Goal: Use online tool/utility: Use online tool/utility

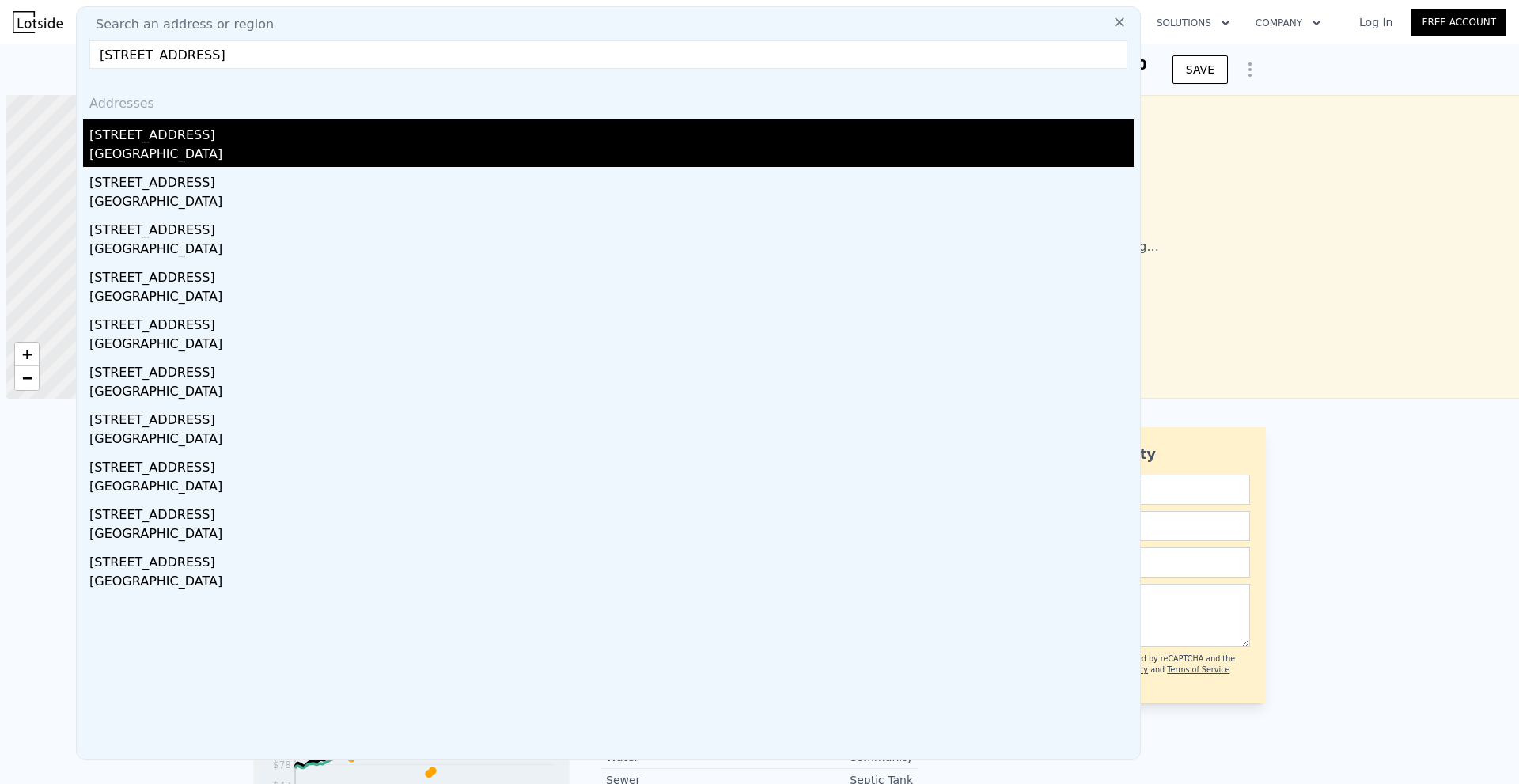
scroll to position [0, 6]
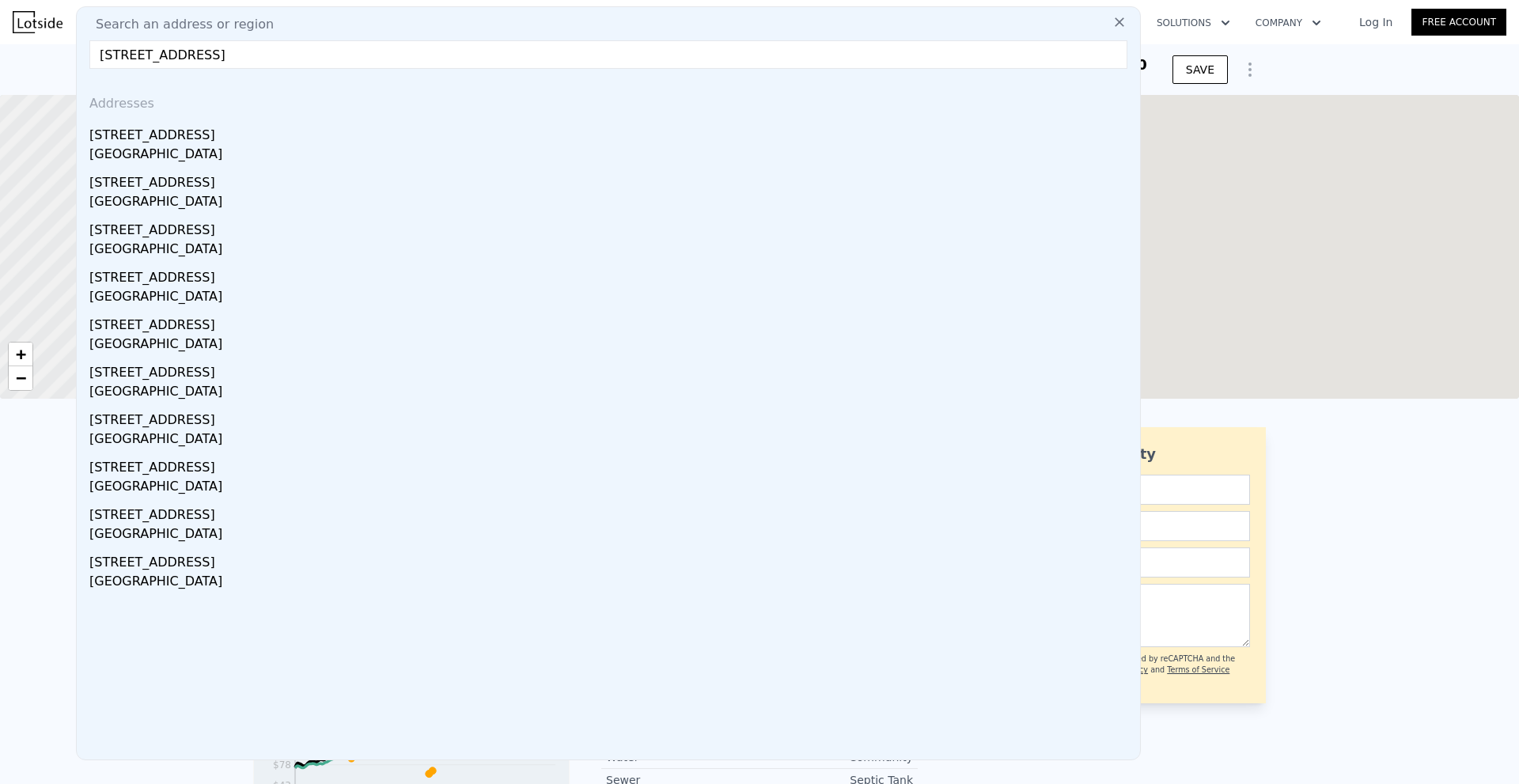
click at [289, 141] on div "[STREET_ADDRESS]" at bounding box center [611, 132] width 1044 height 25
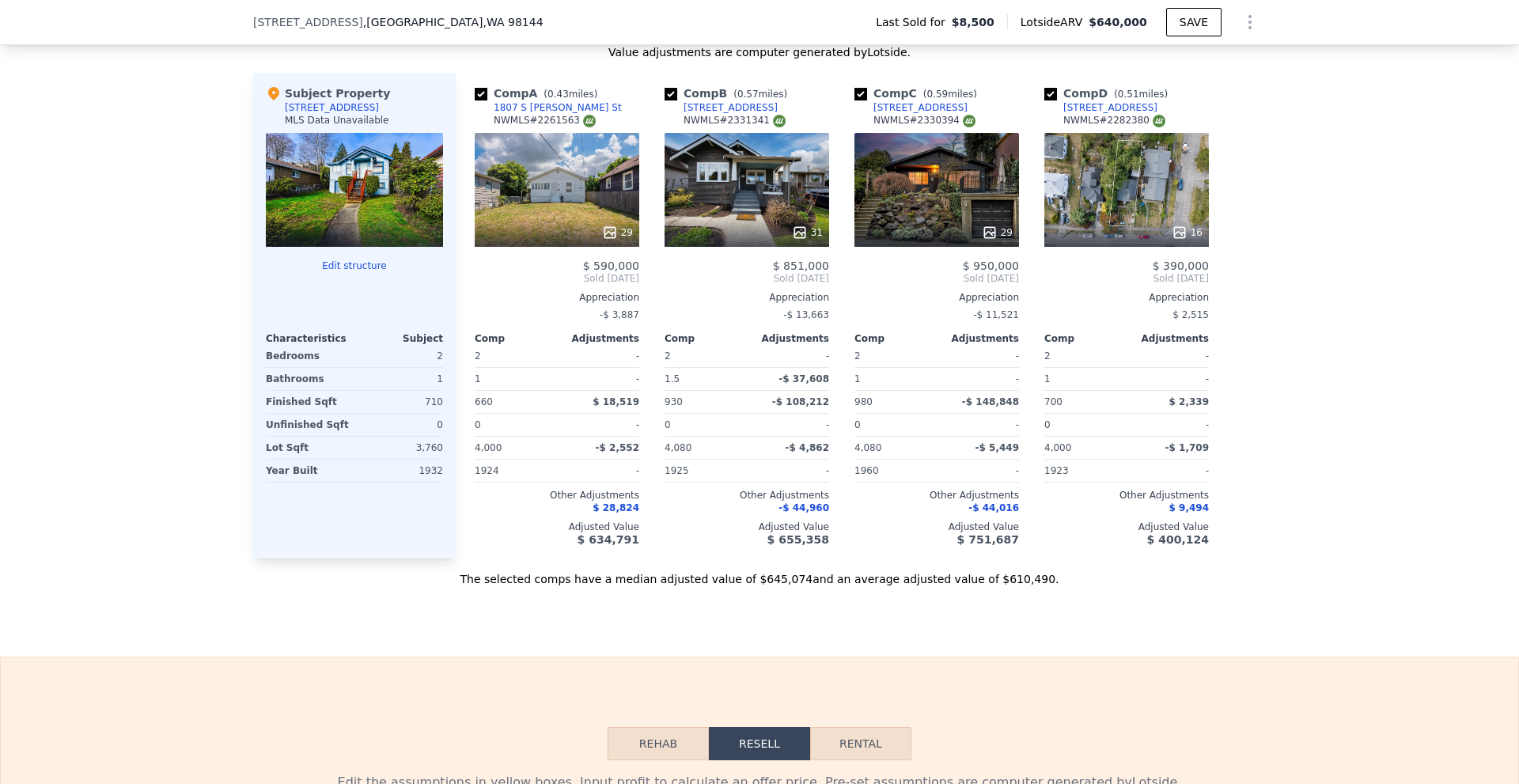
scroll to position [1577, 0]
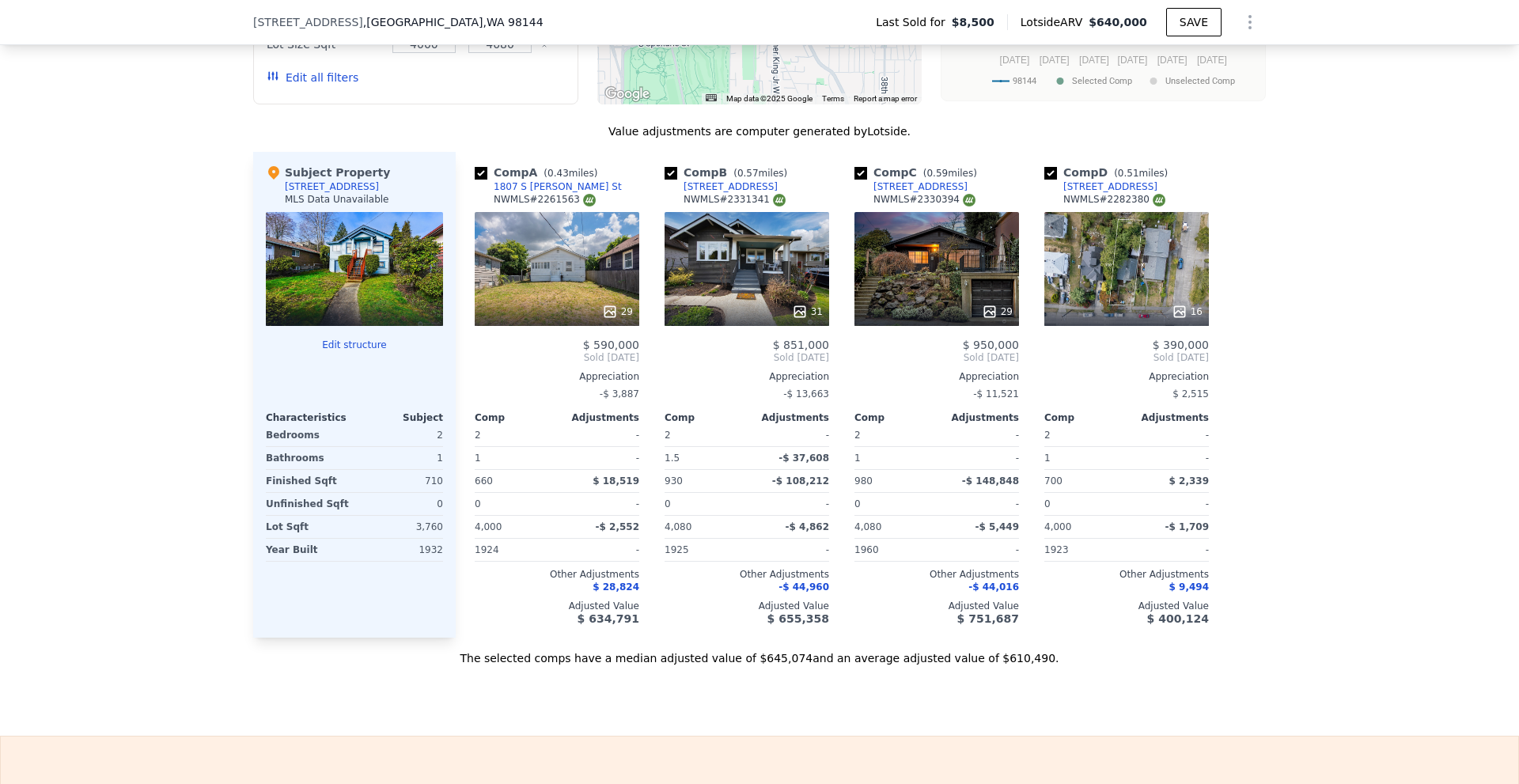
click at [796, 317] on icon at bounding box center [799, 311] width 10 height 10
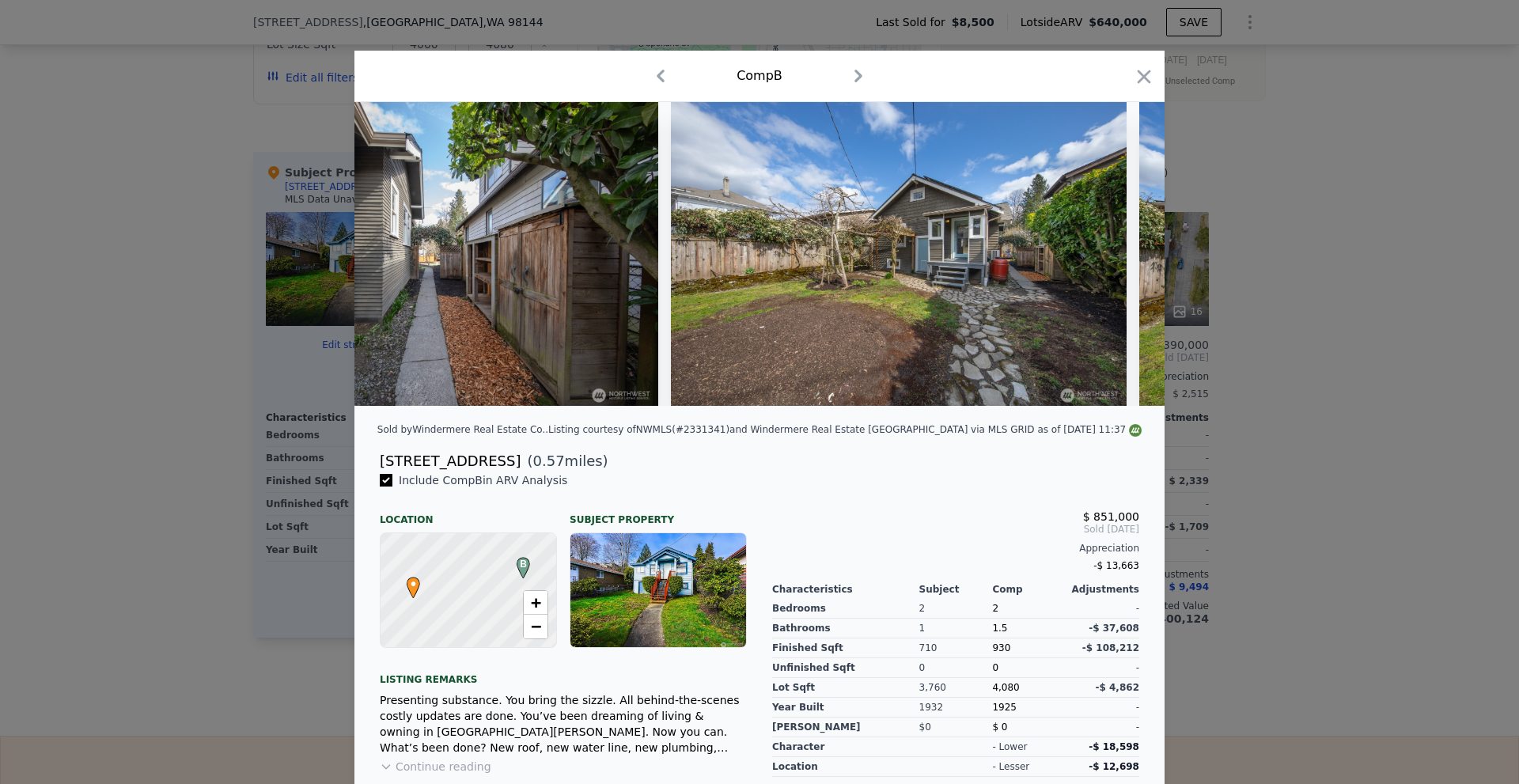
scroll to position [0, 12442]
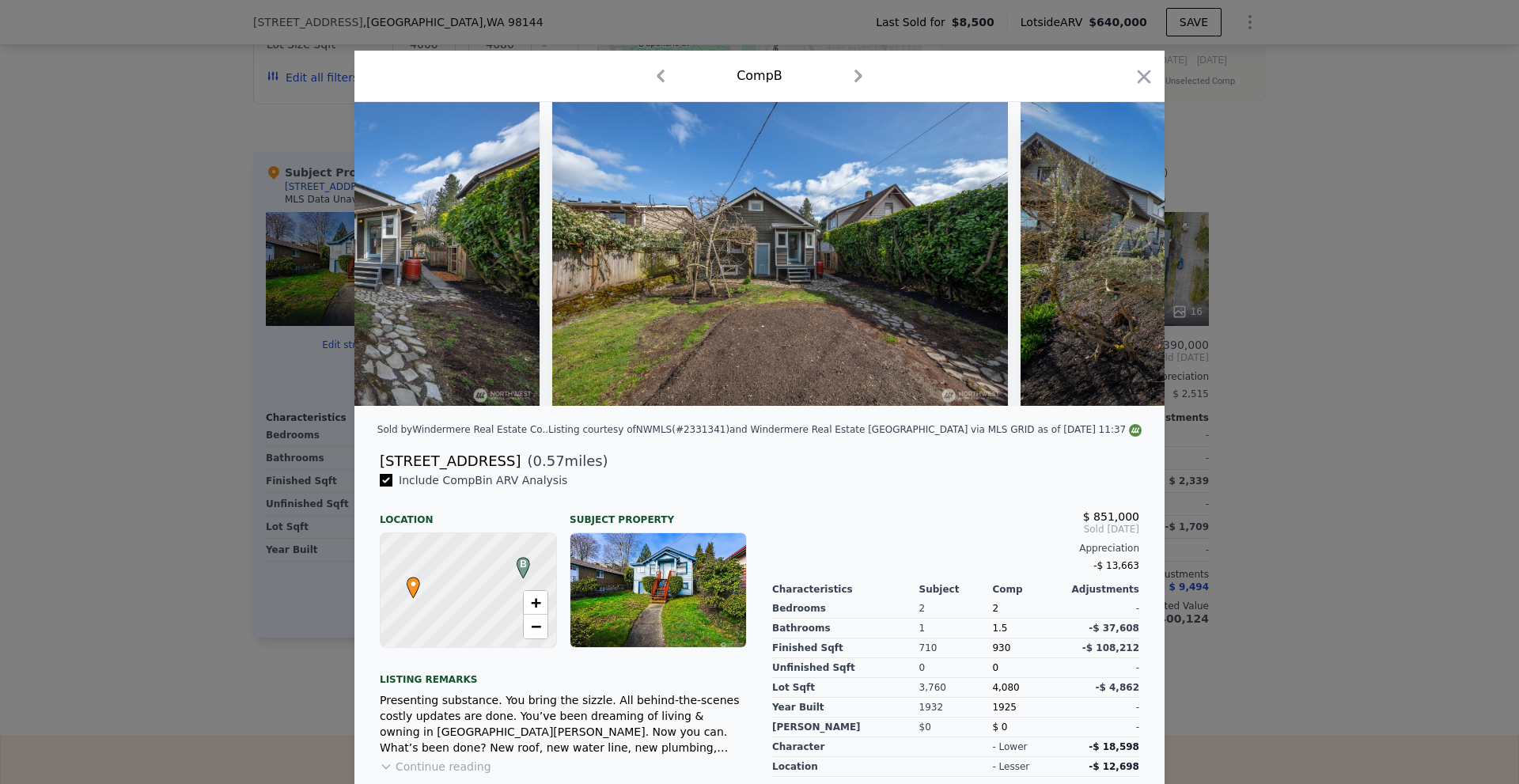
click at [1320, 422] on div at bounding box center [760, 392] width 1519 height 784
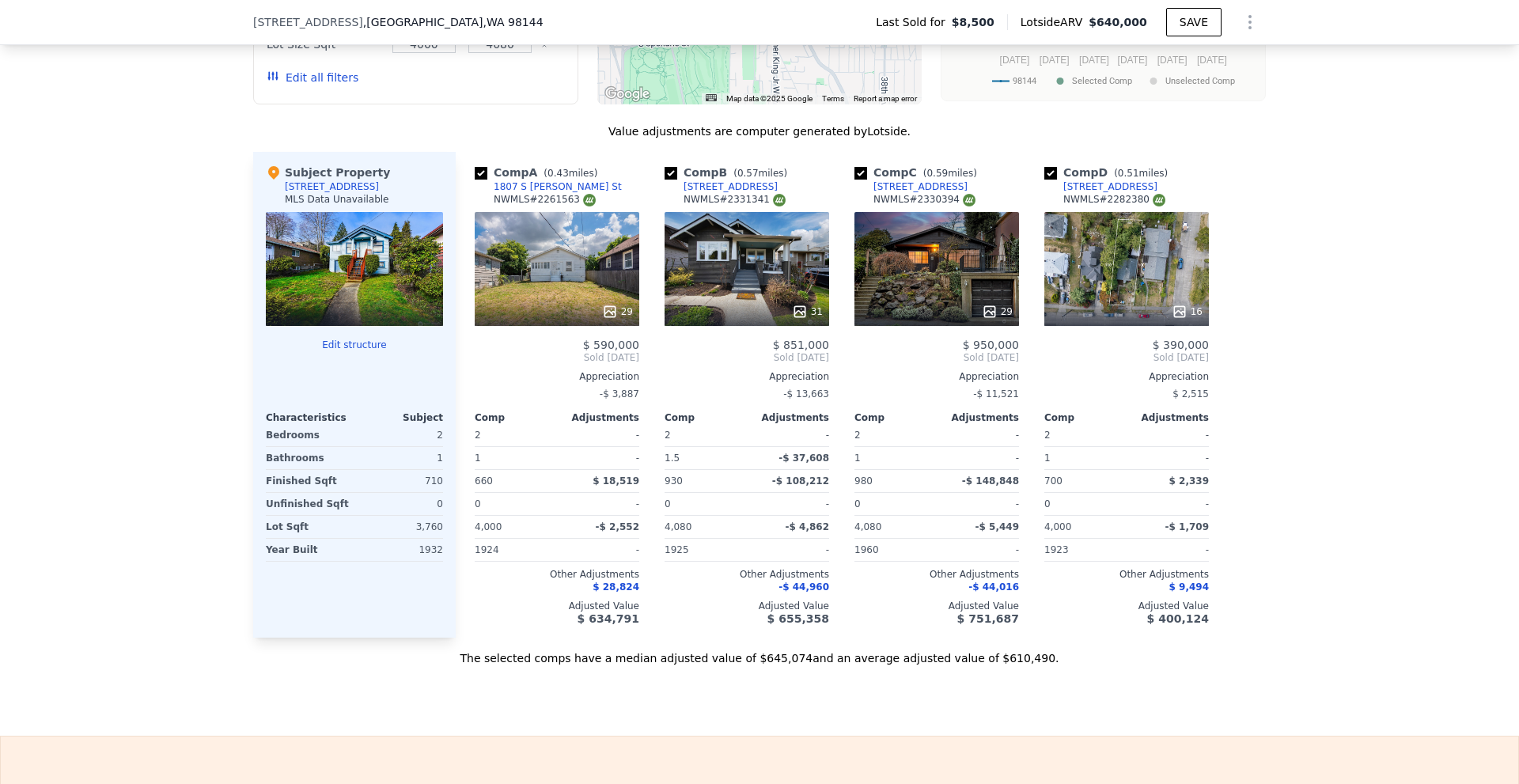
click at [1001, 319] on div "29" at bounding box center [997, 312] width 30 height 16
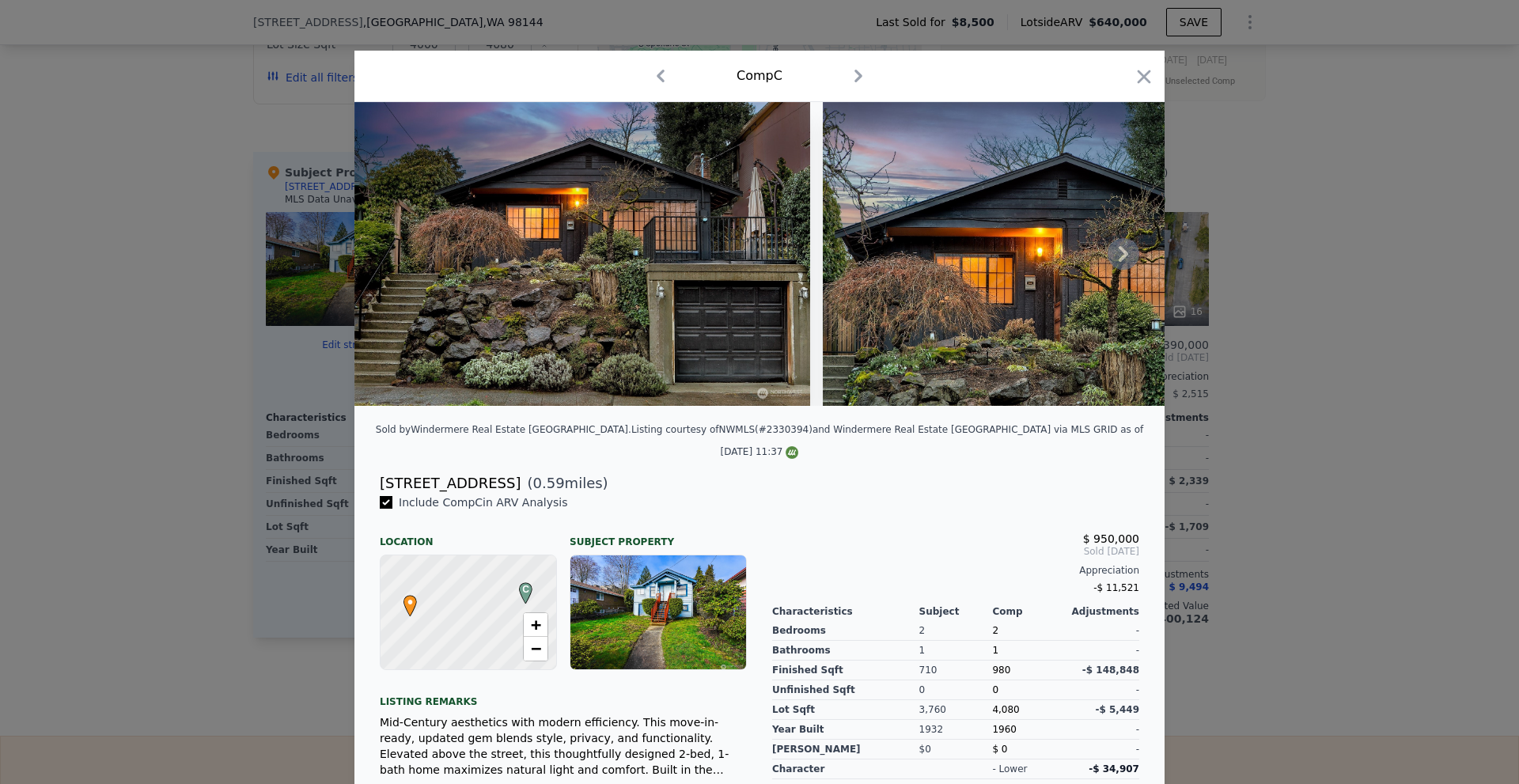
click at [537, 343] on img at bounding box center [582, 254] width 456 height 304
click at [1125, 262] on icon at bounding box center [1123, 254] width 31 height 31
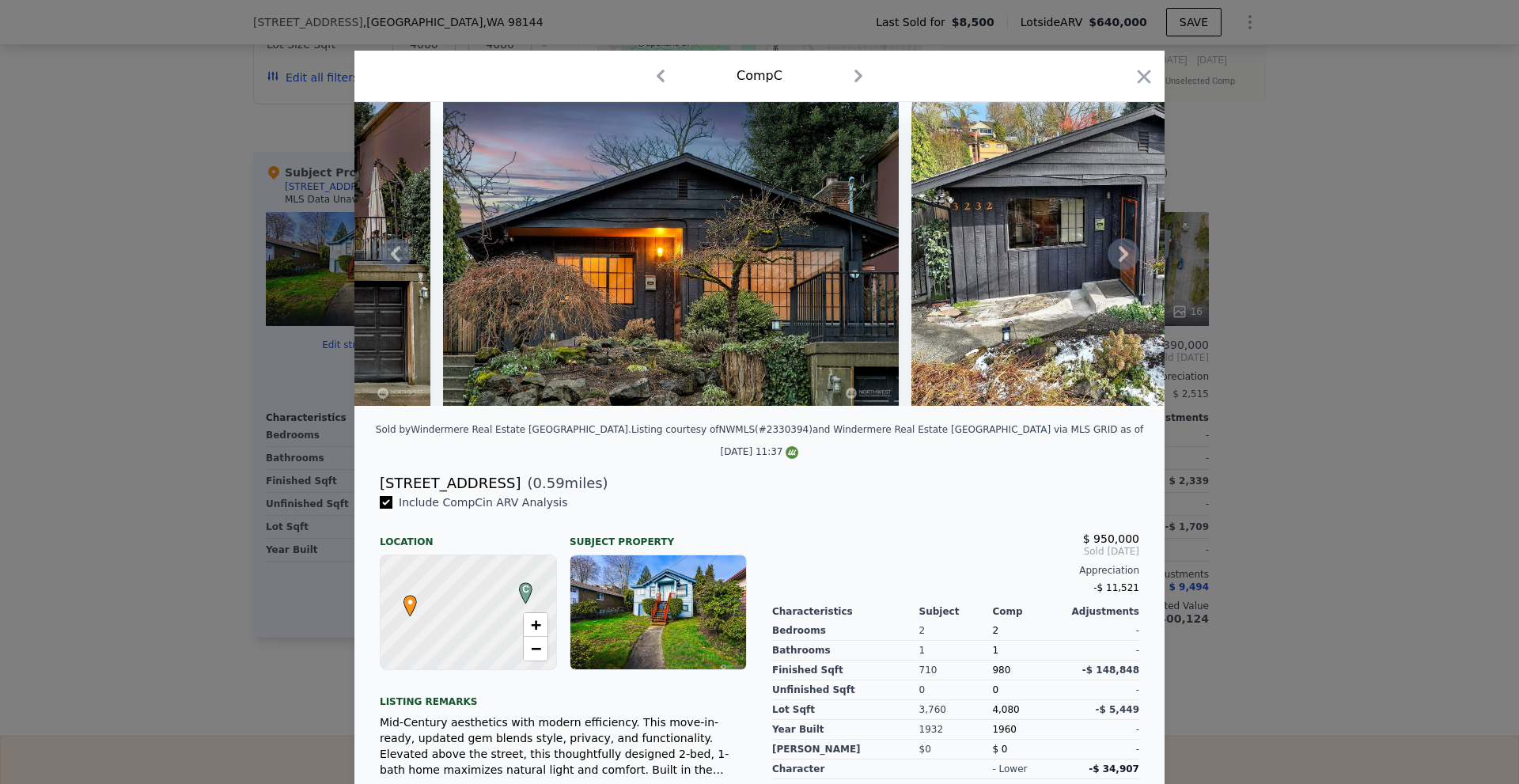
click at [1125, 262] on icon at bounding box center [1123, 254] width 31 height 31
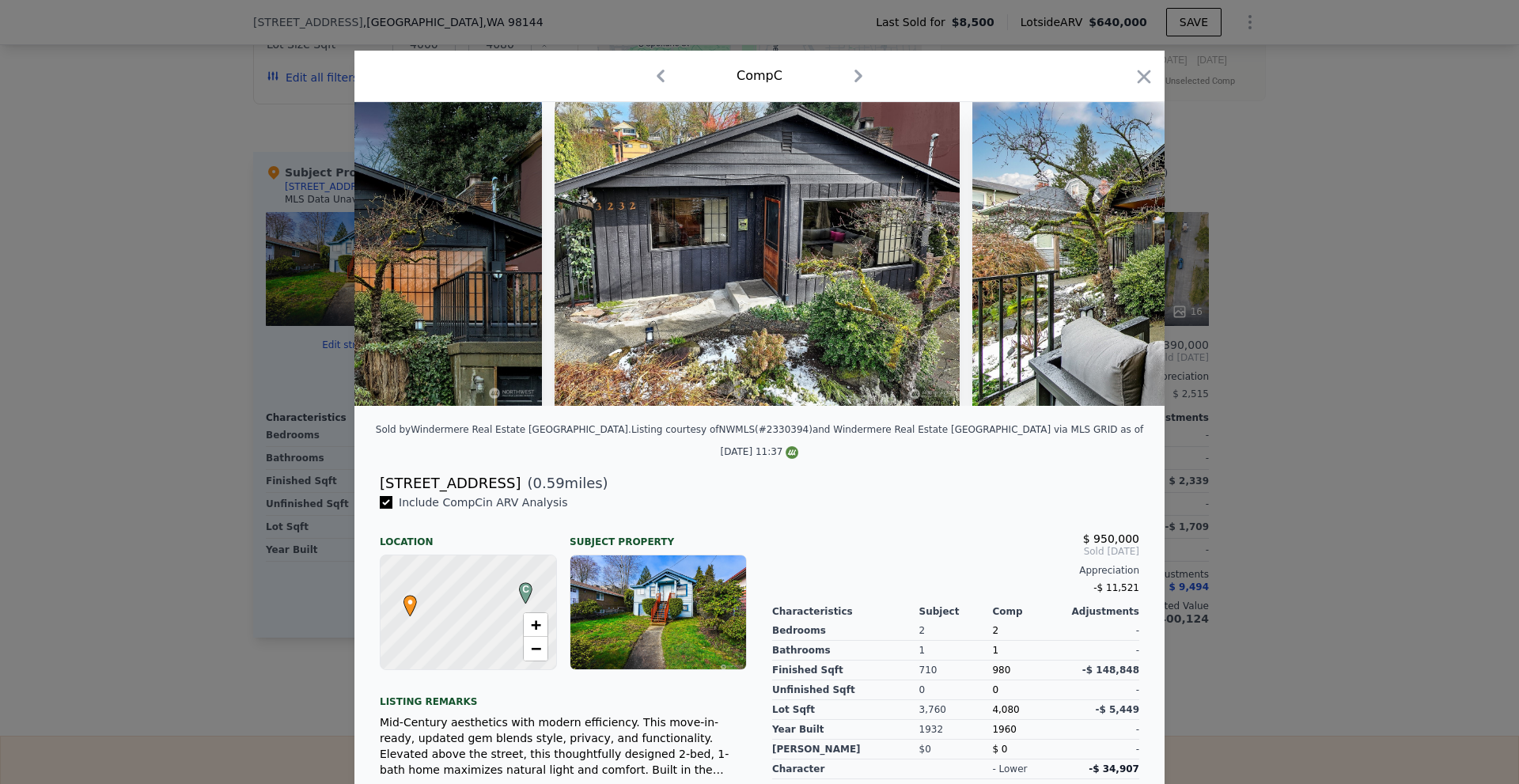
scroll to position [0, 760]
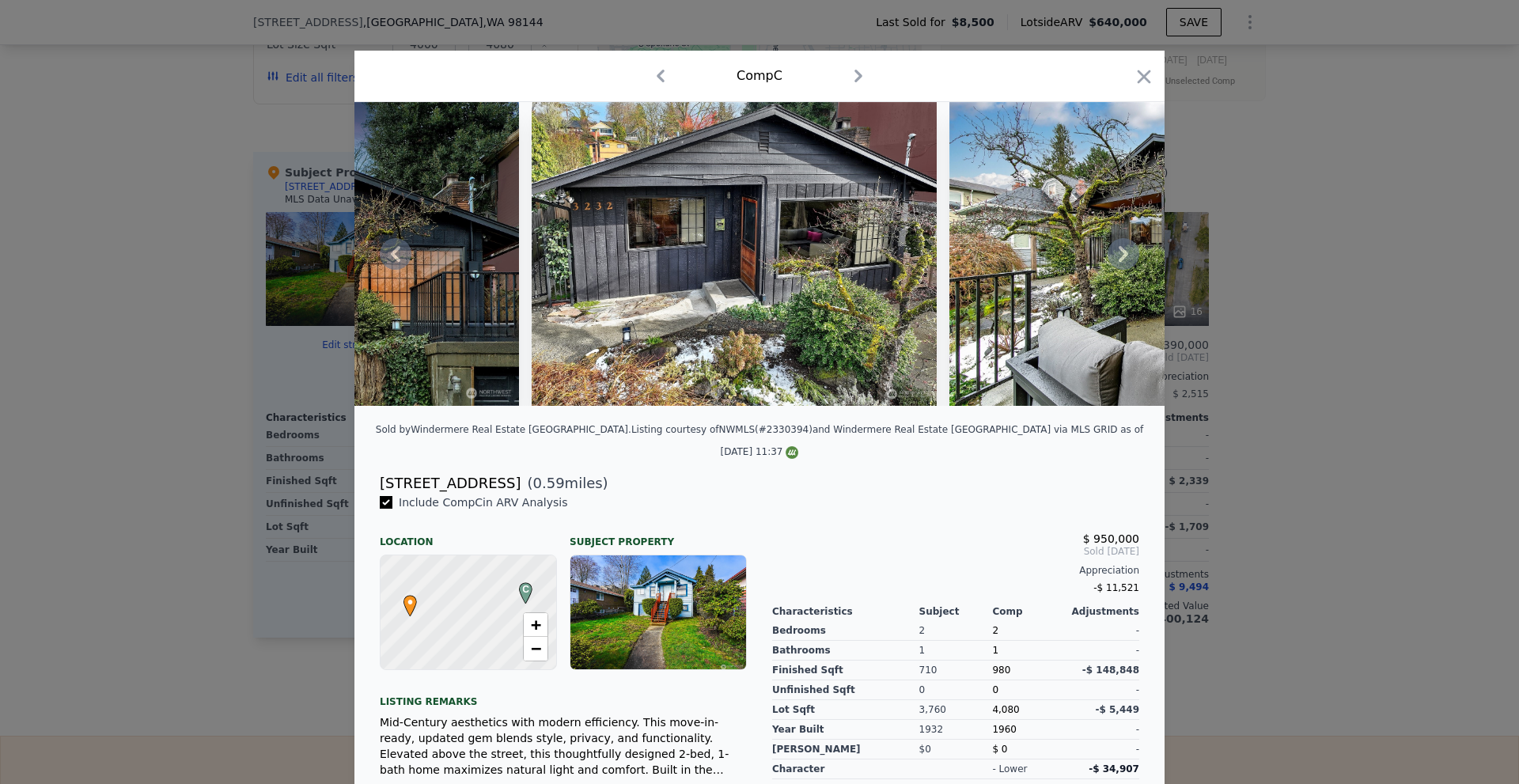
click at [1125, 262] on icon at bounding box center [1123, 254] width 31 height 31
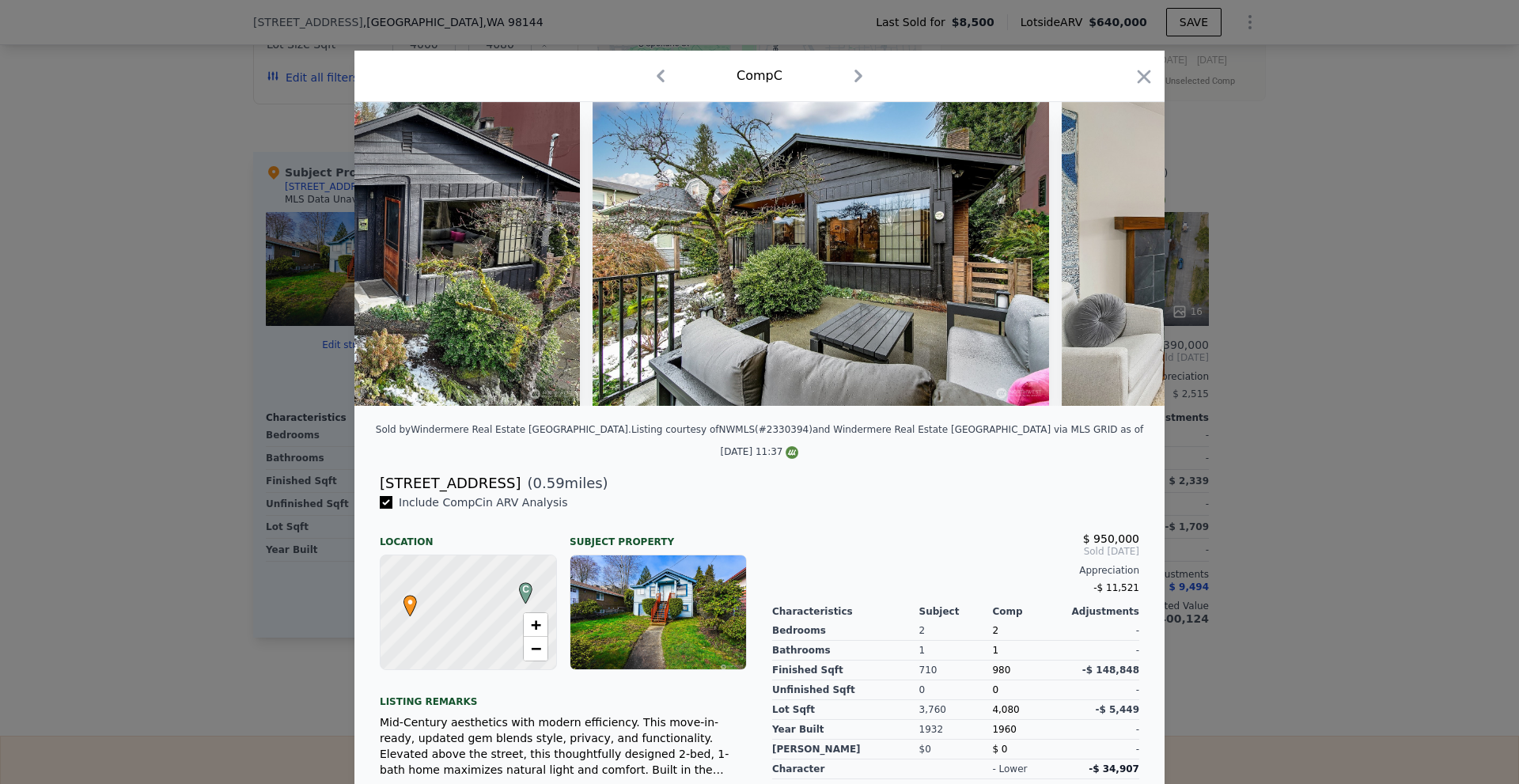
scroll to position [0, 1139]
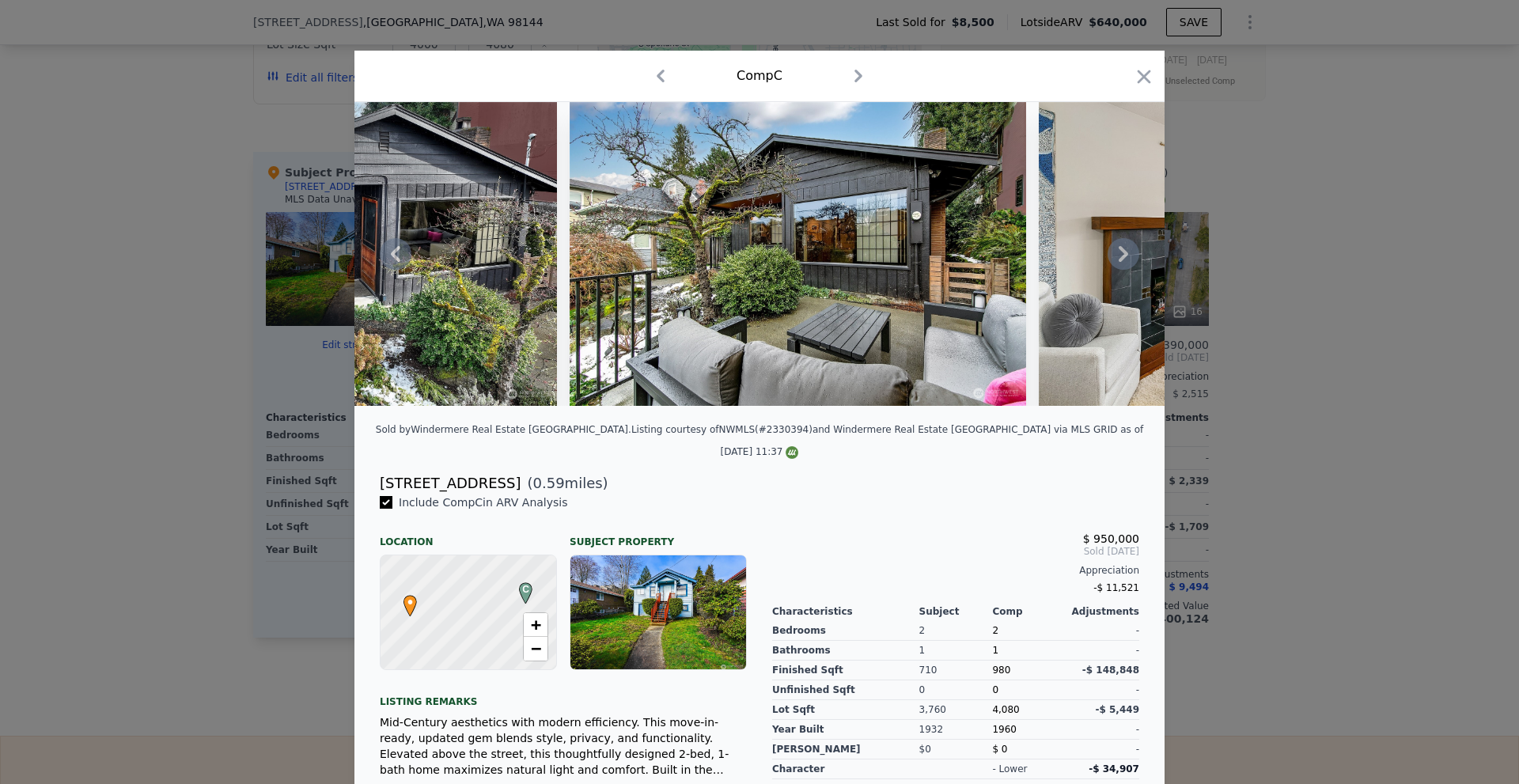
click at [1125, 262] on icon at bounding box center [1123, 254] width 31 height 31
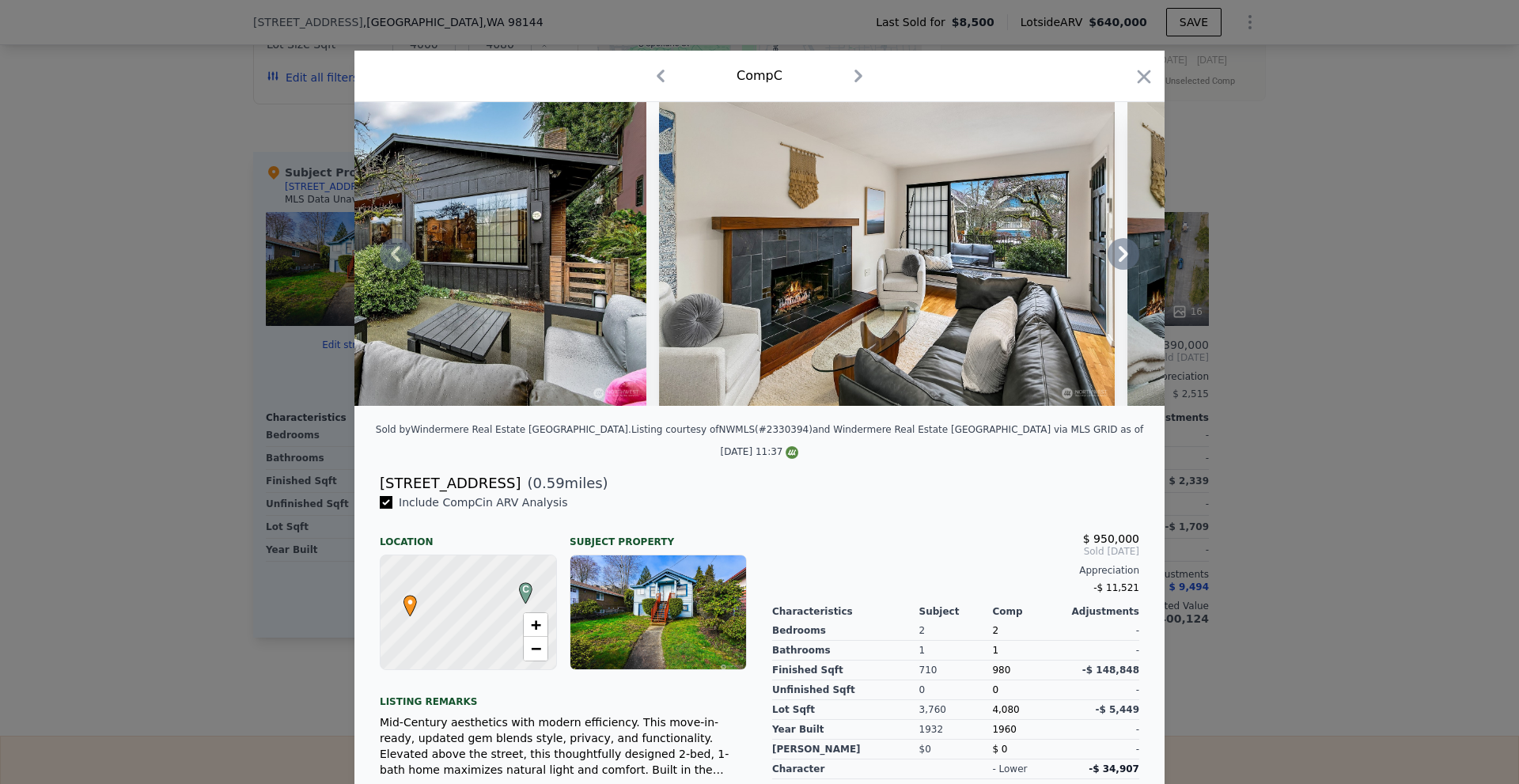
click at [1125, 262] on icon at bounding box center [1123, 254] width 31 height 31
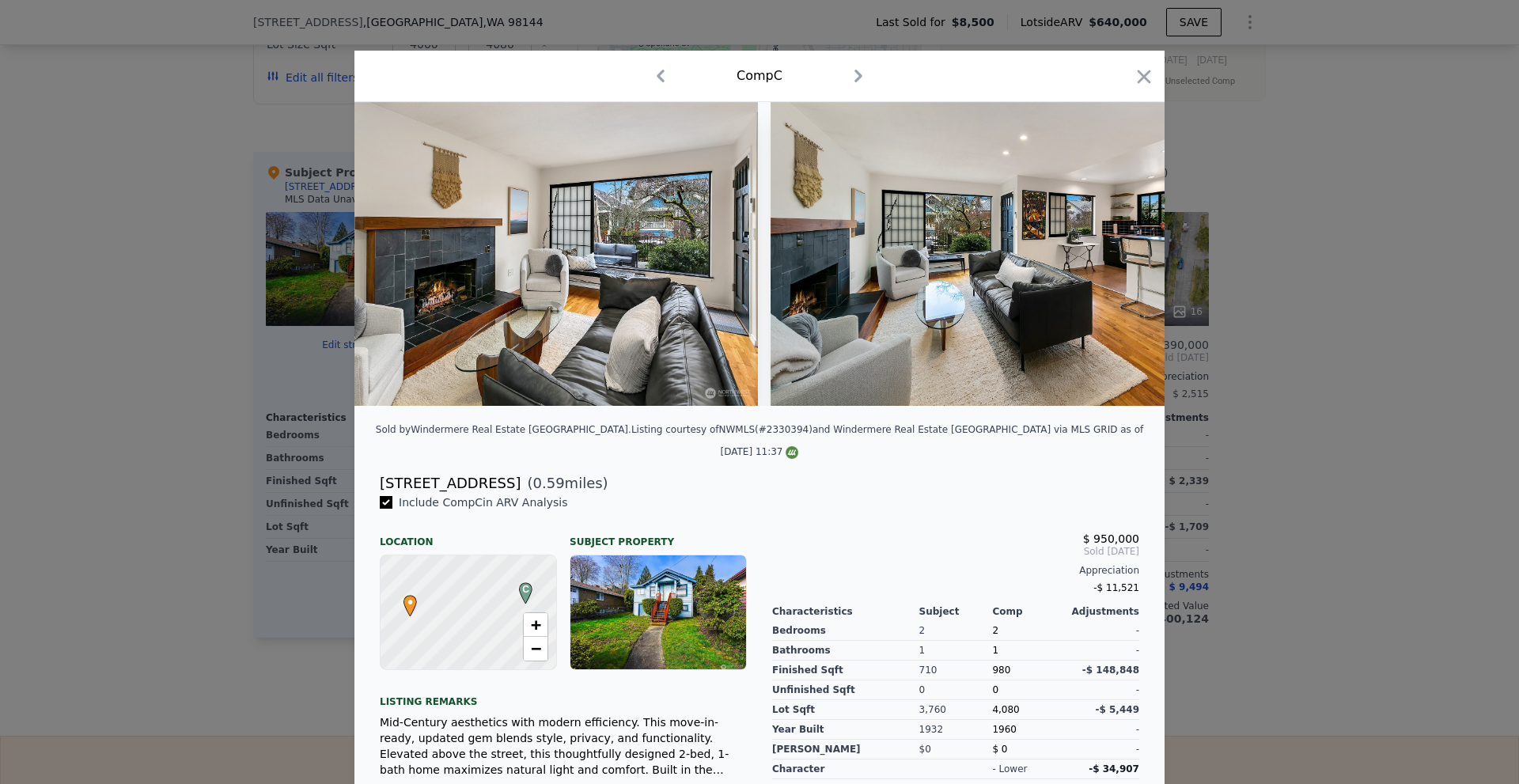
scroll to position [0, 1898]
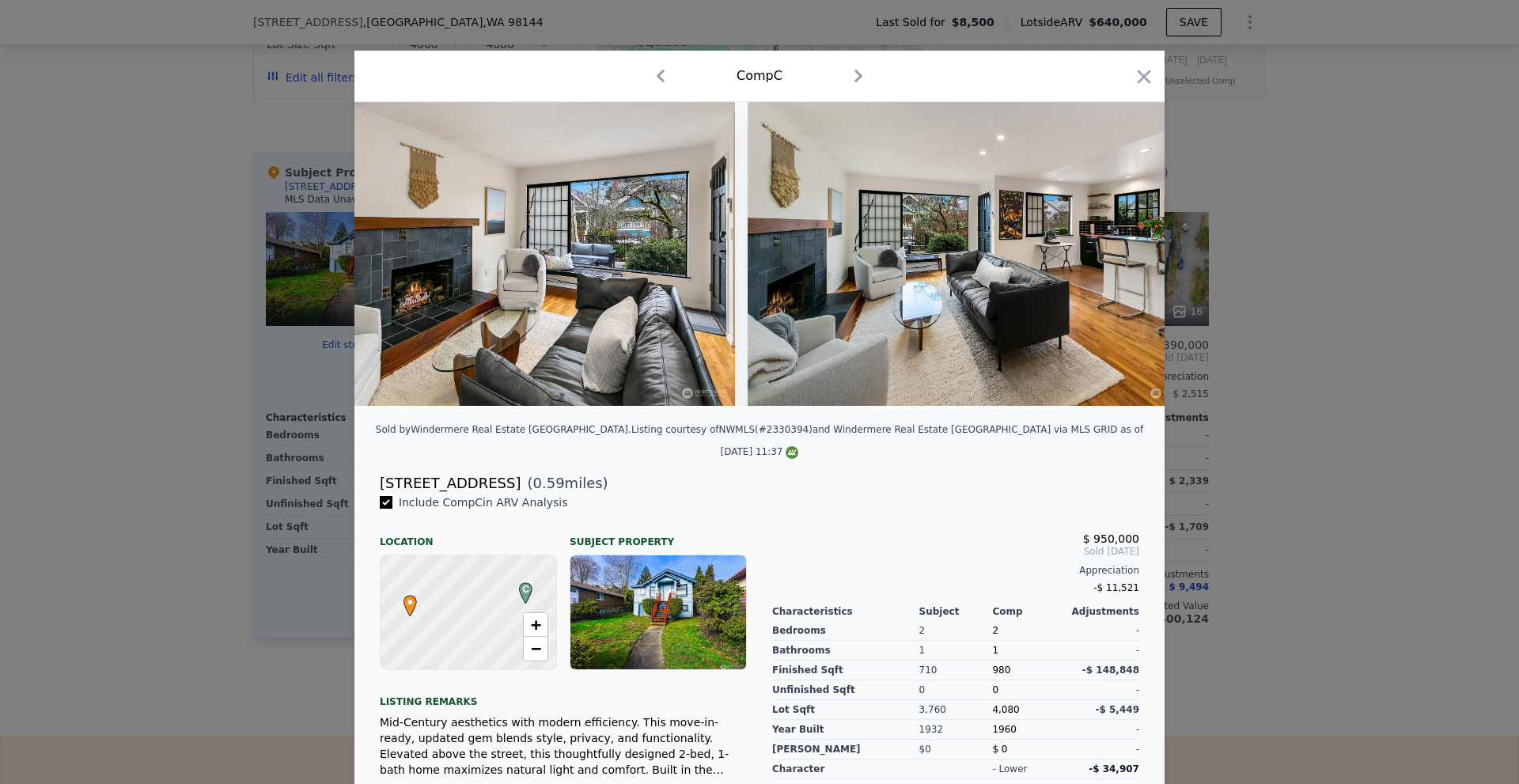
click at [1125, 262] on img at bounding box center [975, 254] width 456 height 304
click at [1125, 262] on icon at bounding box center [1123, 254] width 31 height 31
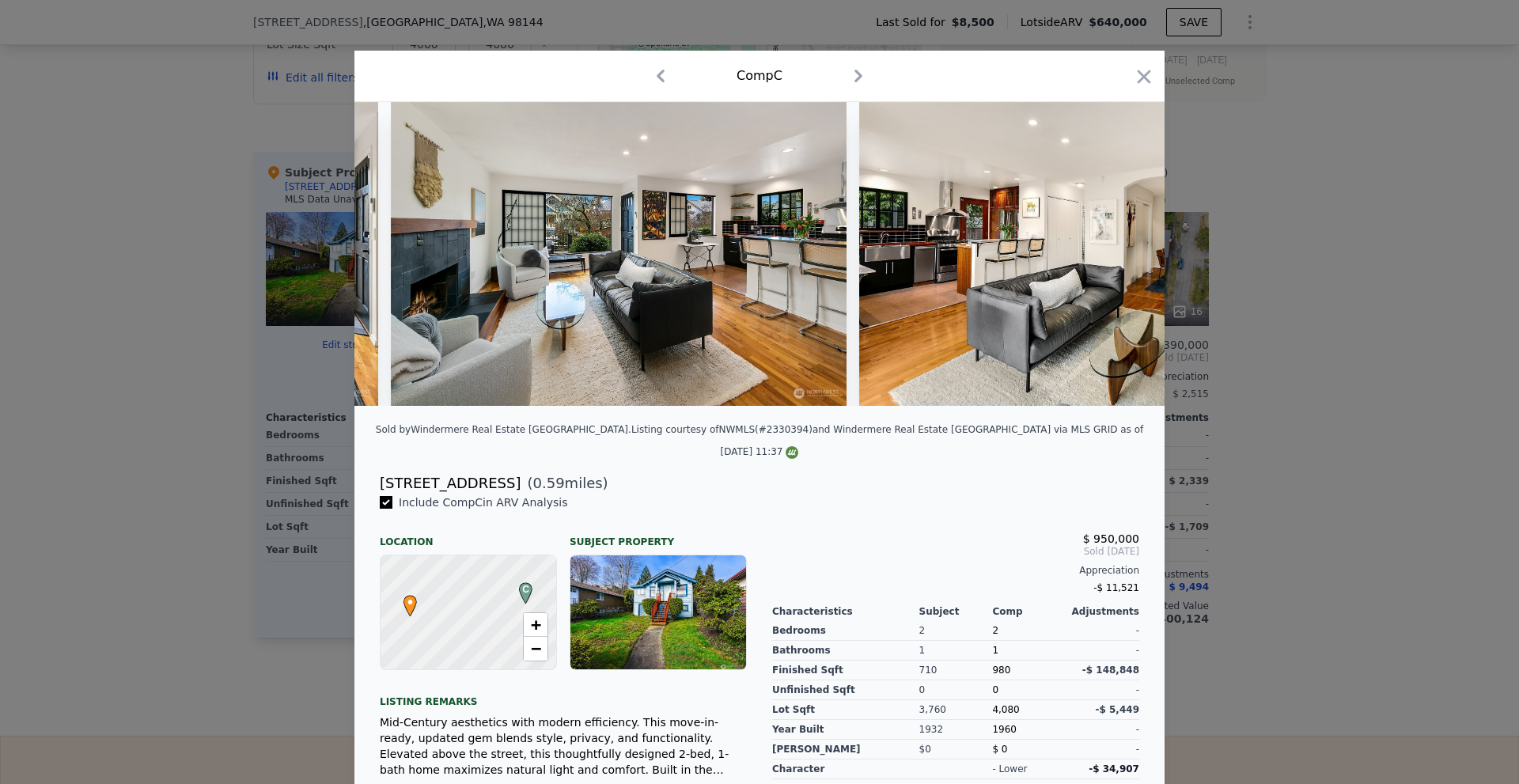
scroll to position [0, 2278]
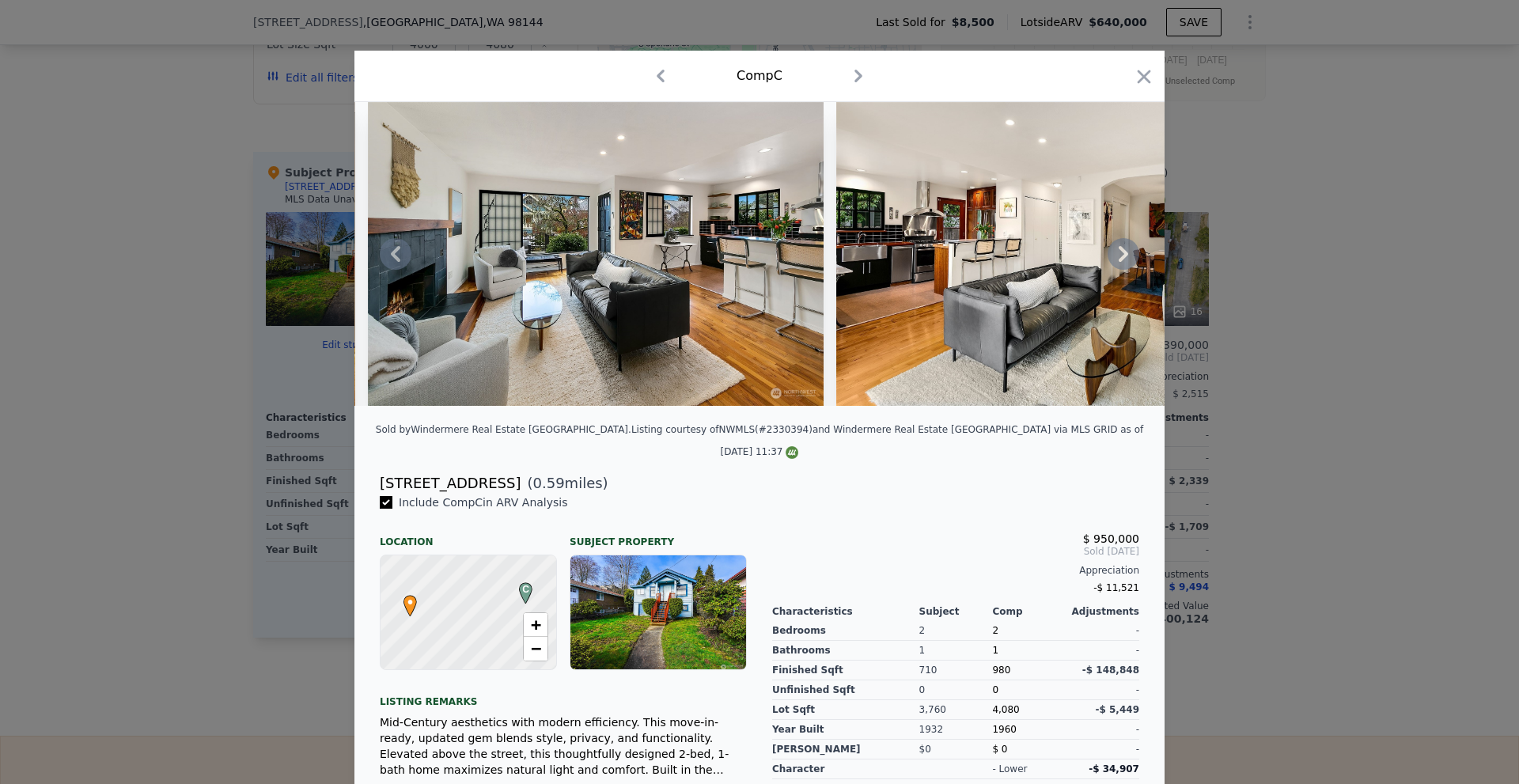
click at [1125, 262] on icon at bounding box center [1123, 254] width 31 height 31
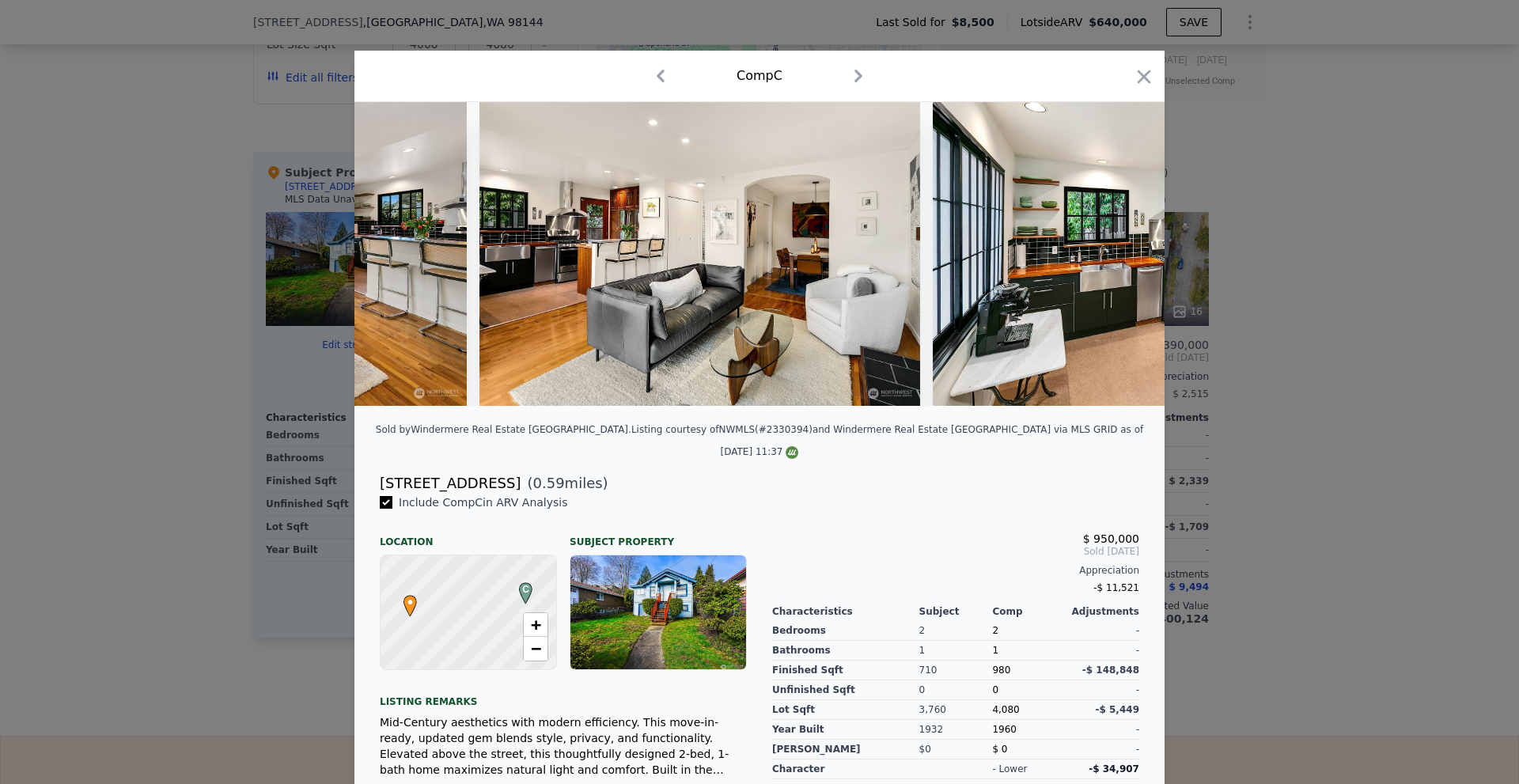
scroll to position [0, 2658]
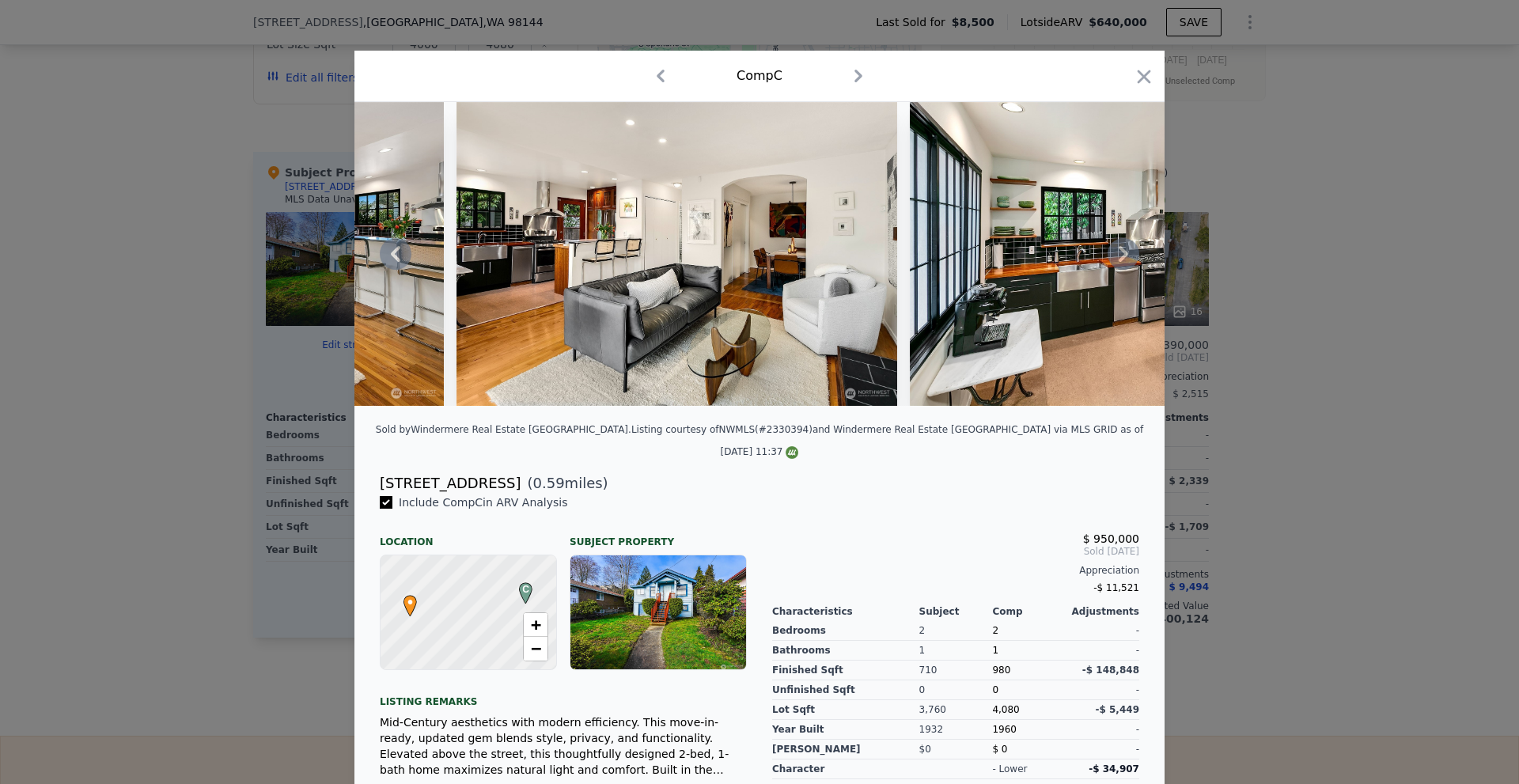
click at [1125, 262] on icon at bounding box center [1123, 254] width 31 height 31
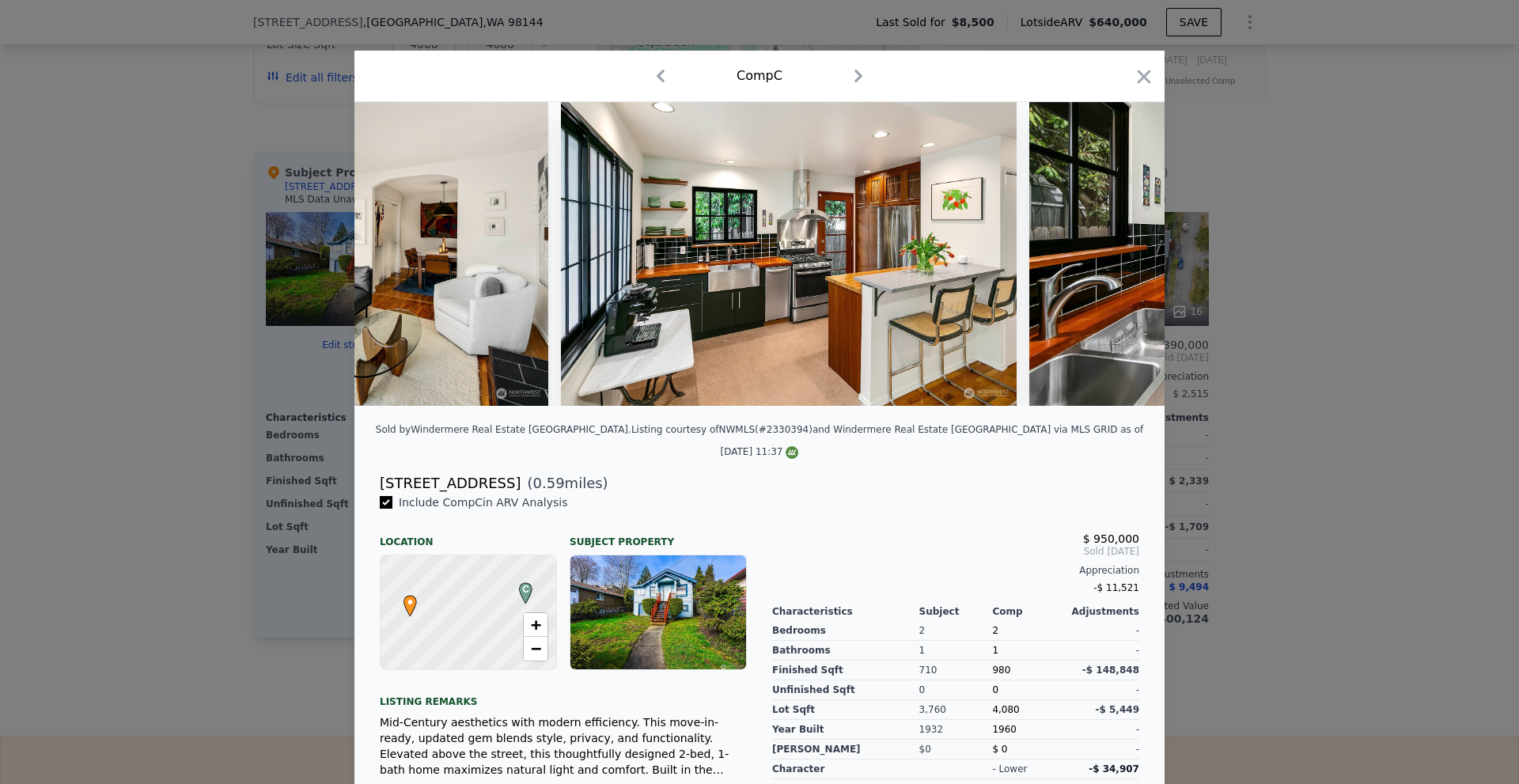
scroll to position [0, 3038]
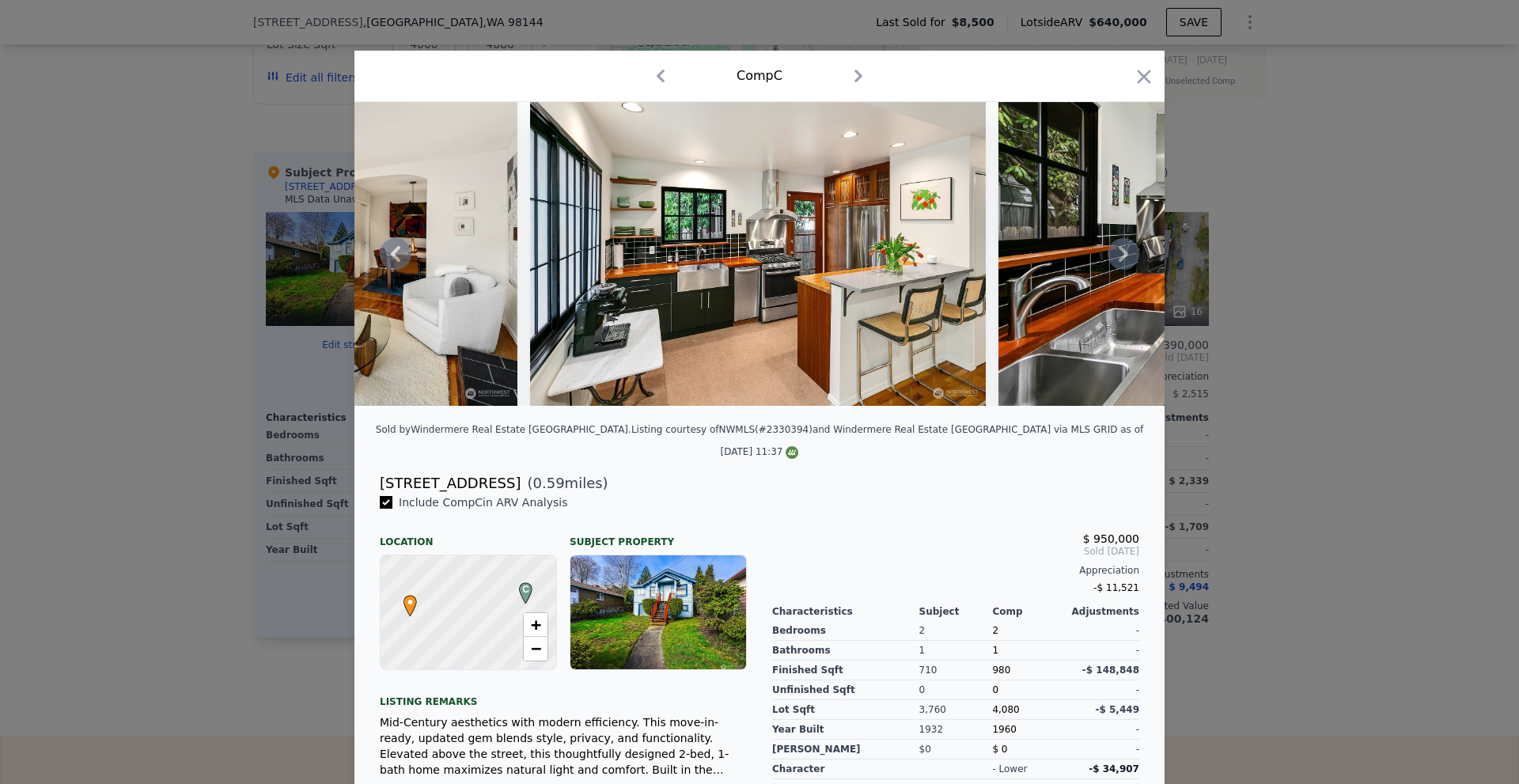
click at [1125, 262] on icon at bounding box center [1123, 254] width 31 height 31
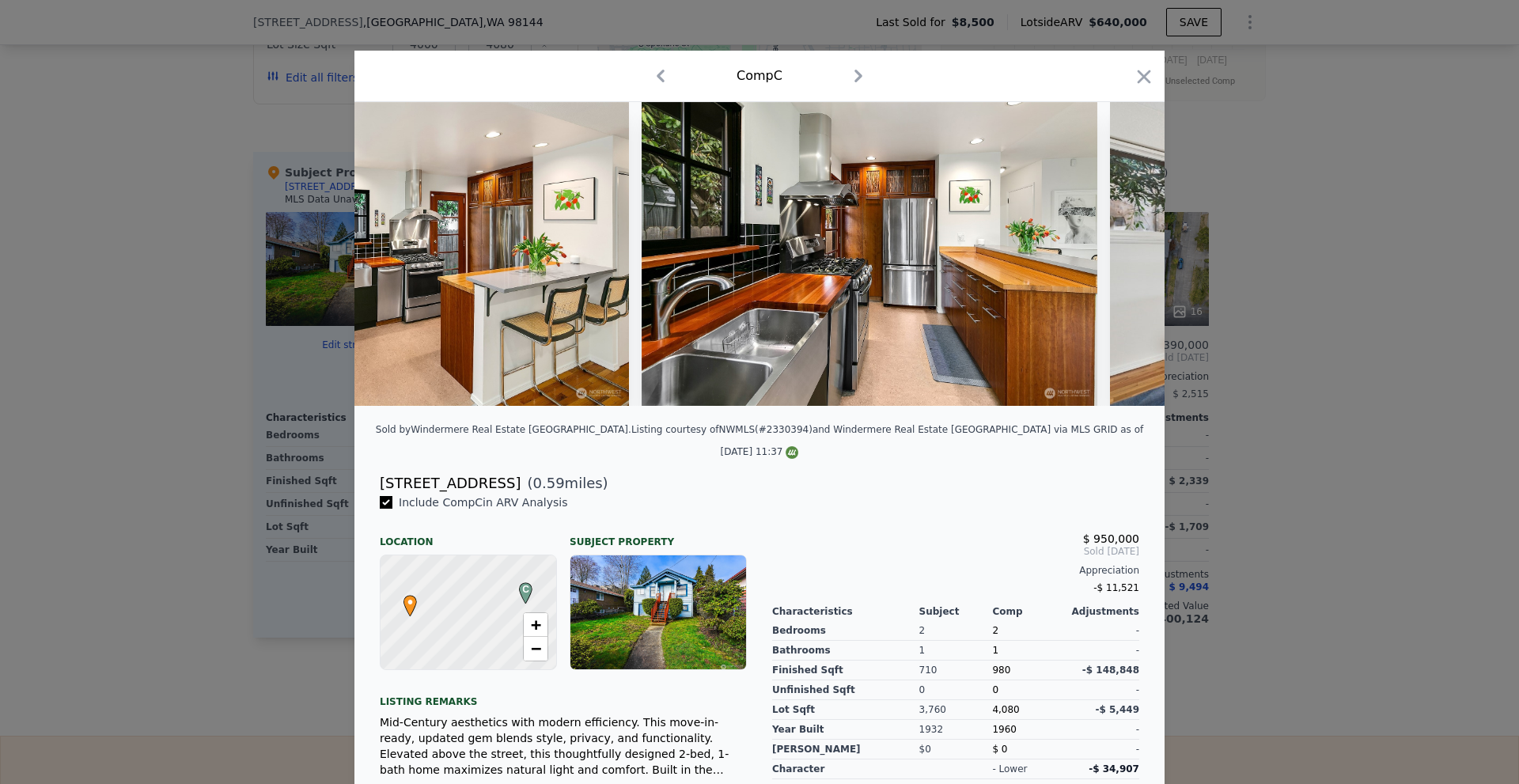
scroll to position [0, 3417]
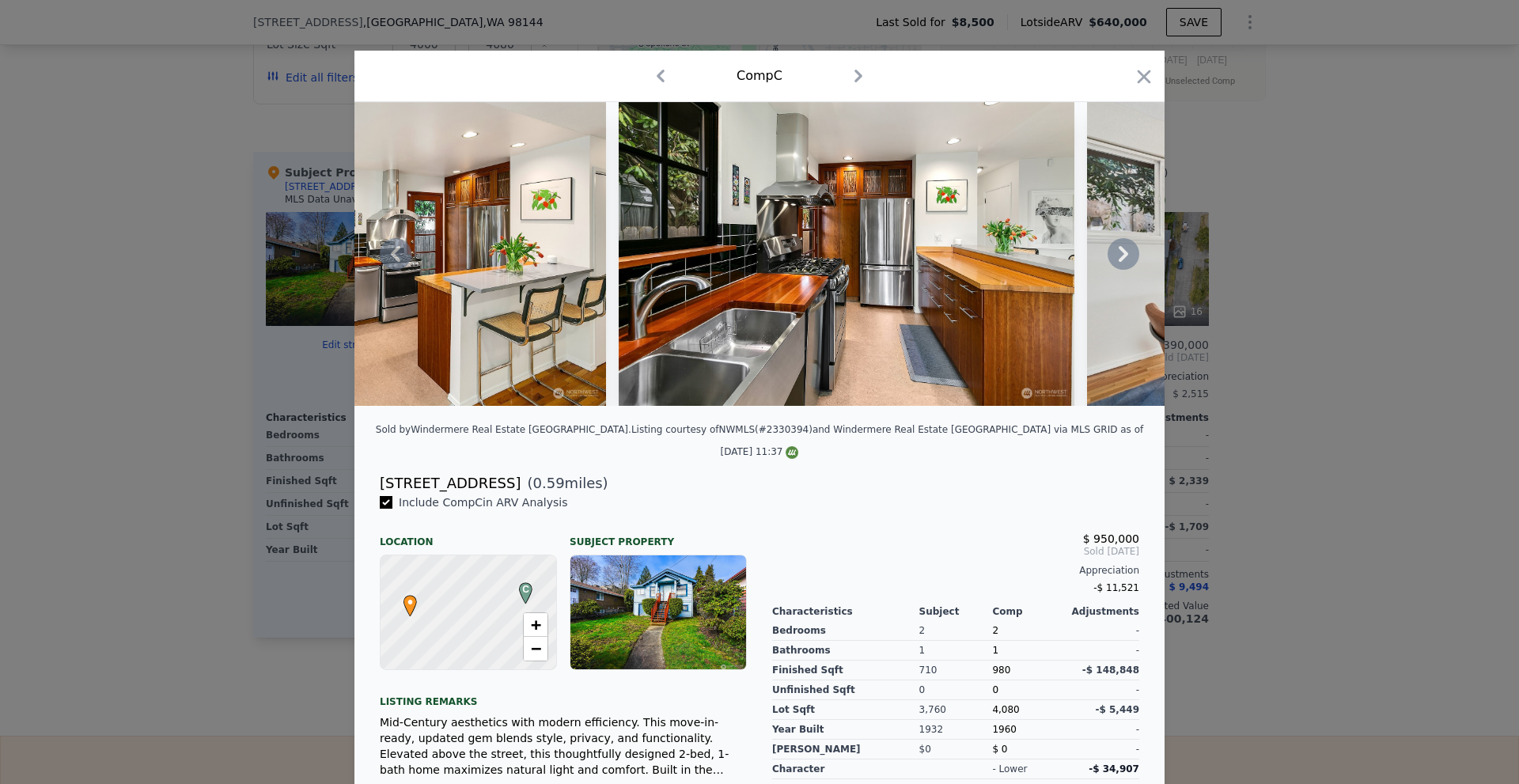
click at [1125, 262] on icon at bounding box center [1123, 254] width 31 height 31
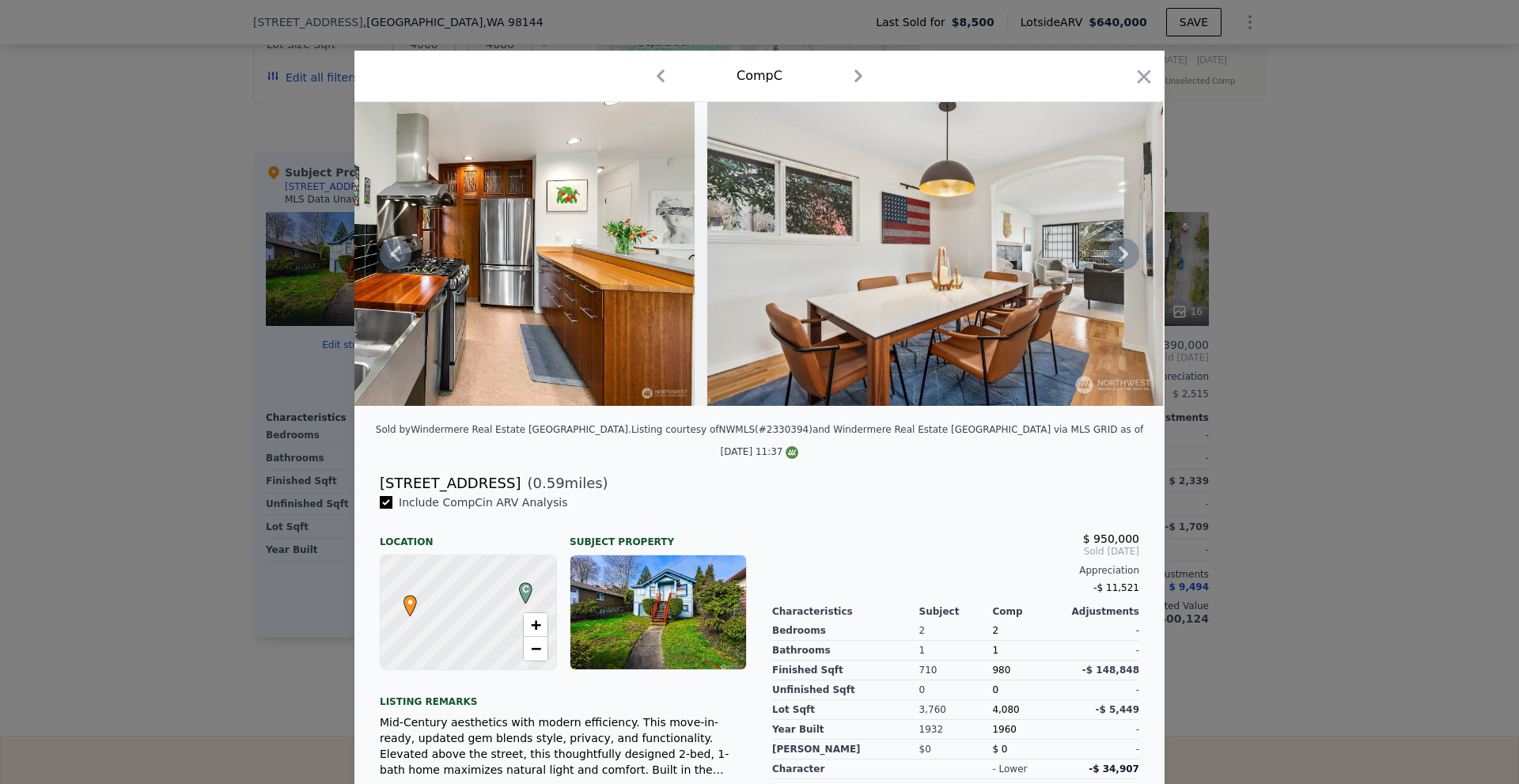
click at [1125, 262] on div at bounding box center [760, 254] width 810 height 304
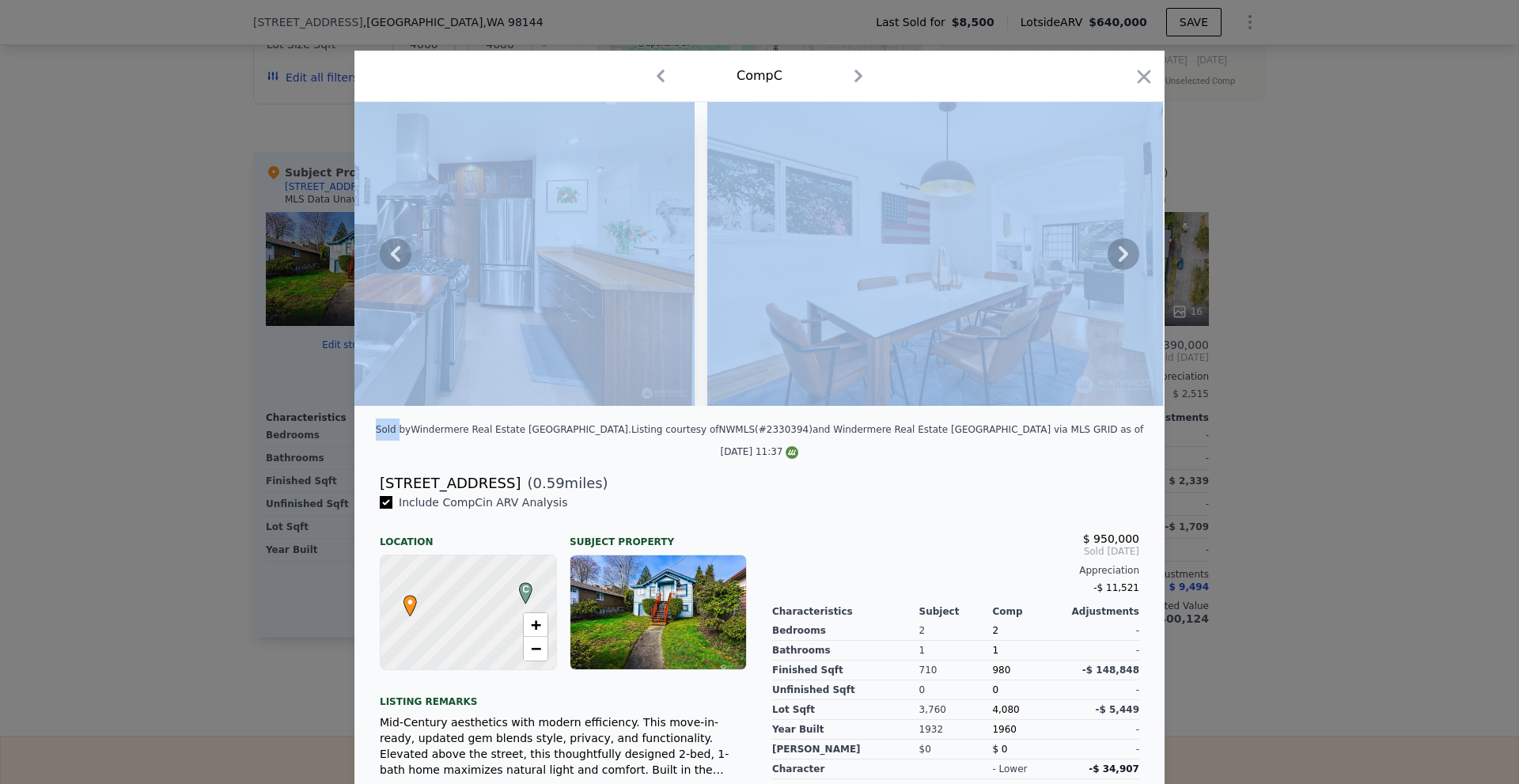
click at [1125, 262] on icon at bounding box center [1123, 254] width 31 height 31
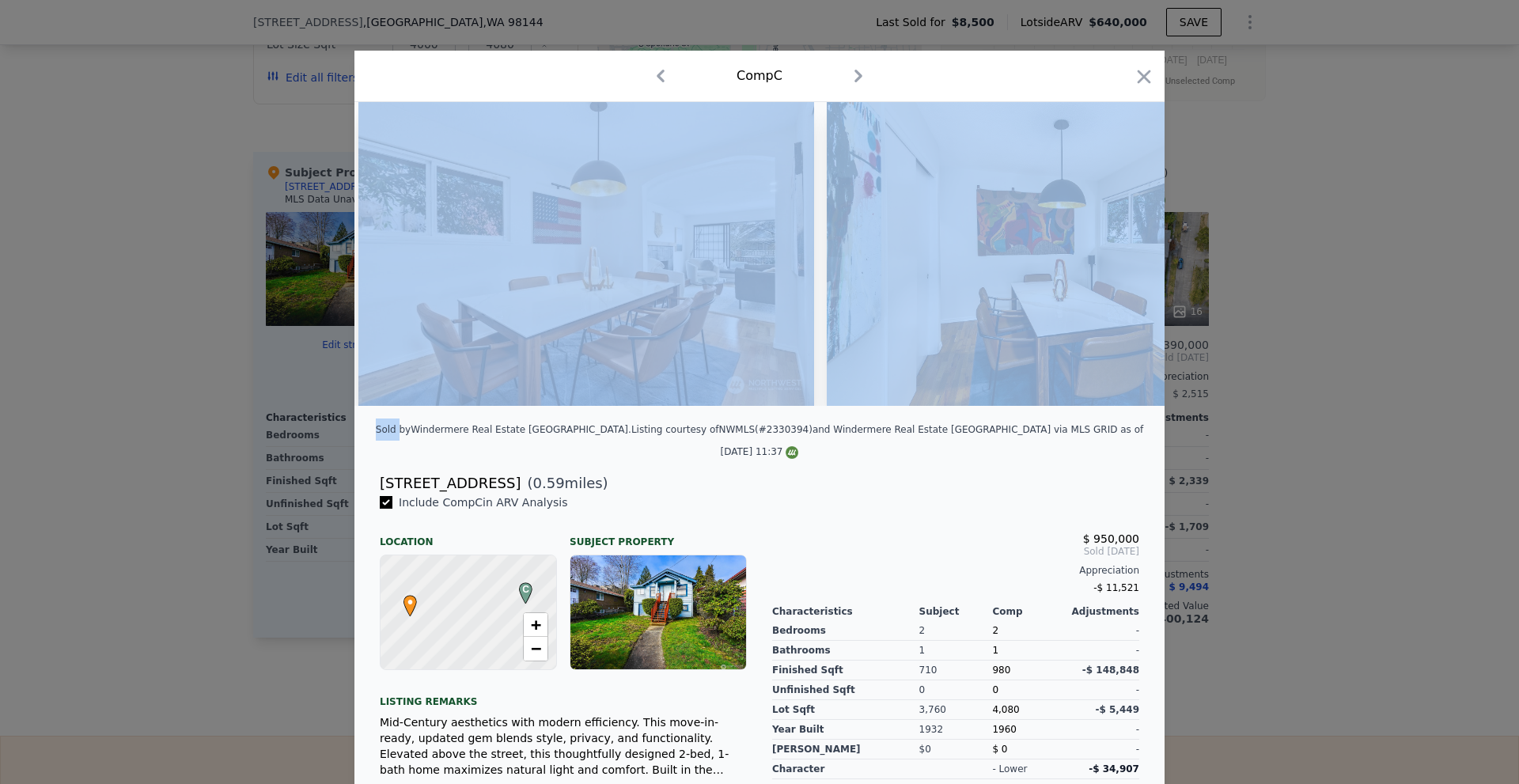
scroll to position [0, 4177]
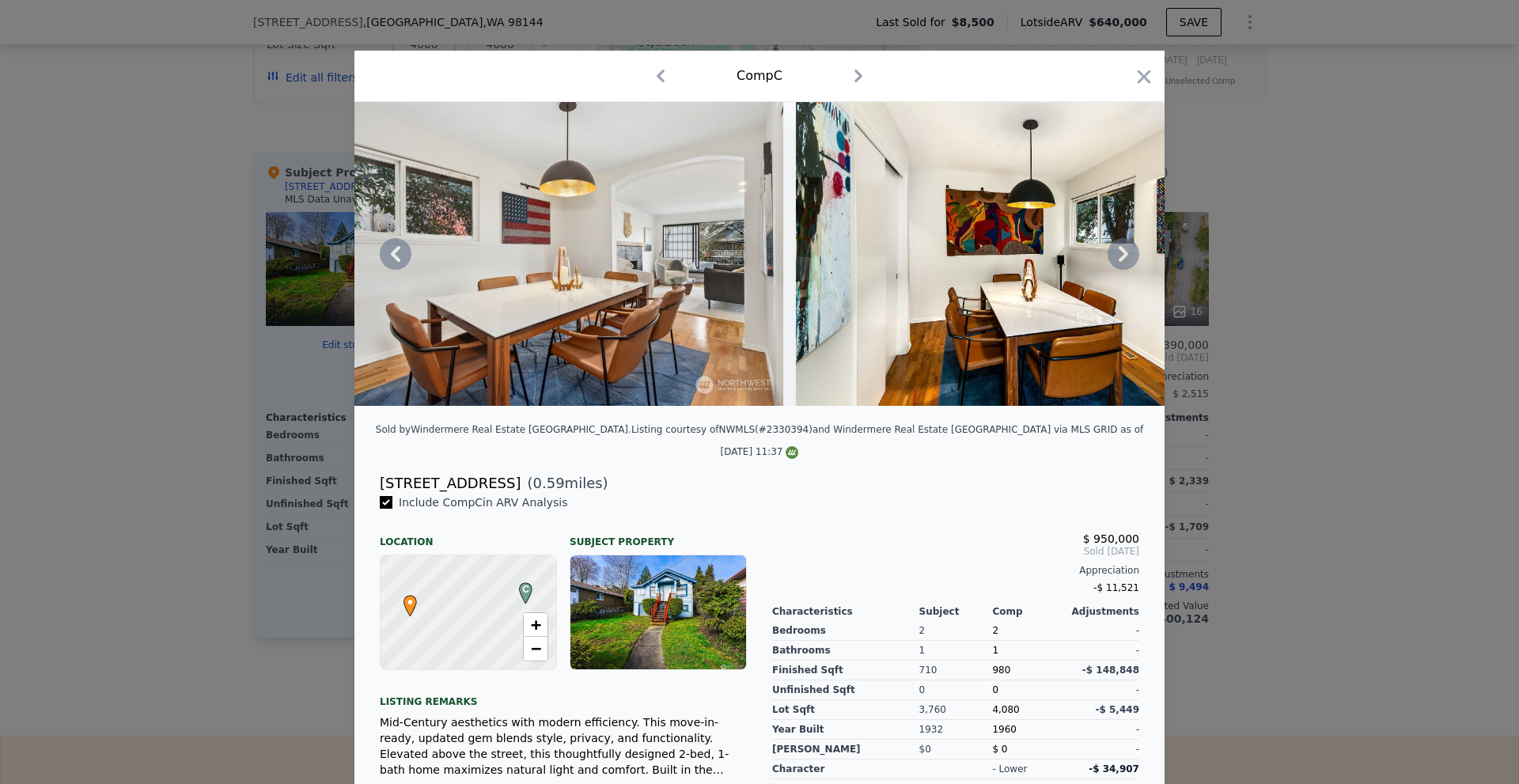
click at [988, 445] on div "Listing courtesy of NWMLS (#2330394) and Windermere Real Estate Midtown via MLS…" at bounding box center [887, 441] width 512 height 33
click at [1120, 259] on icon at bounding box center [1123, 254] width 10 height 16
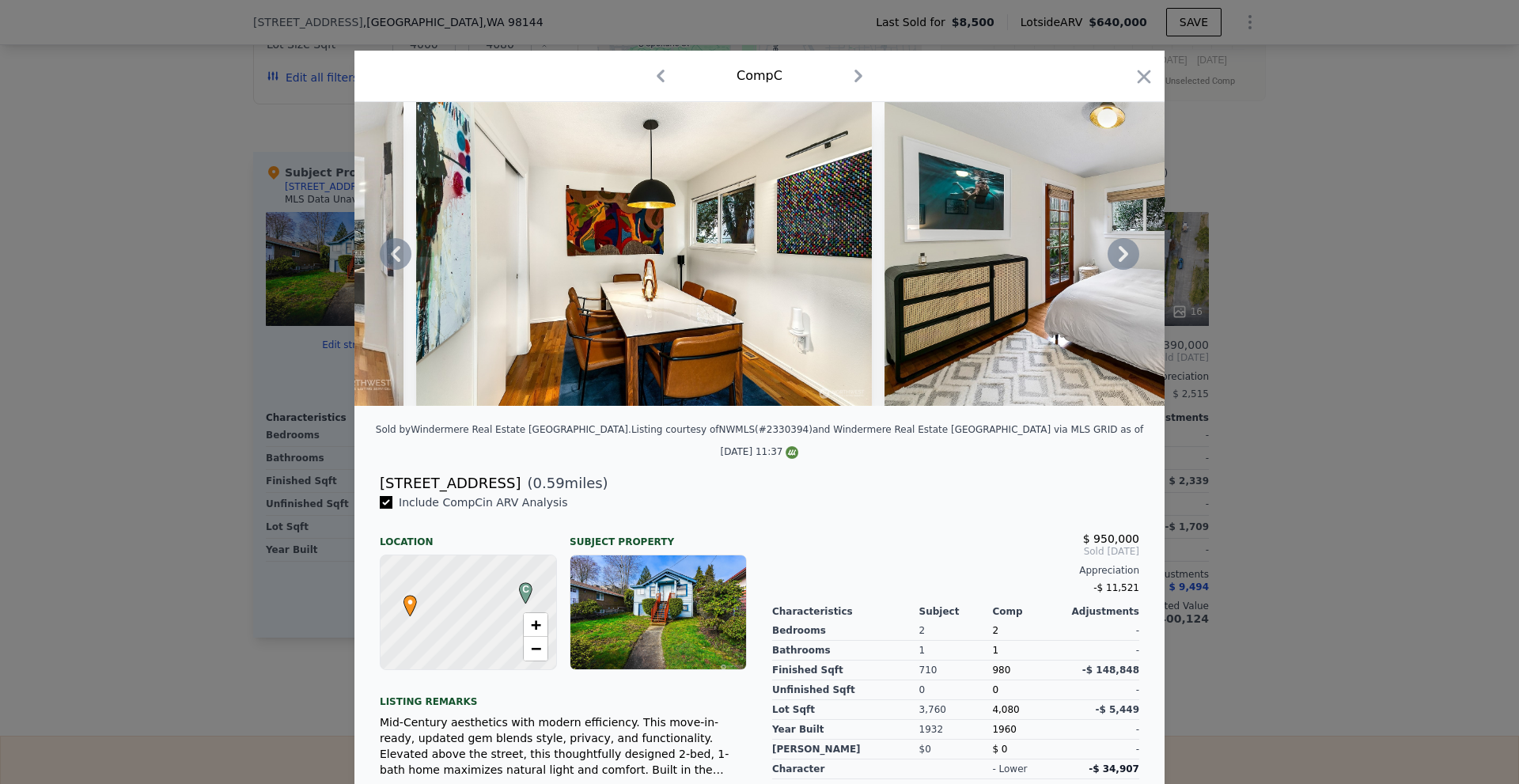
click at [1120, 259] on icon at bounding box center [1123, 254] width 10 height 16
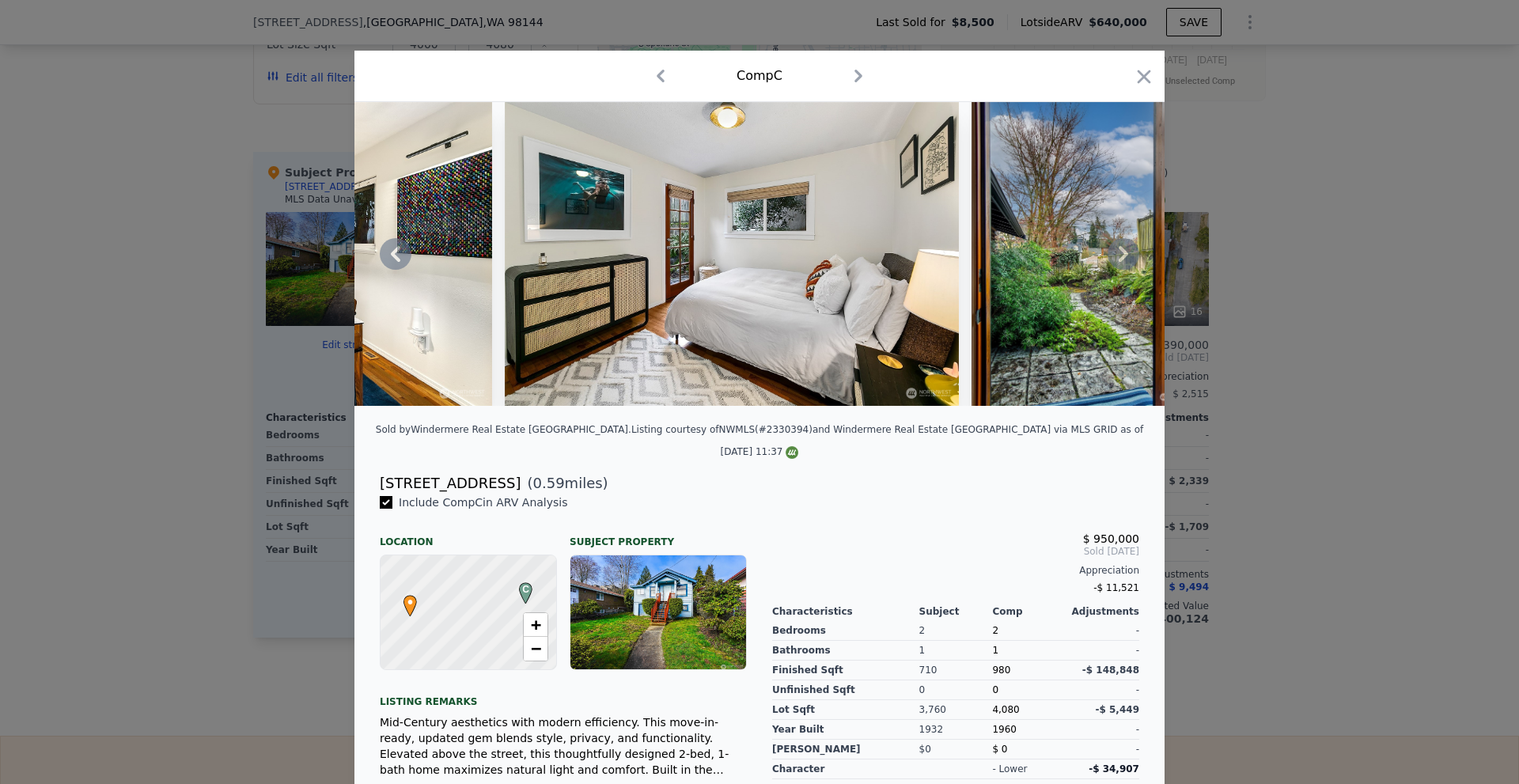
click at [1120, 259] on icon at bounding box center [1123, 254] width 10 height 16
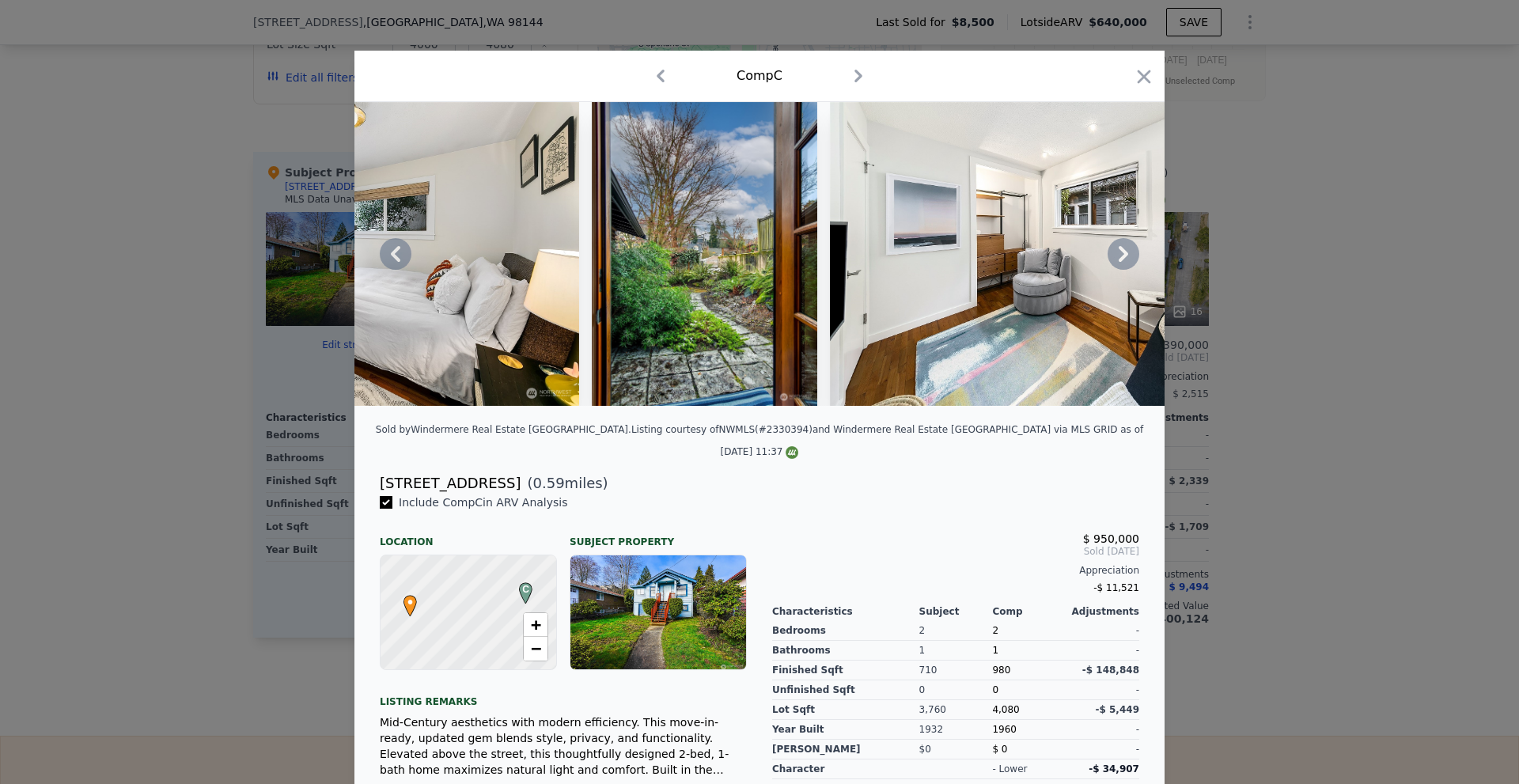
click at [1120, 259] on icon at bounding box center [1123, 254] width 10 height 16
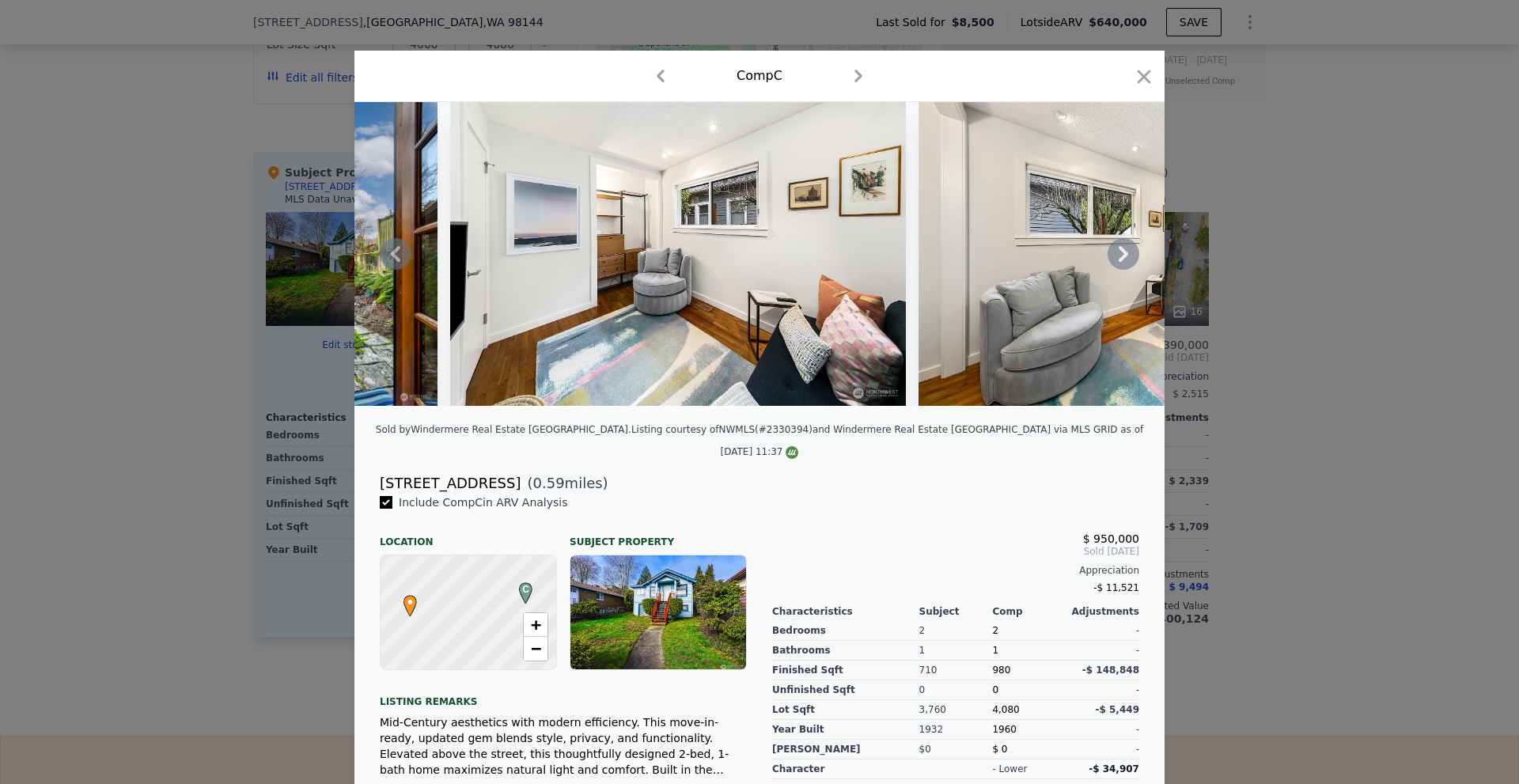
click at [1120, 259] on icon at bounding box center [1123, 254] width 10 height 16
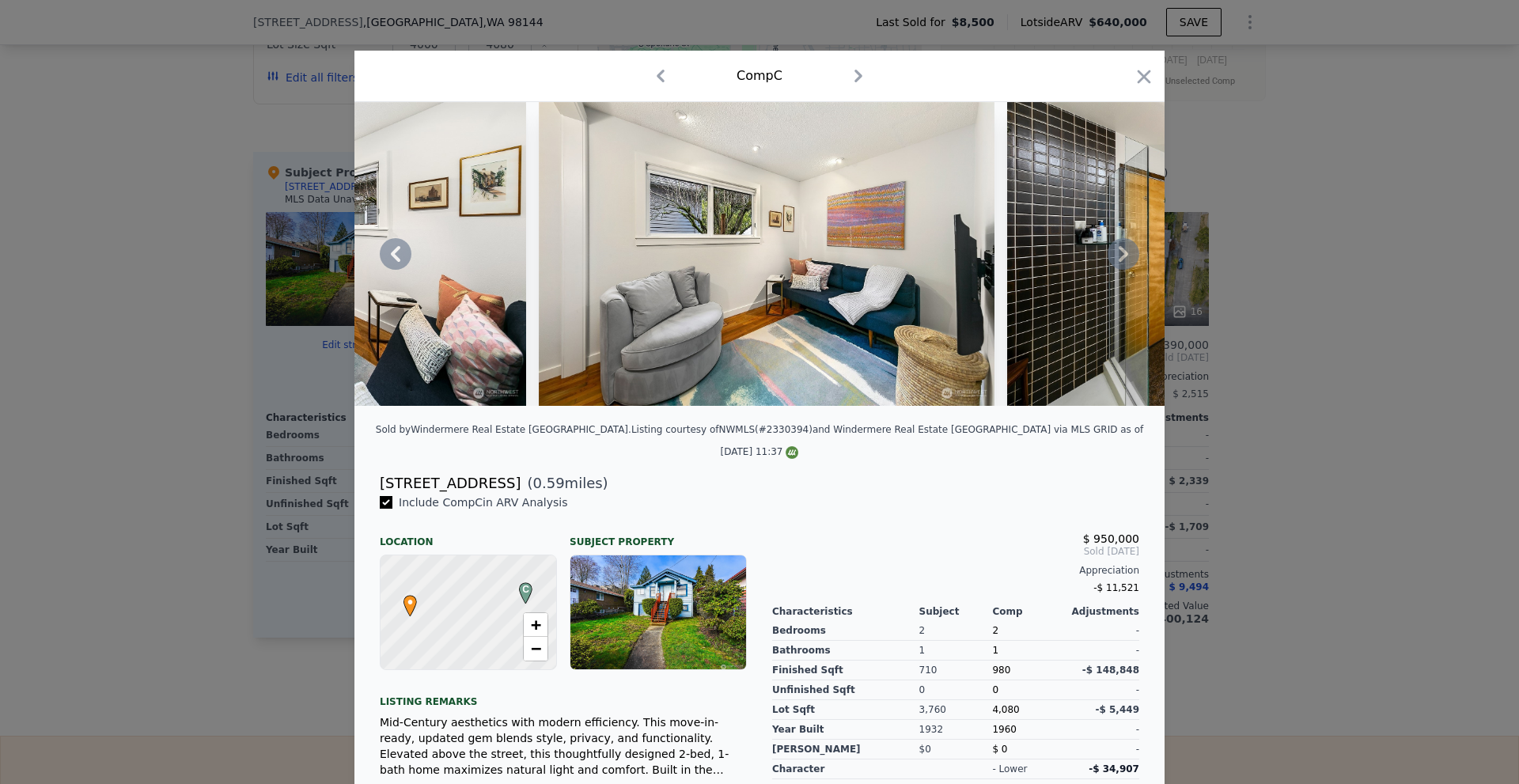
click at [1120, 259] on icon at bounding box center [1123, 254] width 10 height 16
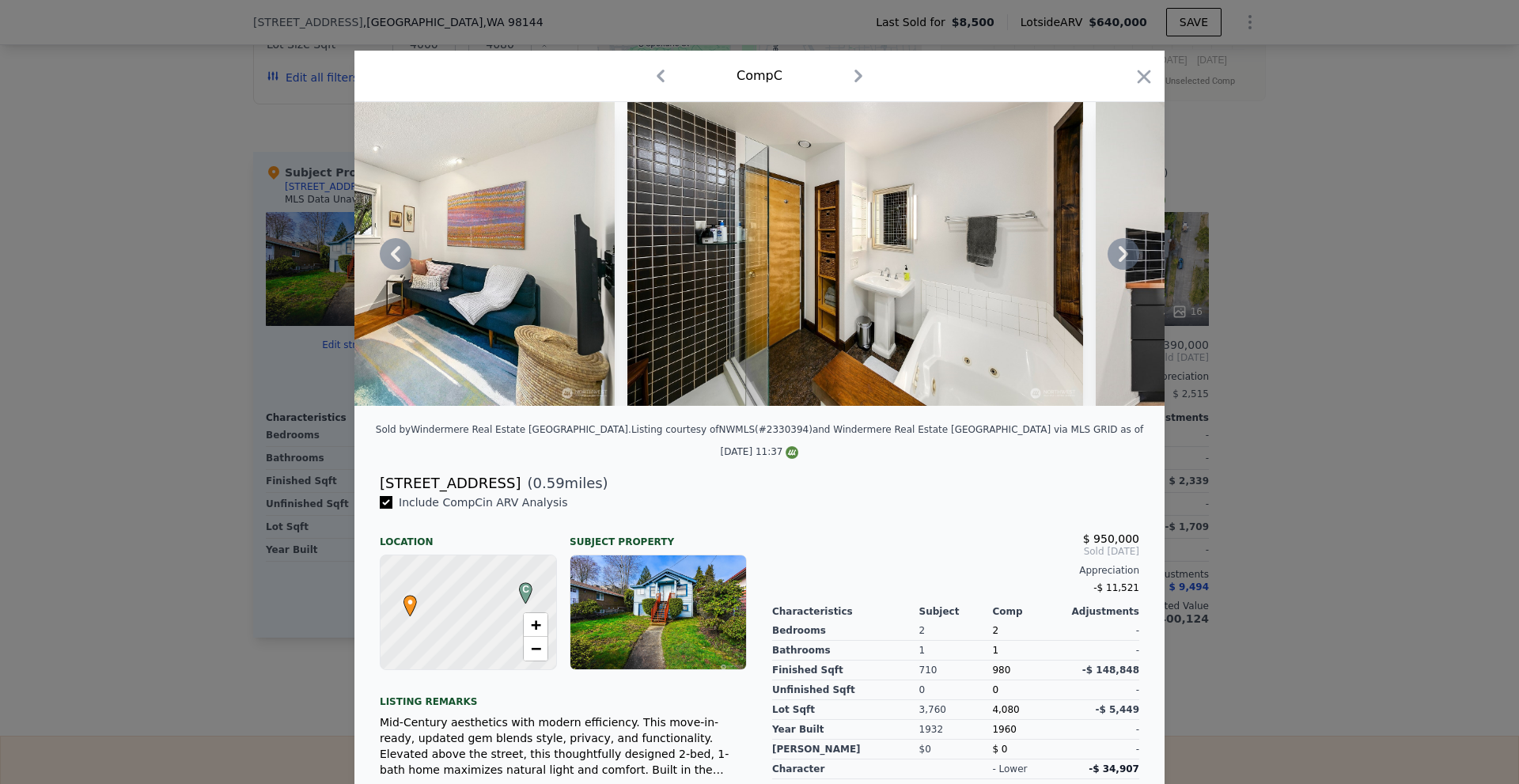
click at [1120, 259] on icon at bounding box center [1123, 254] width 10 height 16
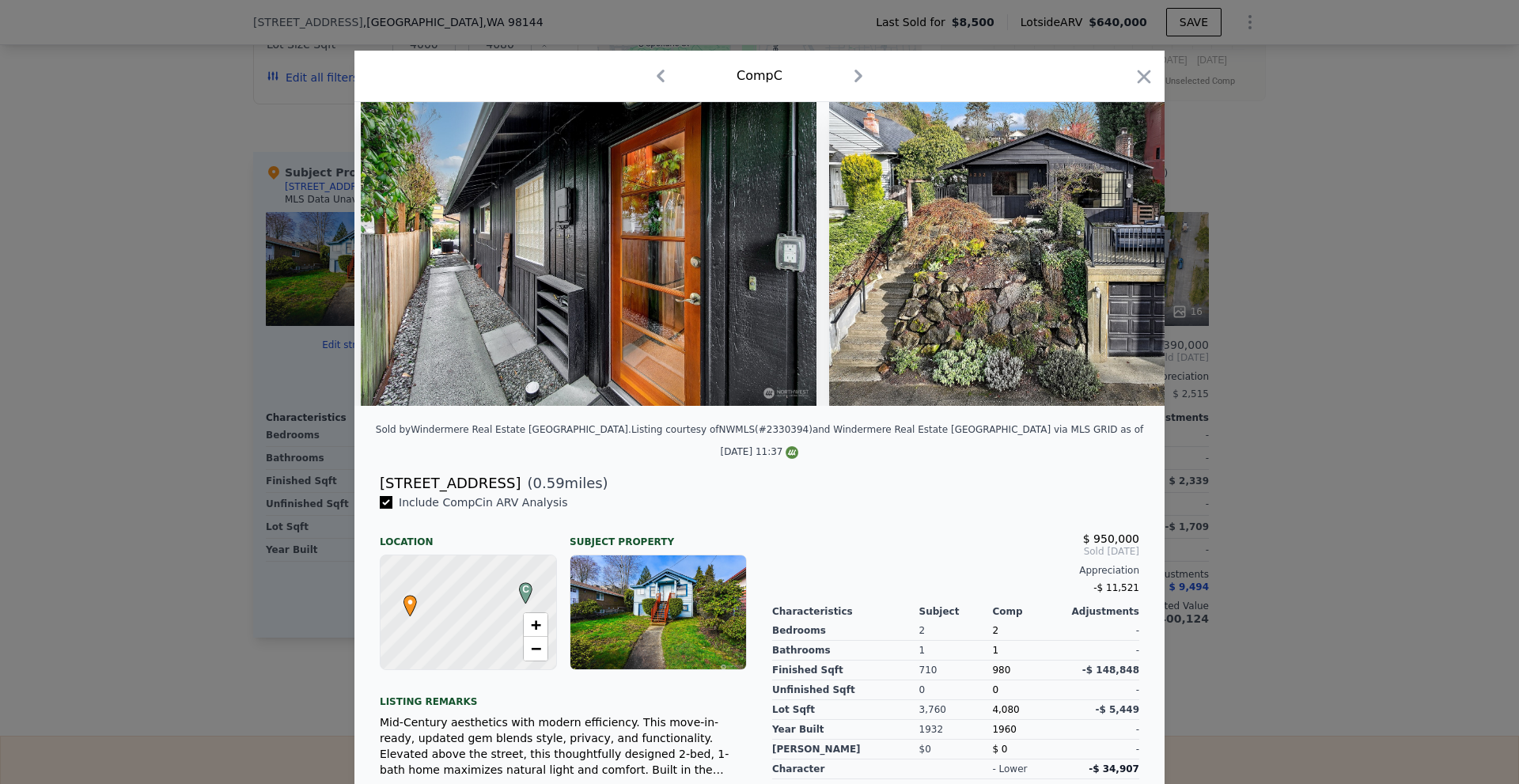
scroll to position [0, 12088]
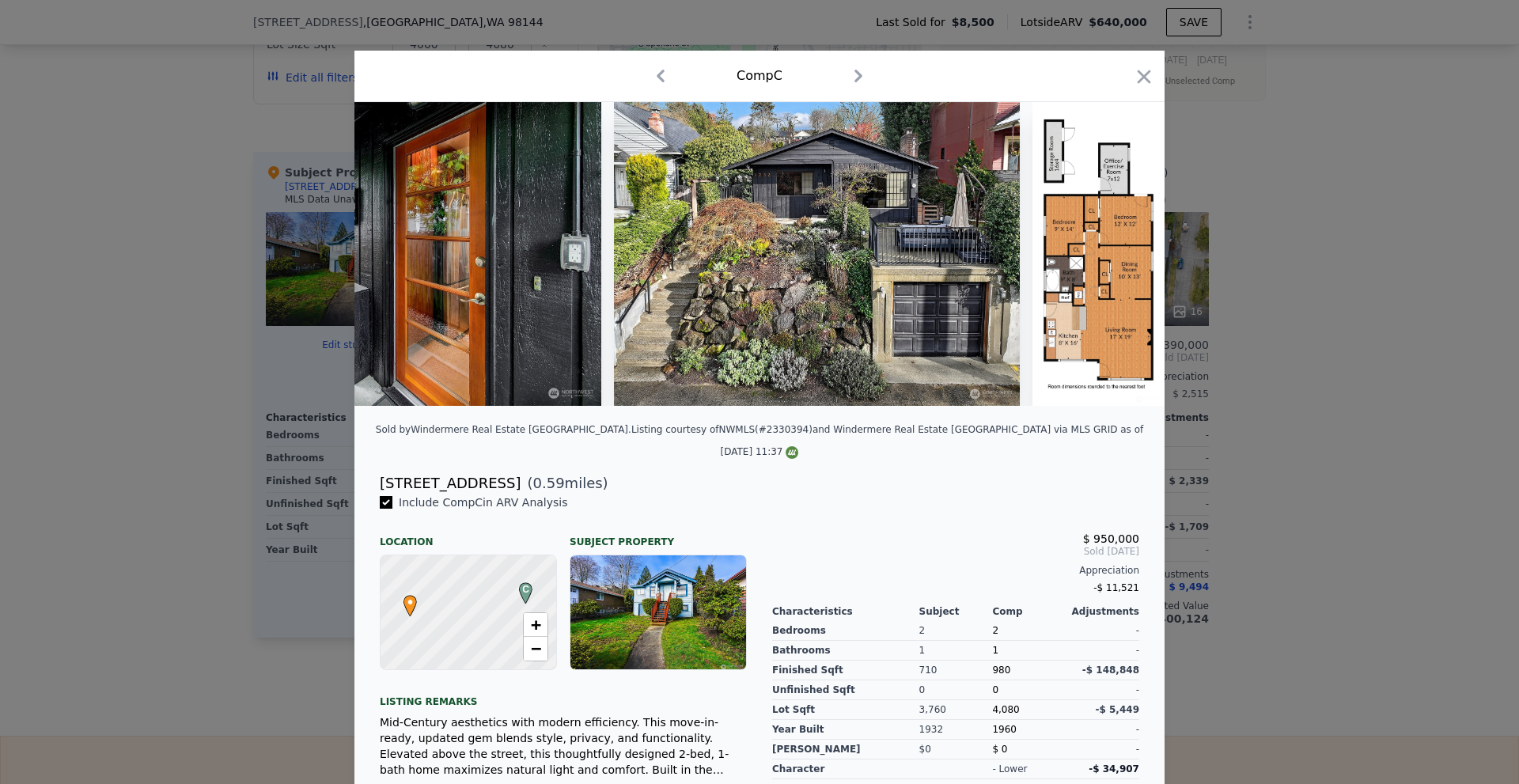
click at [1301, 416] on div at bounding box center [760, 392] width 1519 height 784
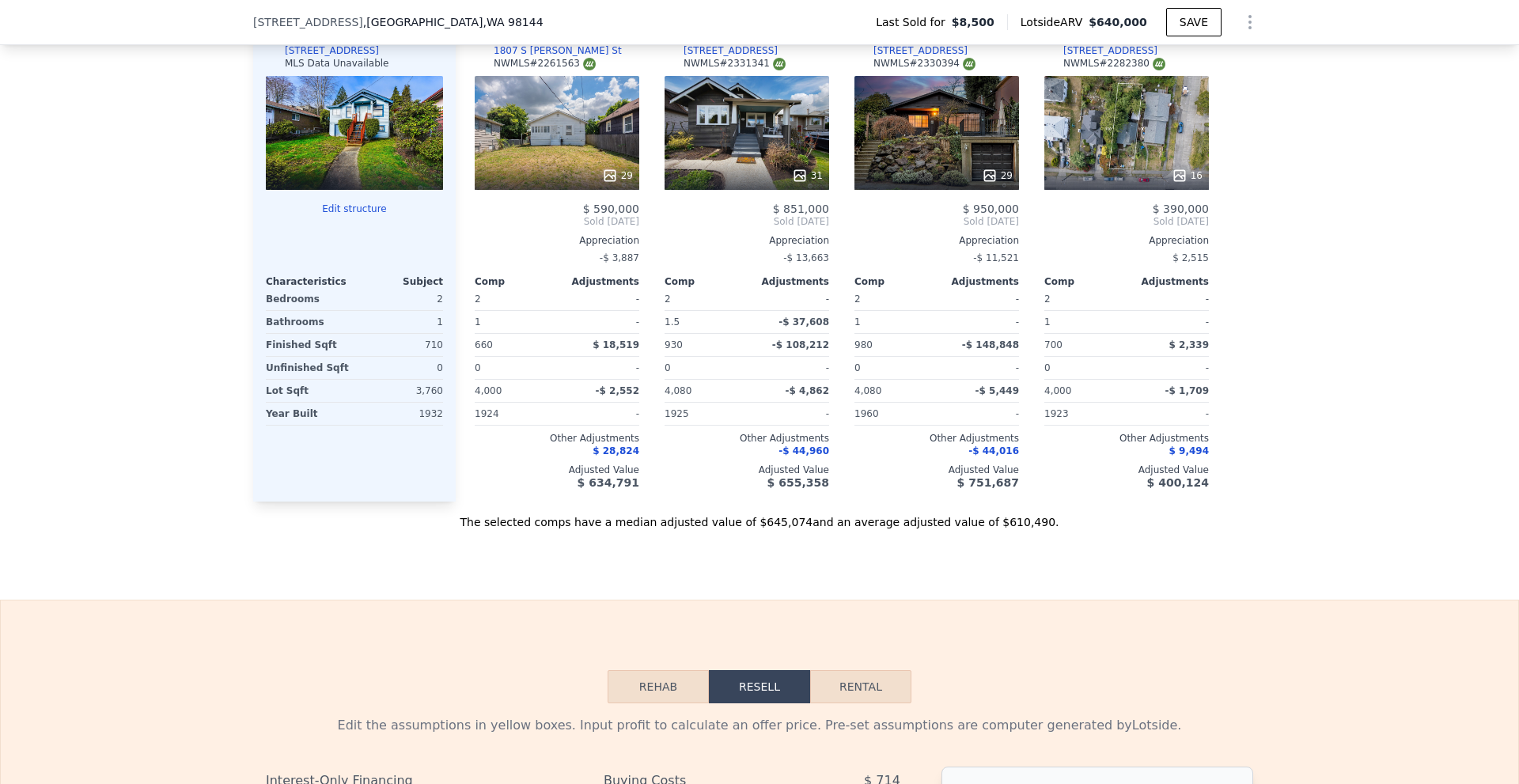
scroll to position [1735, 0]
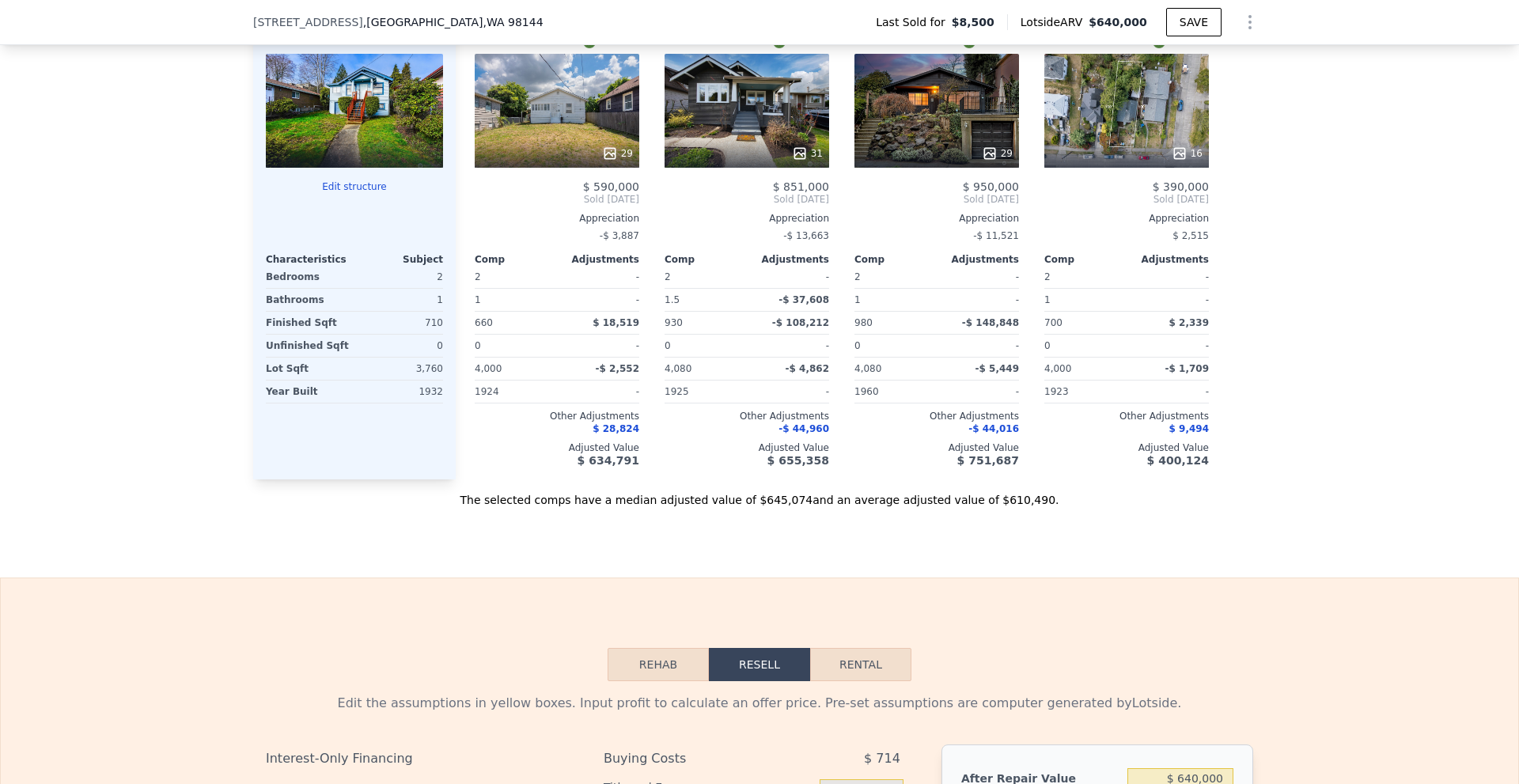
click at [771, 162] on div "31" at bounding box center [747, 154] width 151 height 16
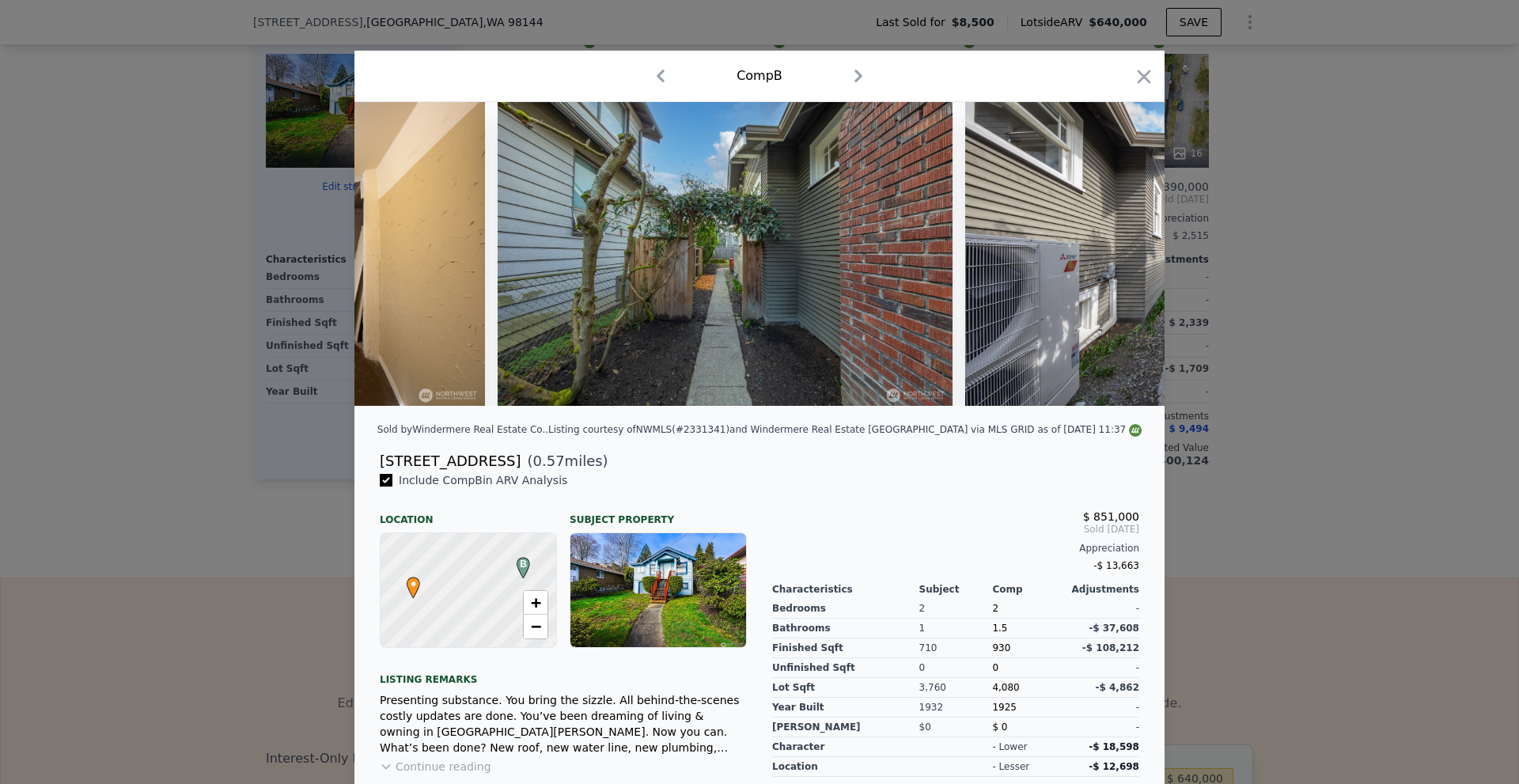
scroll to position [0, 11987]
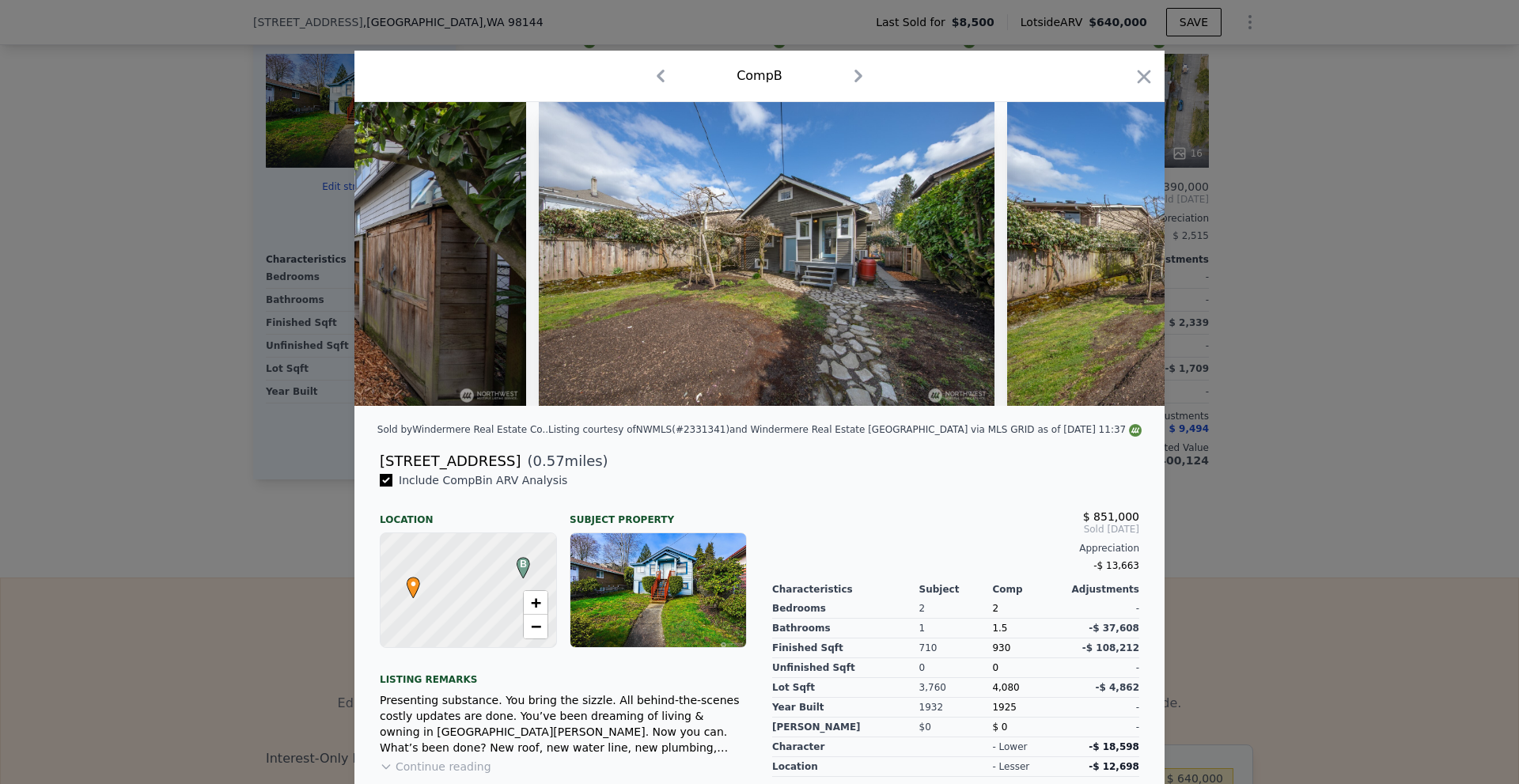
click at [1292, 401] on div at bounding box center [760, 392] width 1519 height 784
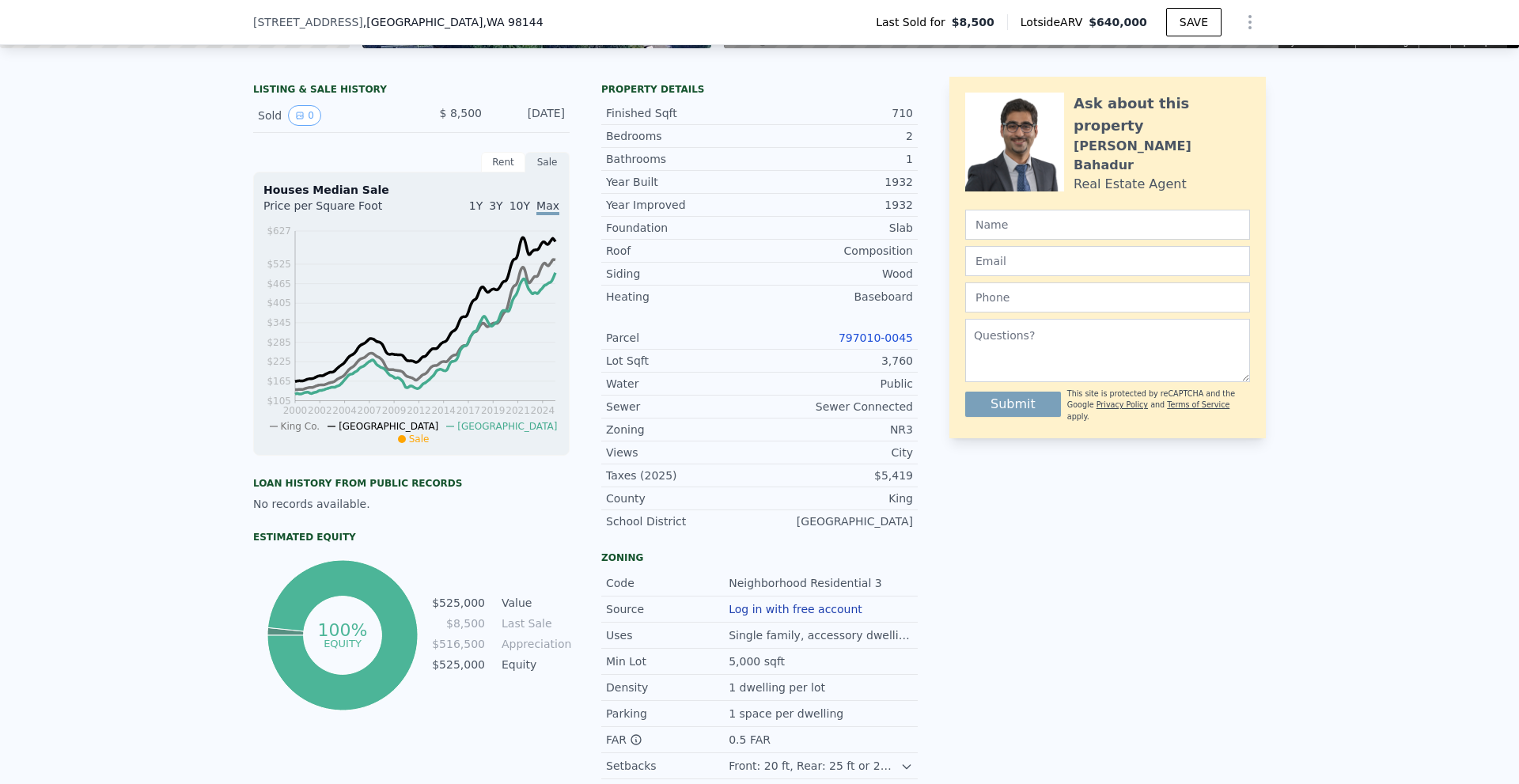
scroll to position [311, 0]
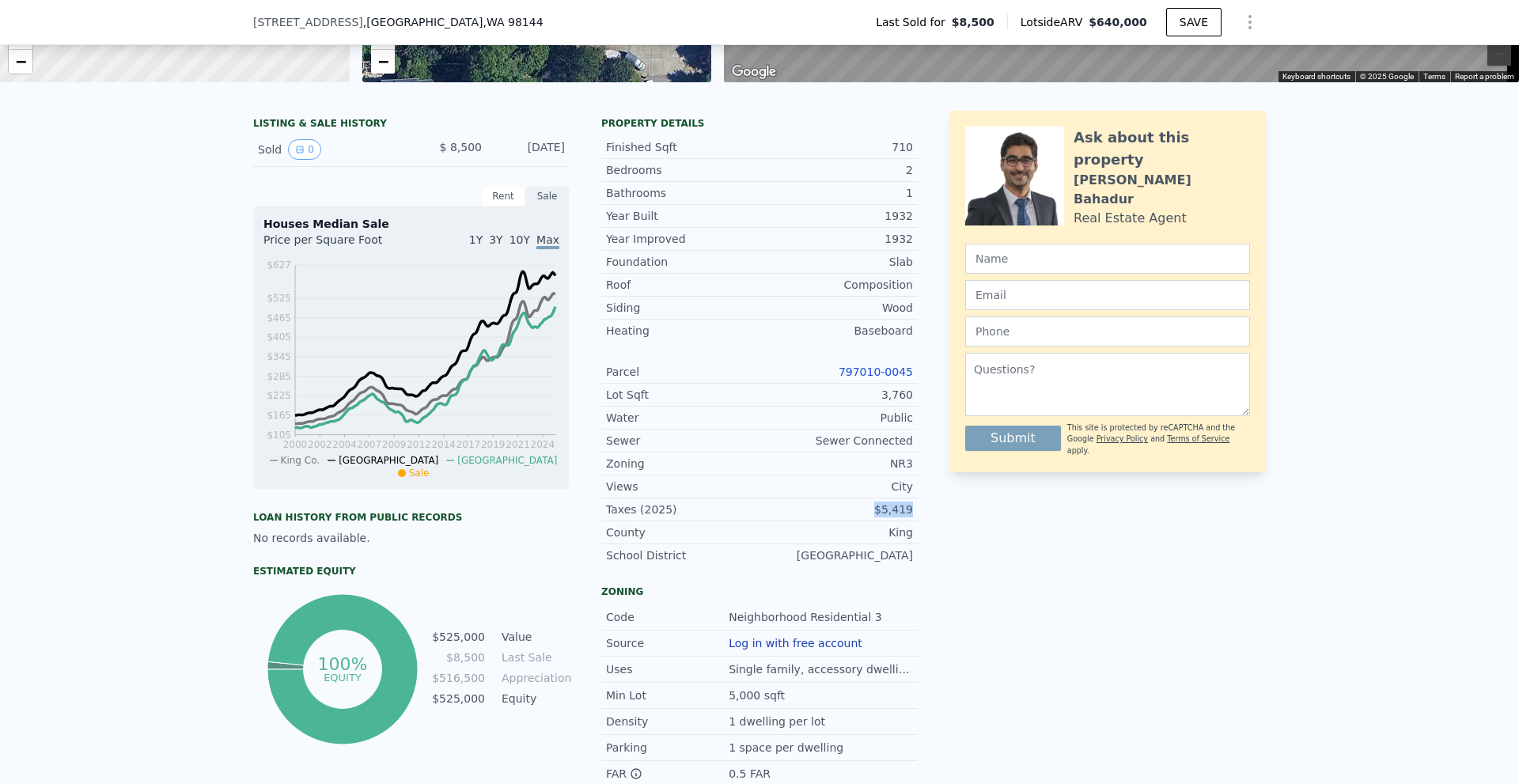
drag, startPoint x: 878, startPoint y: 521, endPoint x: 924, endPoint y: 527, distance: 46.4
click at [923, 527] on div "LISTING & SALE HISTORY Sold 0 $ 8,500 [DATE] Rent Sale Rent over time Price per…" at bounding box center [759, 501] width 1012 height 780
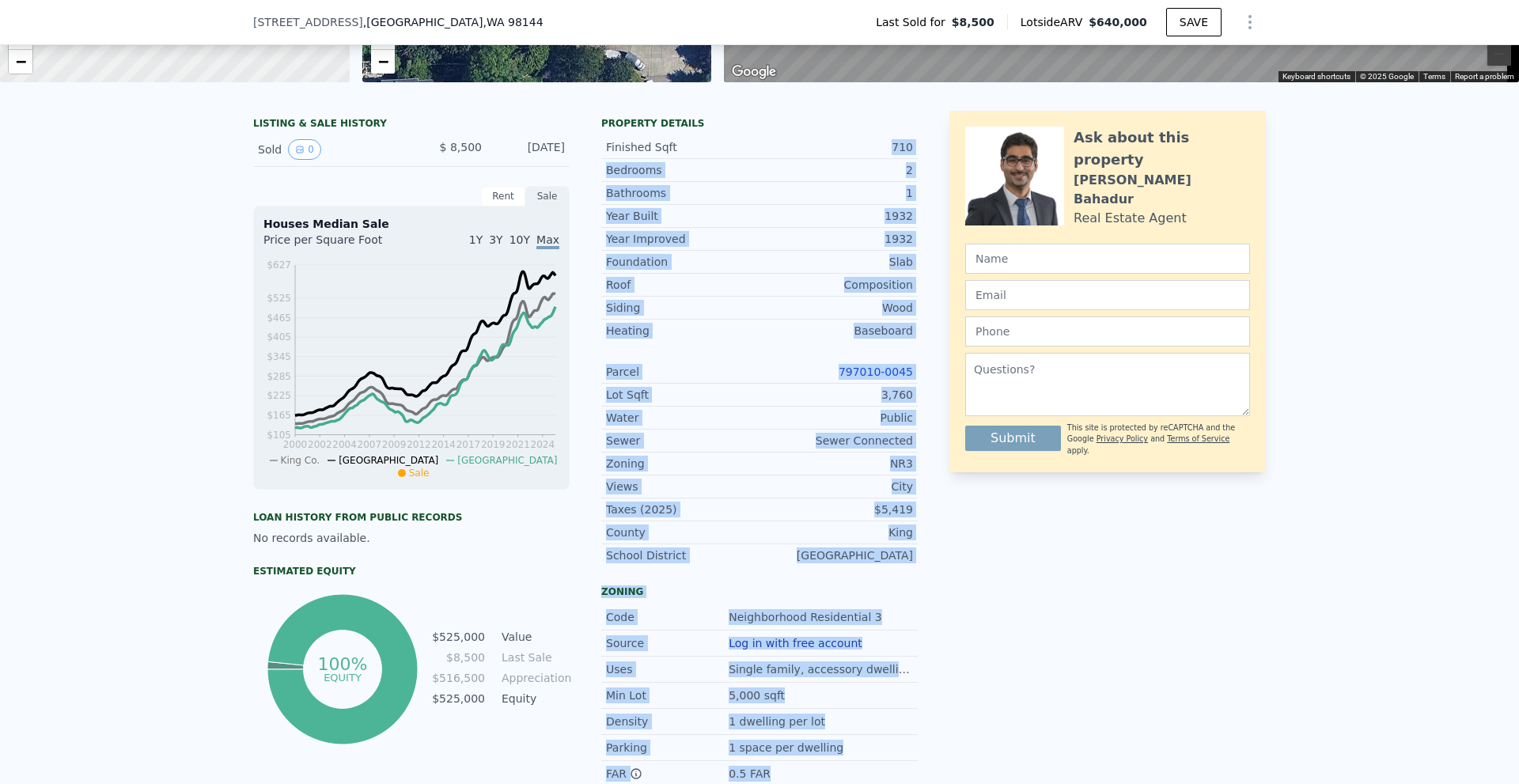
drag, startPoint x: 892, startPoint y: 158, endPoint x: 929, endPoint y: 161, distance: 37.1
click at [929, 161] on div "LISTING & SALE HISTORY Sold 0 $ 8,500 [DATE] Rent Sale Rent over time Price per…" at bounding box center [759, 501] width 1012 height 780
click at [913, 164] on div "LISTING & SALE HISTORY Sold 0 $ 8,500 [DATE] Rent Sale Rent over time Price per…" at bounding box center [759, 501] width 1012 height 780
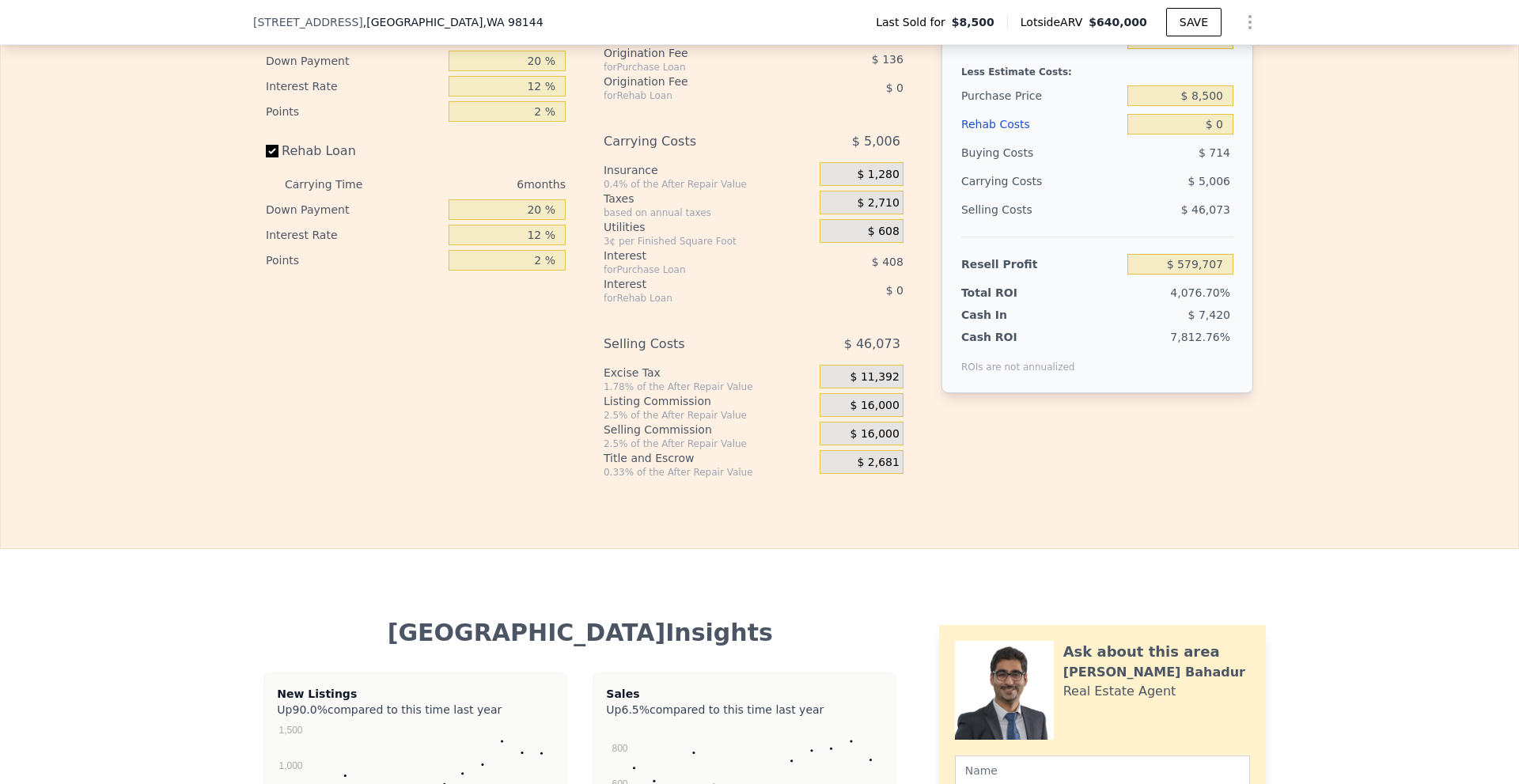
scroll to position [2288, 0]
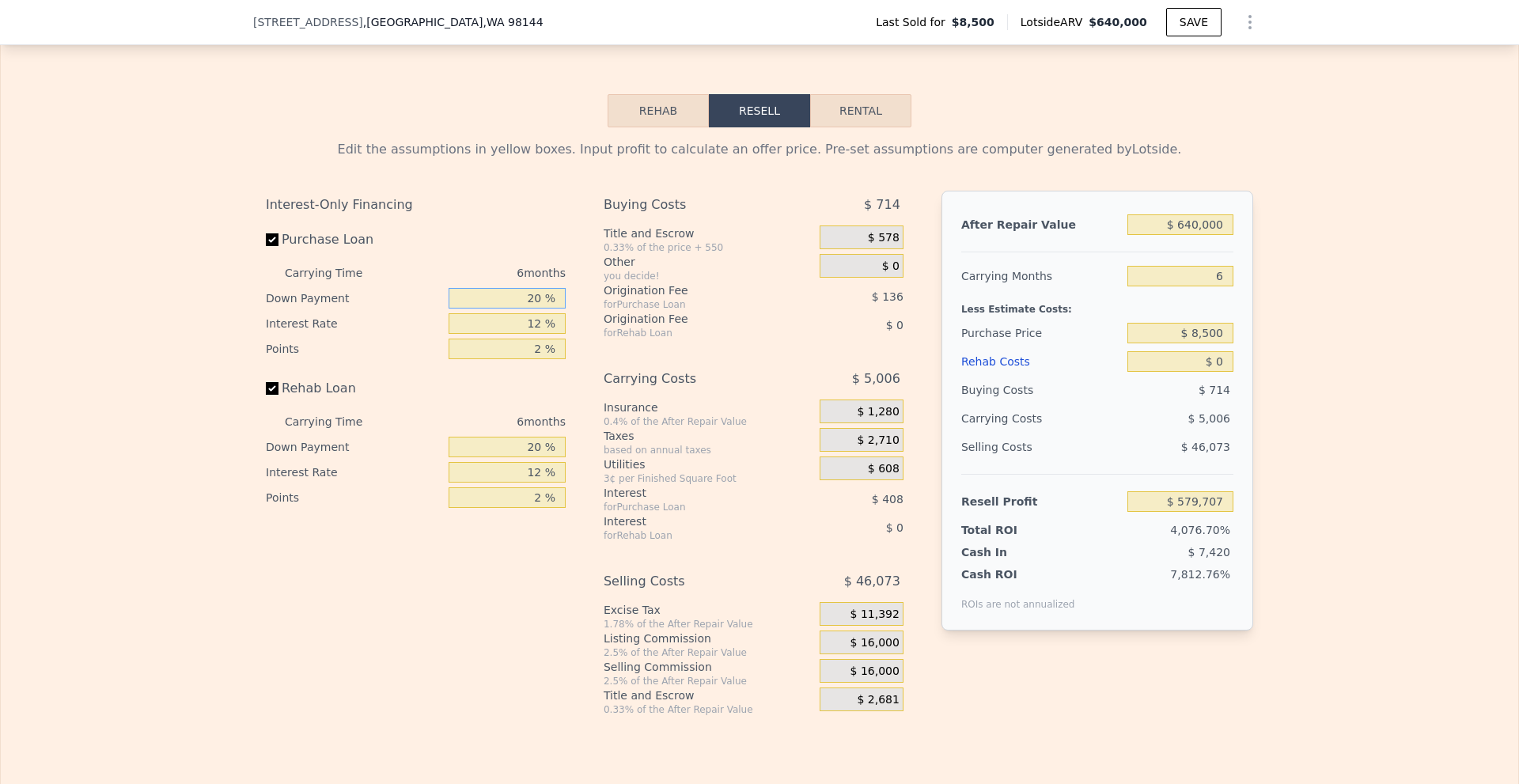
click at [535, 306] on input "20 %" at bounding box center [507, 298] width 117 height 21
type input "2 %"
type input "$ 579,586"
type input "10 %"
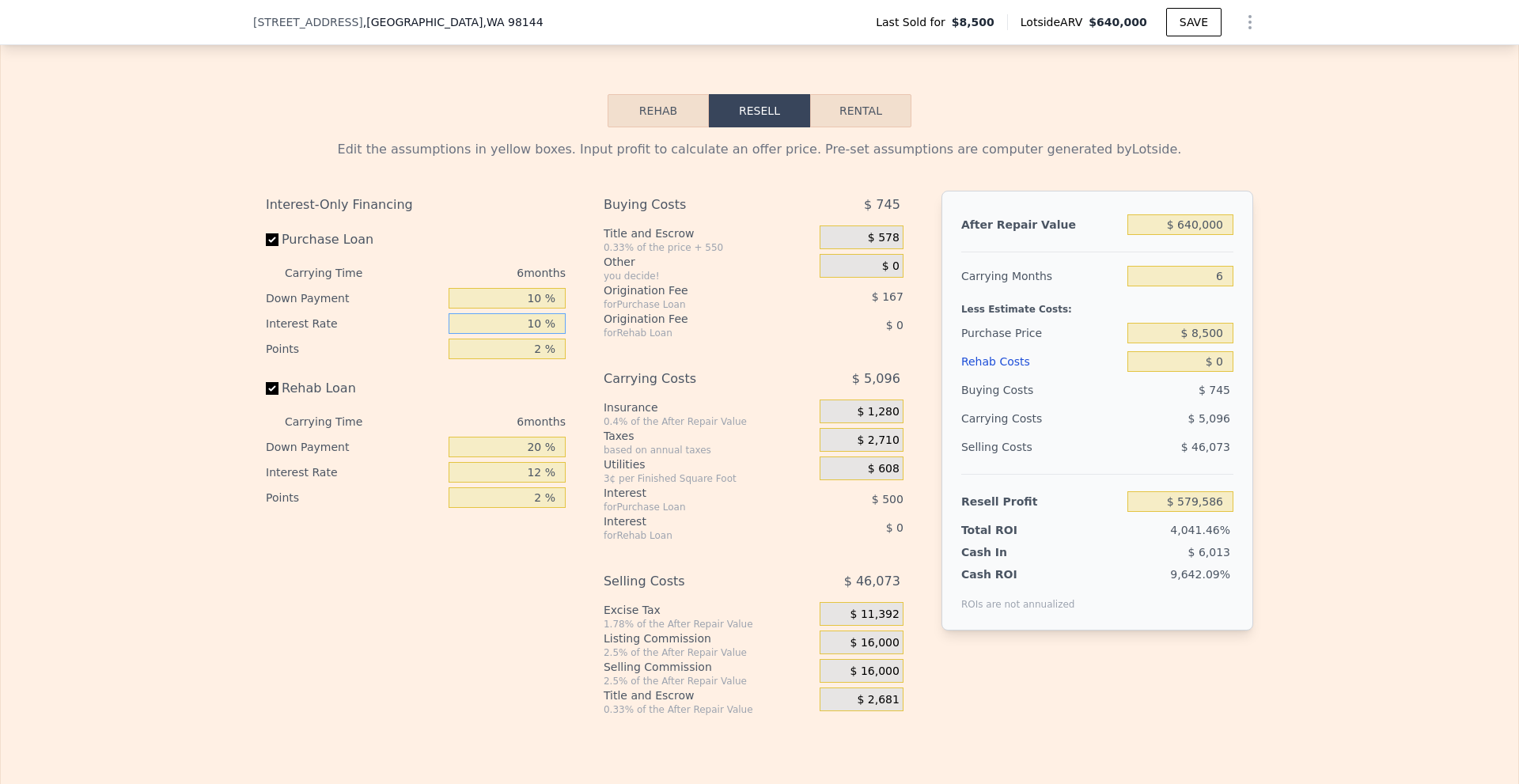
type input "10 %"
type input "$ 579,714"
type input "1 %"
type input "$ 579,790"
type input "1 %"
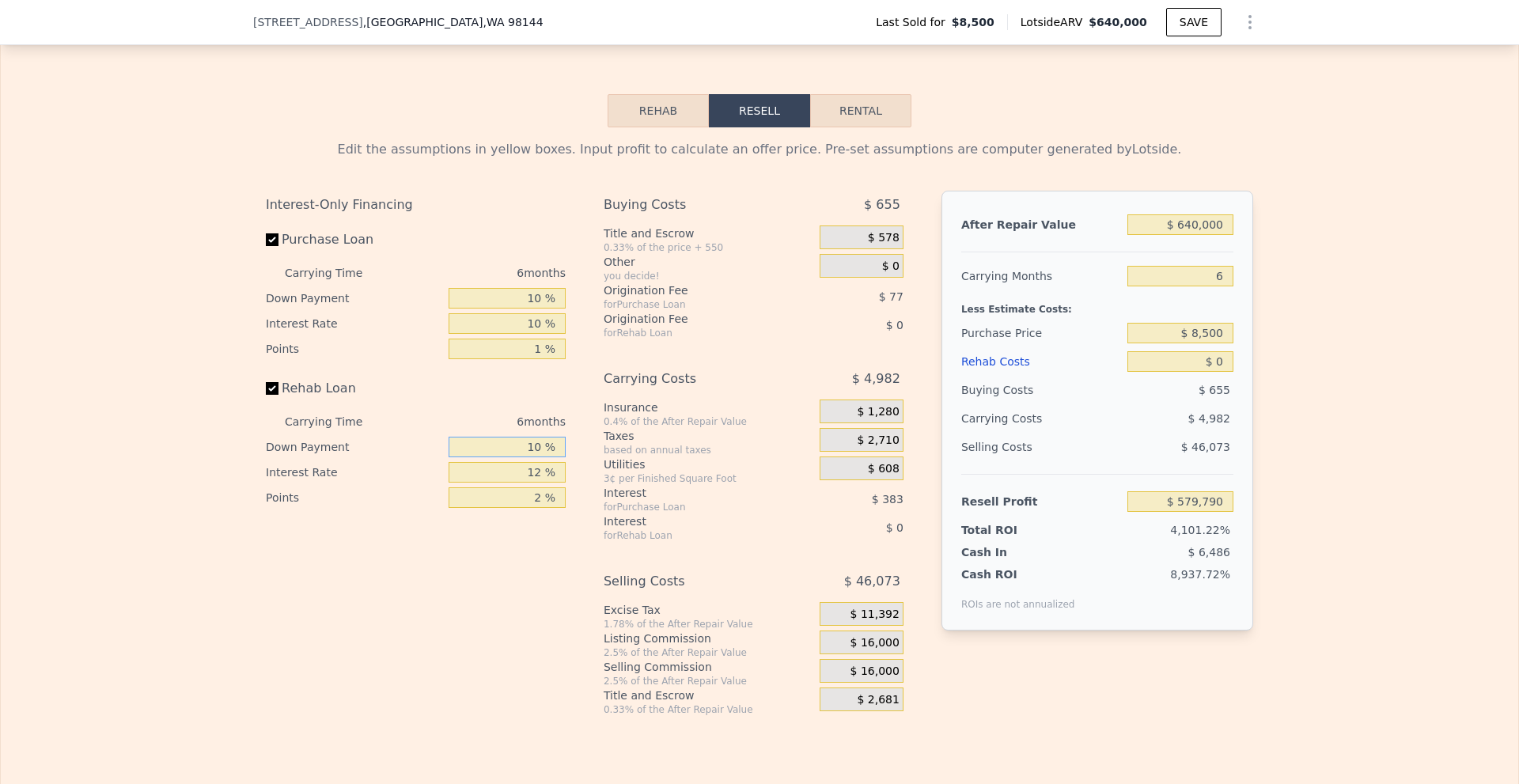
type input "10 %"
type input "1 %"
click at [839, 647] on div "$ 16,000" at bounding box center [861, 642] width 84 height 24
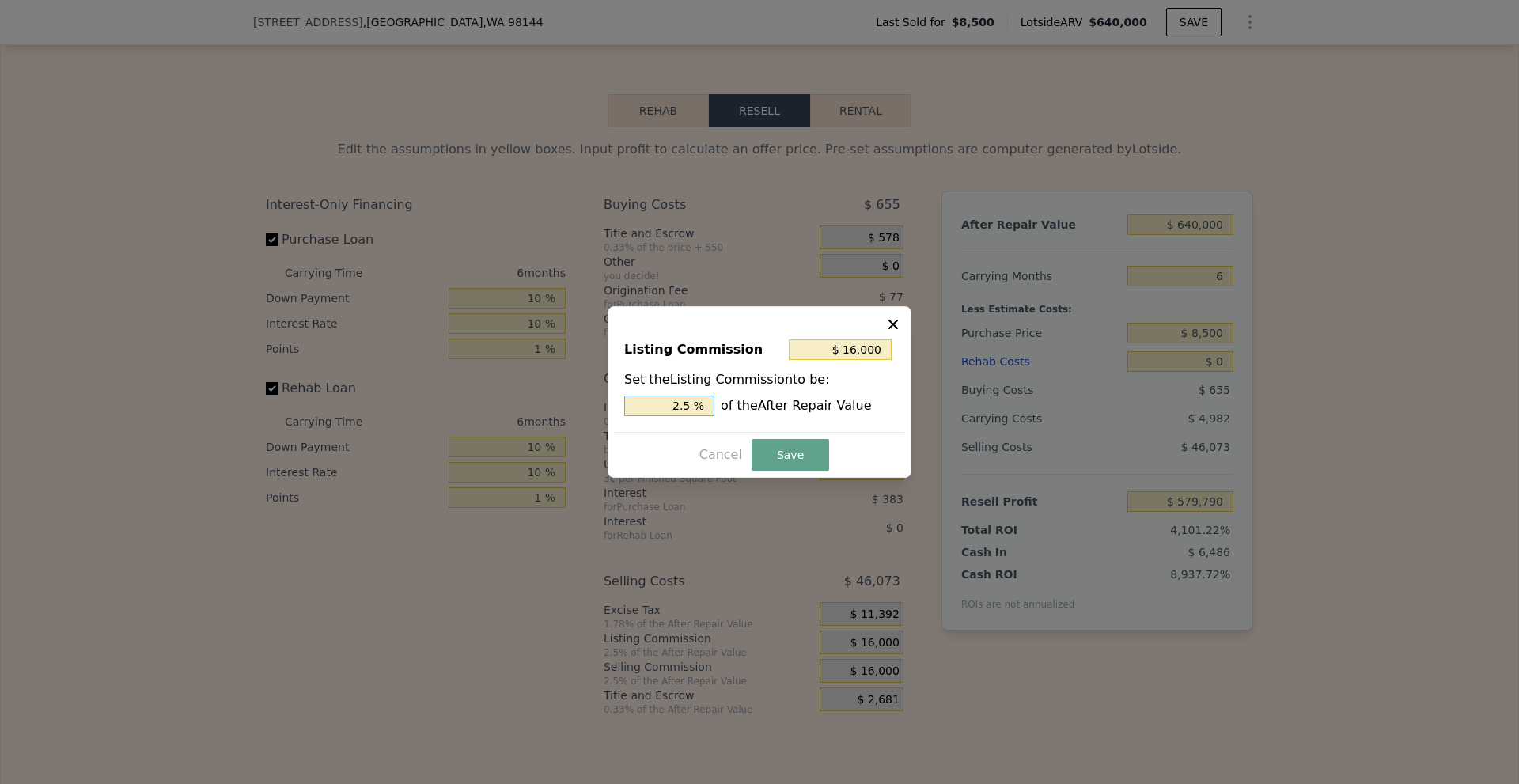
click at [678, 408] on input "2.5 %" at bounding box center [669, 406] width 90 height 21
type input "$ 9,600"
type input "1.5 %"
click at [760, 447] on button "Save" at bounding box center [790, 455] width 77 height 31
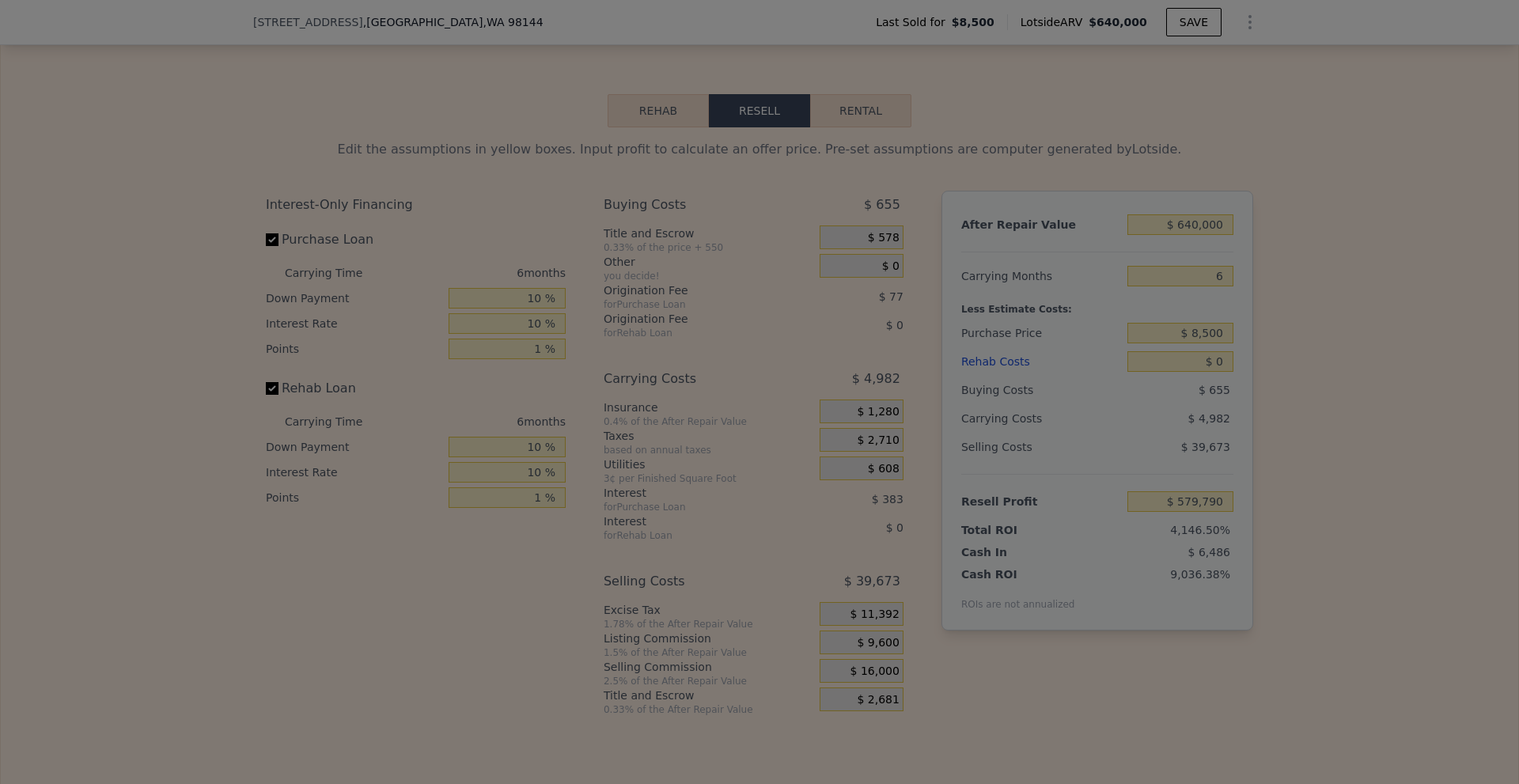
type input "$ 586,190"
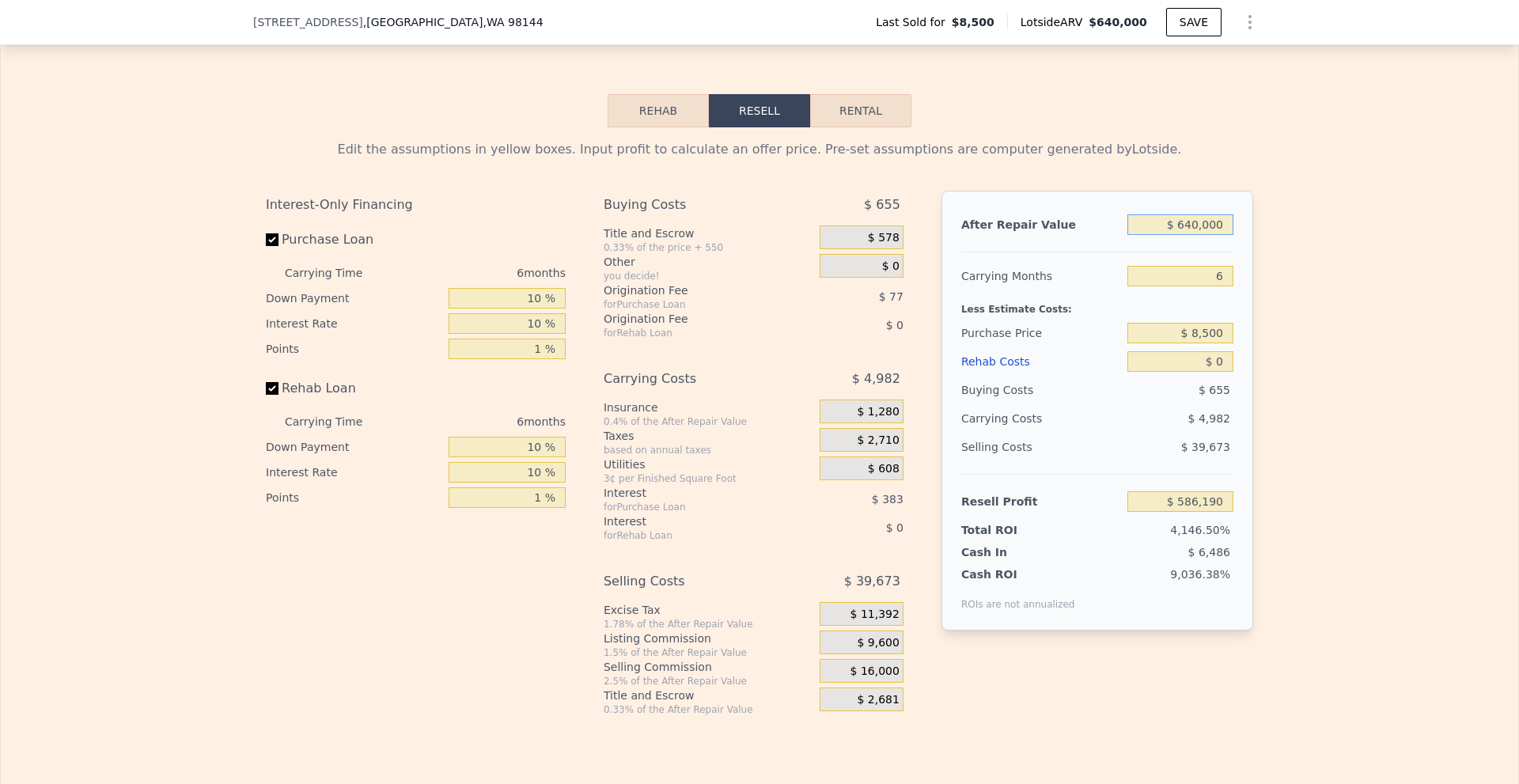
click at [1191, 233] on input "$ 640,000" at bounding box center [1180, 224] width 106 height 21
type input "$ 620,000"
click at [1317, 328] on div "Edit the assumptions in yellow boxes. Input profit to calculate an offer price.…" at bounding box center [760, 421] width 1517 height 589
type input "$ 567,452"
click at [1212, 371] on input "$ 0" at bounding box center [1180, 361] width 106 height 21
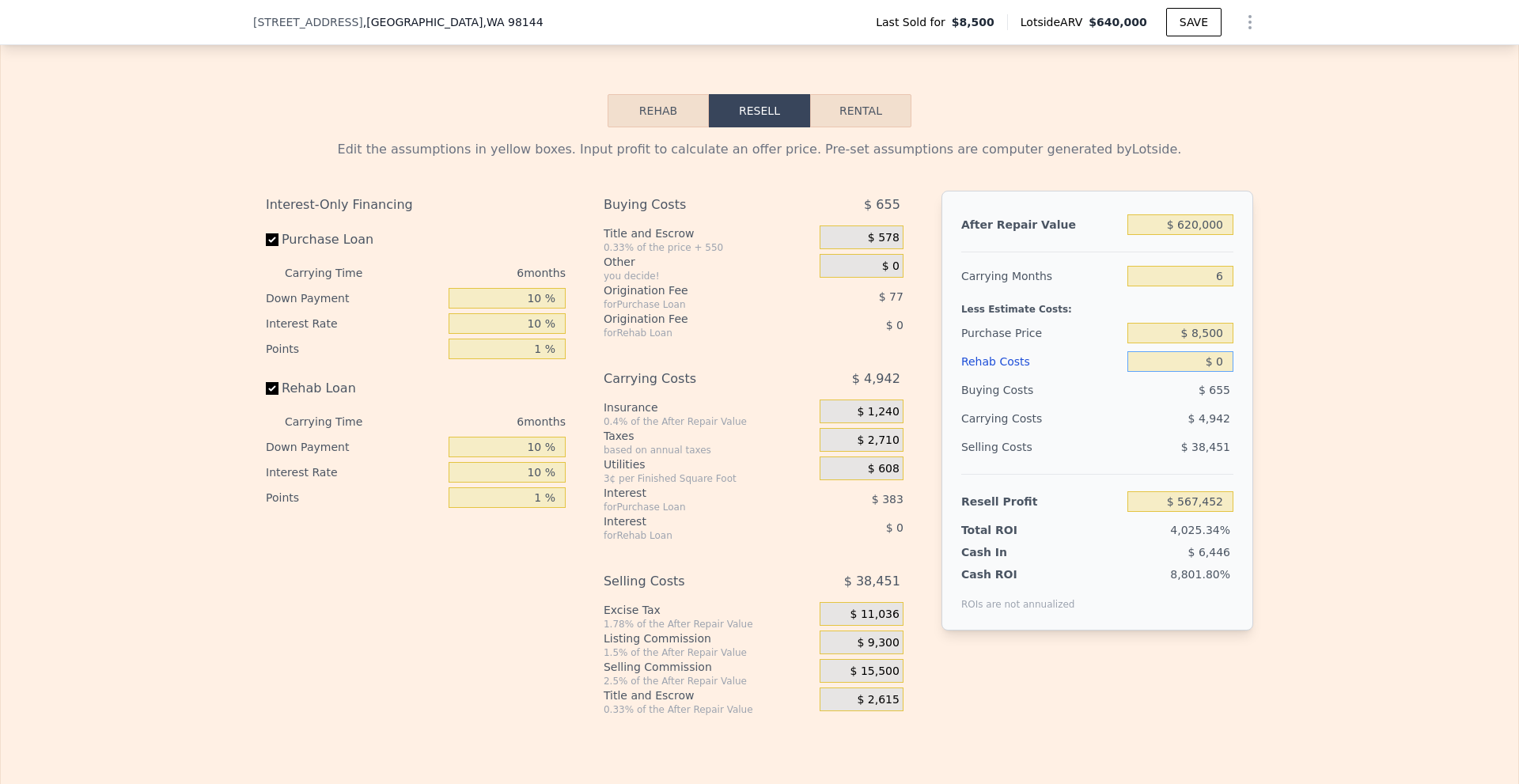
type input "$ 10"
type input "$ 567,442"
type input "$ 100,000"
type input "$ 462,052"
type input "$ 100,000"
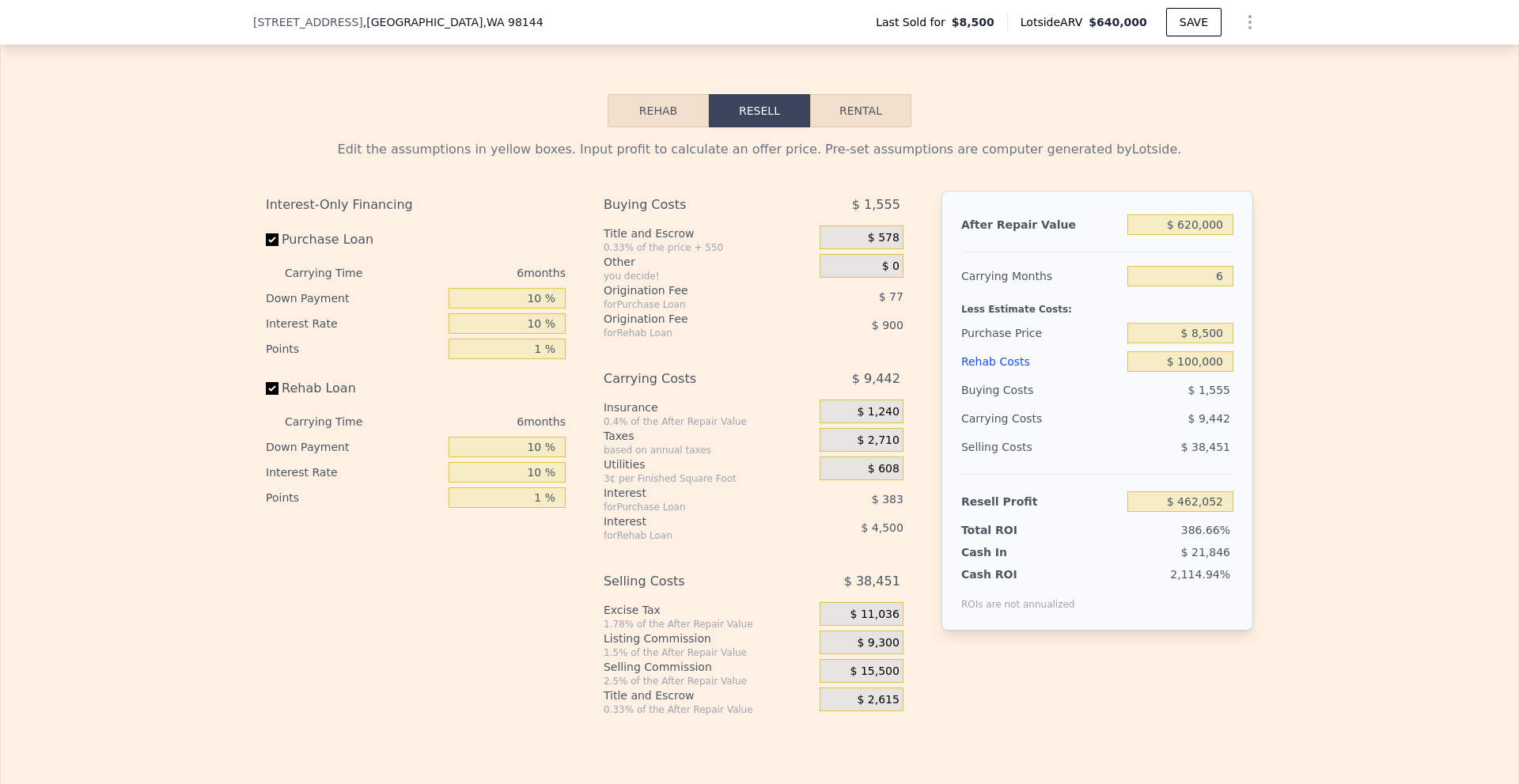
click at [1268, 386] on div "Edit the assumptions in yellow boxes. Input profit to calculate an offer price.…" at bounding box center [760, 421] width 1517 height 589
drag, startPoint x: 1192, startPoint y: 341, endPoint x: 1241, endPoint y: 347, distance: 49.4
click at [1237, 347] on div "After Repair Value $ 620,000 Carrying Months 6 Less Estimate Costs: Purchase Pr…" at bounding box center [1098, 411] width 312 height 440
type input "$ 350,000"
click at [1253, 348] on div "Edit the assumptions in yellow boxes. Input profit to calculate an offer price.…" at bounding box center [759, 421] width 1012 height 589
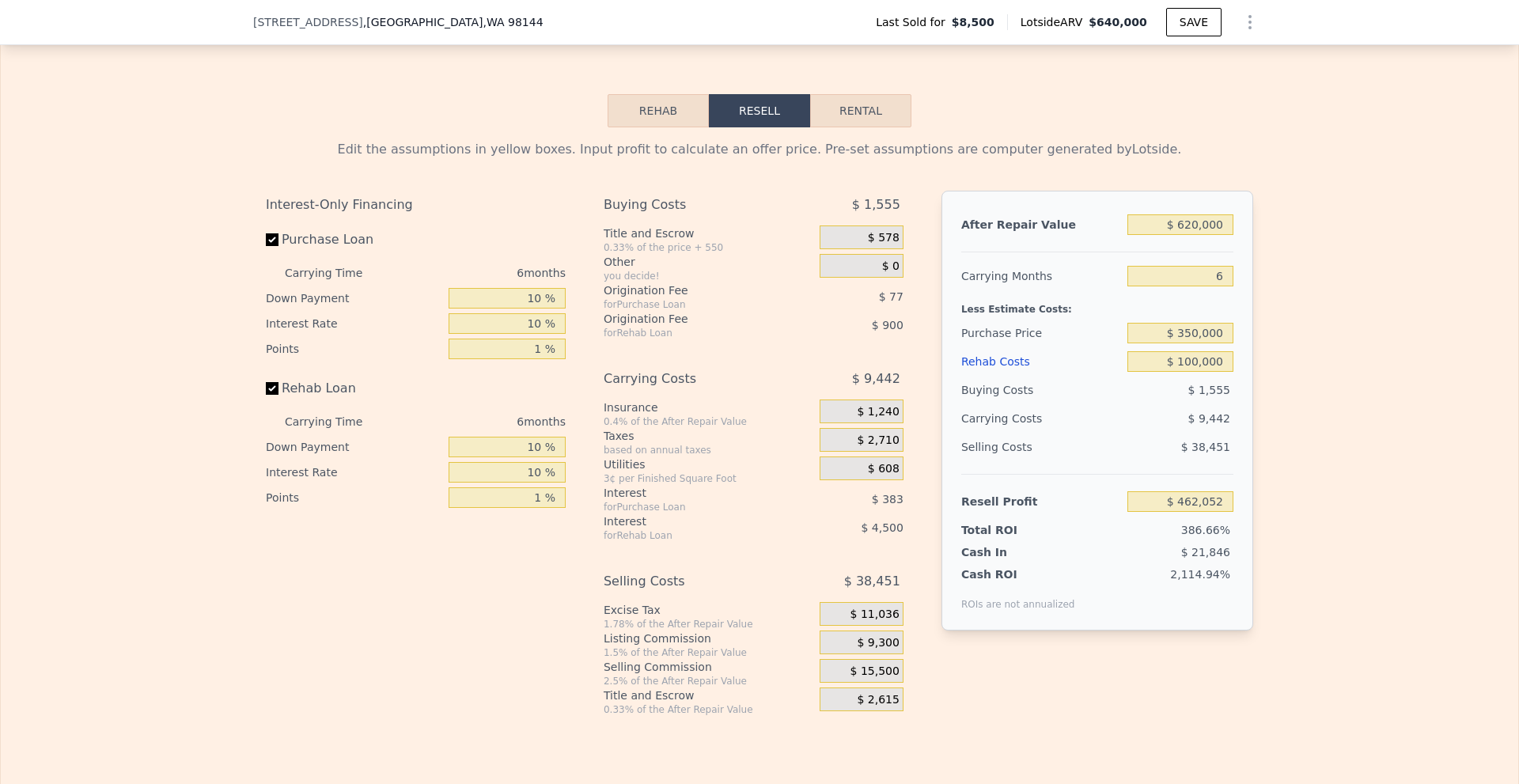
type input "$ 100,975"
click at [1323, 365] on div "Edit the assumptions in yellow boxes. Input profit to calculate an offer price.…" at bounding box center [760, 421] width 1517 height 589
drag, startPoint x: 1180, startPoint y: 345, endPoint x: 1189, endPoint y: 344, distance: 9.1
click at [1189, 343] on input "$ 350,000" at bounding box center [1180, 332] width 106 height 21
type input "$ 400,000"
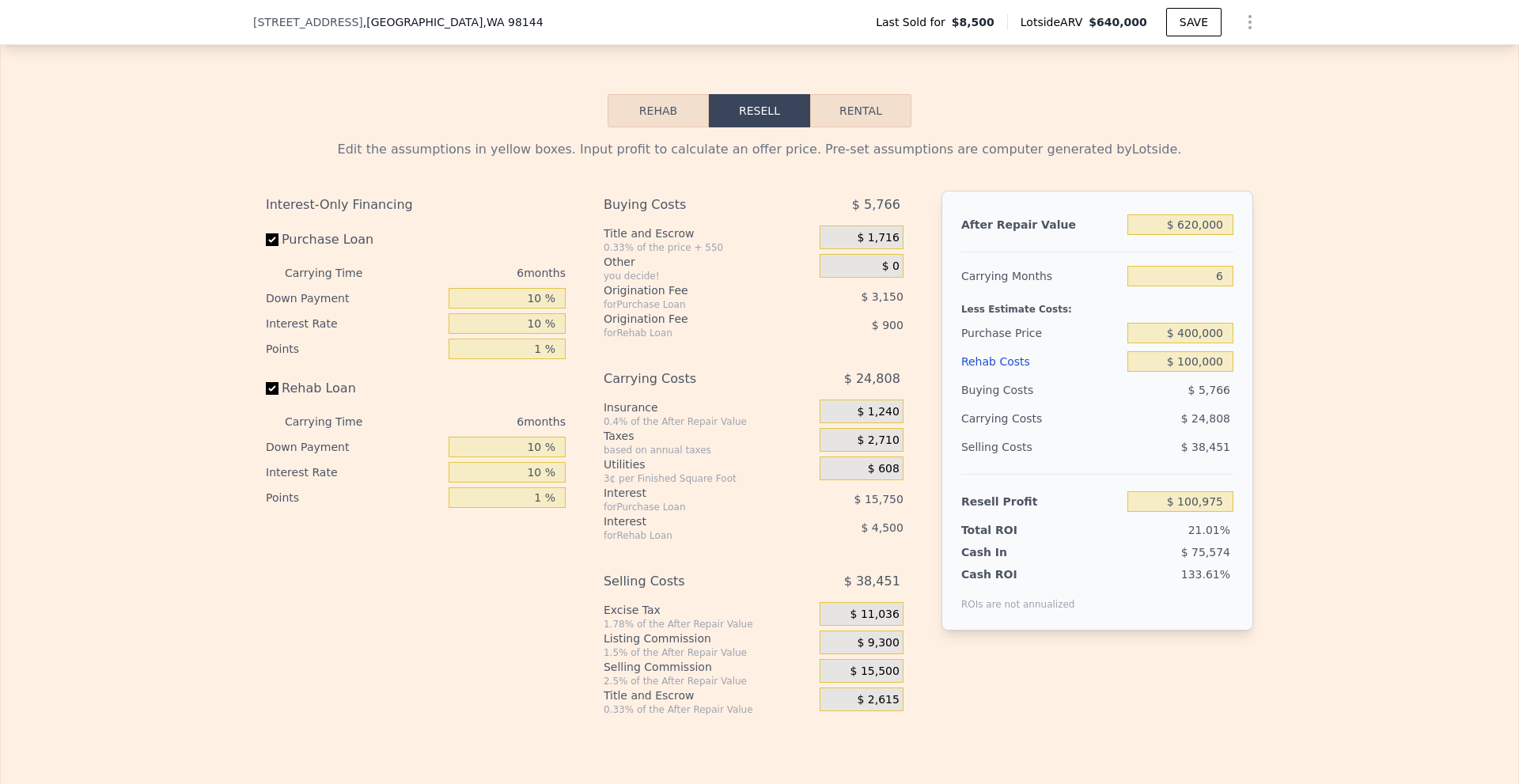
click at [1289, 368] on div "Edit the assumptions in yellow boxes. Input profit to calculate an offer price.…" at bounding box center [760, 421] width 1517 height 589
type input "$ 48,109"
drag, startPoint x: 1190, startPoint y: 343, endPoint x: 1180, endPoint y: 341, distance: 10.2
click at [1180, 341] on input "$ 400,000" at bounding box center [1180, 332] width 106 height 21
type input "$ 380,000"
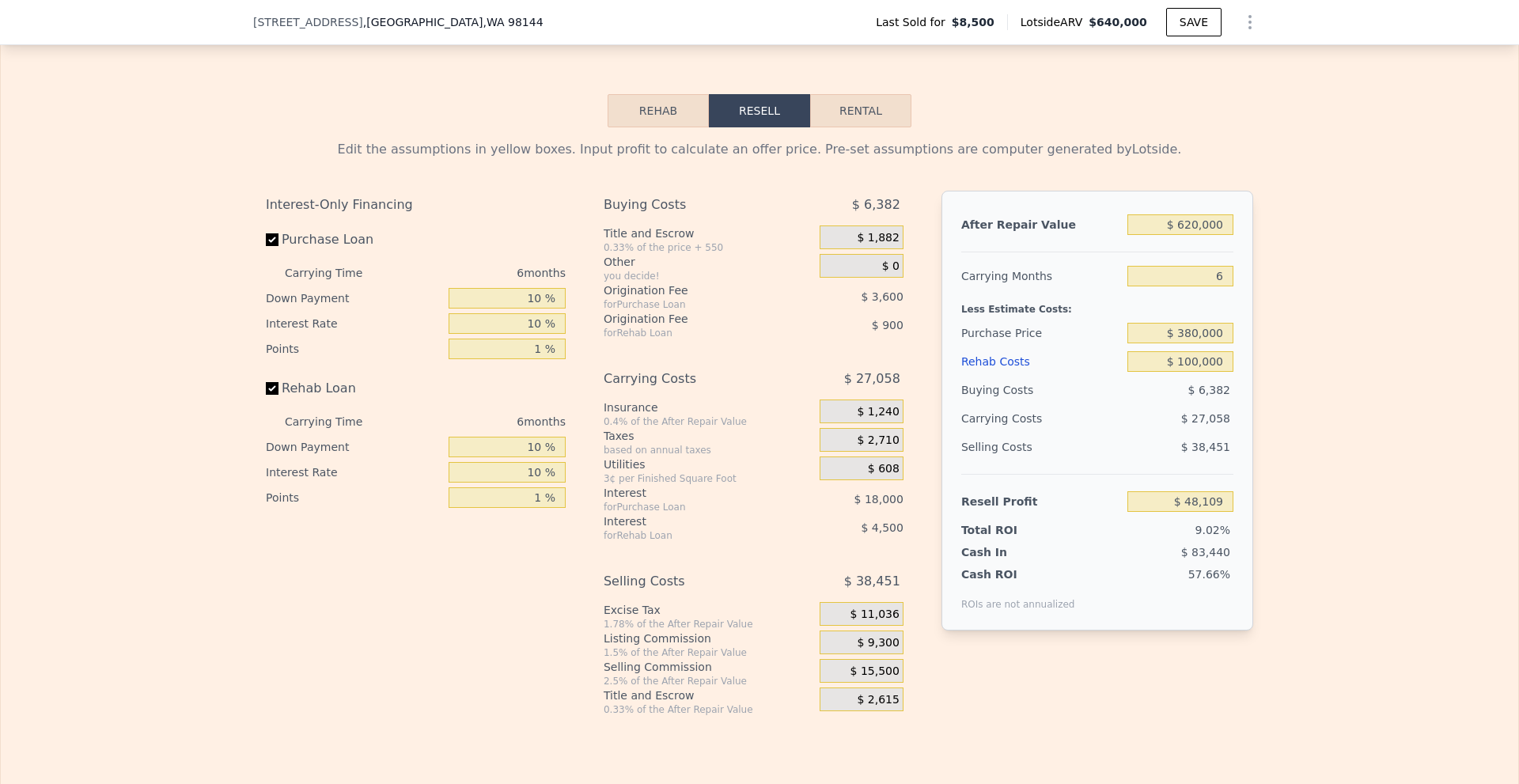
click at [1265, 361] on div "Edit the assumptions in yellow boxes. Input profit to calculate an offer price.…" at bounding box center [760, 421] width 1517 height 589
type input "$ 69,256"
click at [1374, 335] on div "Edit the assumptions in yellow boxes. Input profit to calculate an offer price.…" at bounding box center [760, 421] width 1517 height 589
type input "$ 640,000"
type input "$ 0"
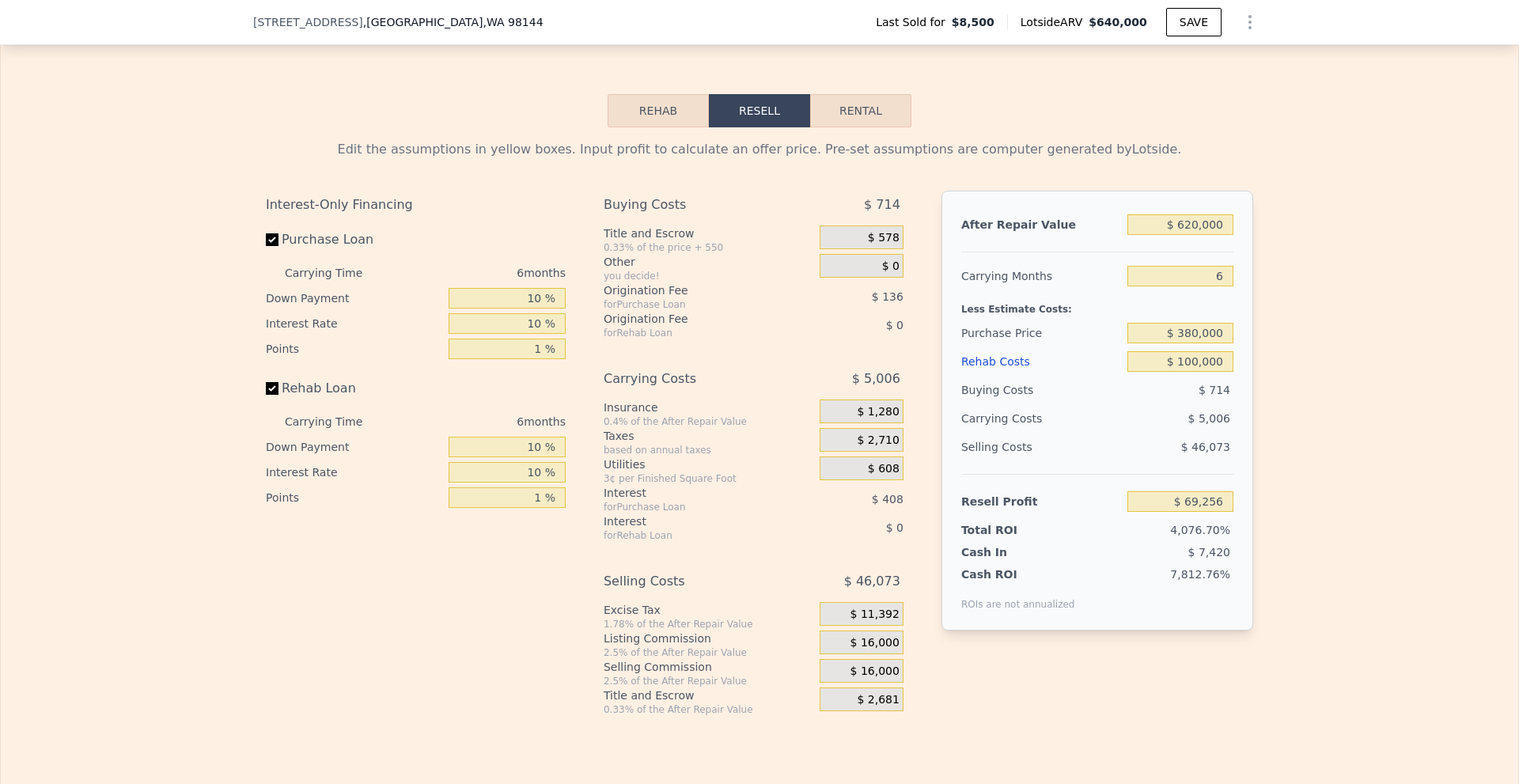
type input "$ 579,707"
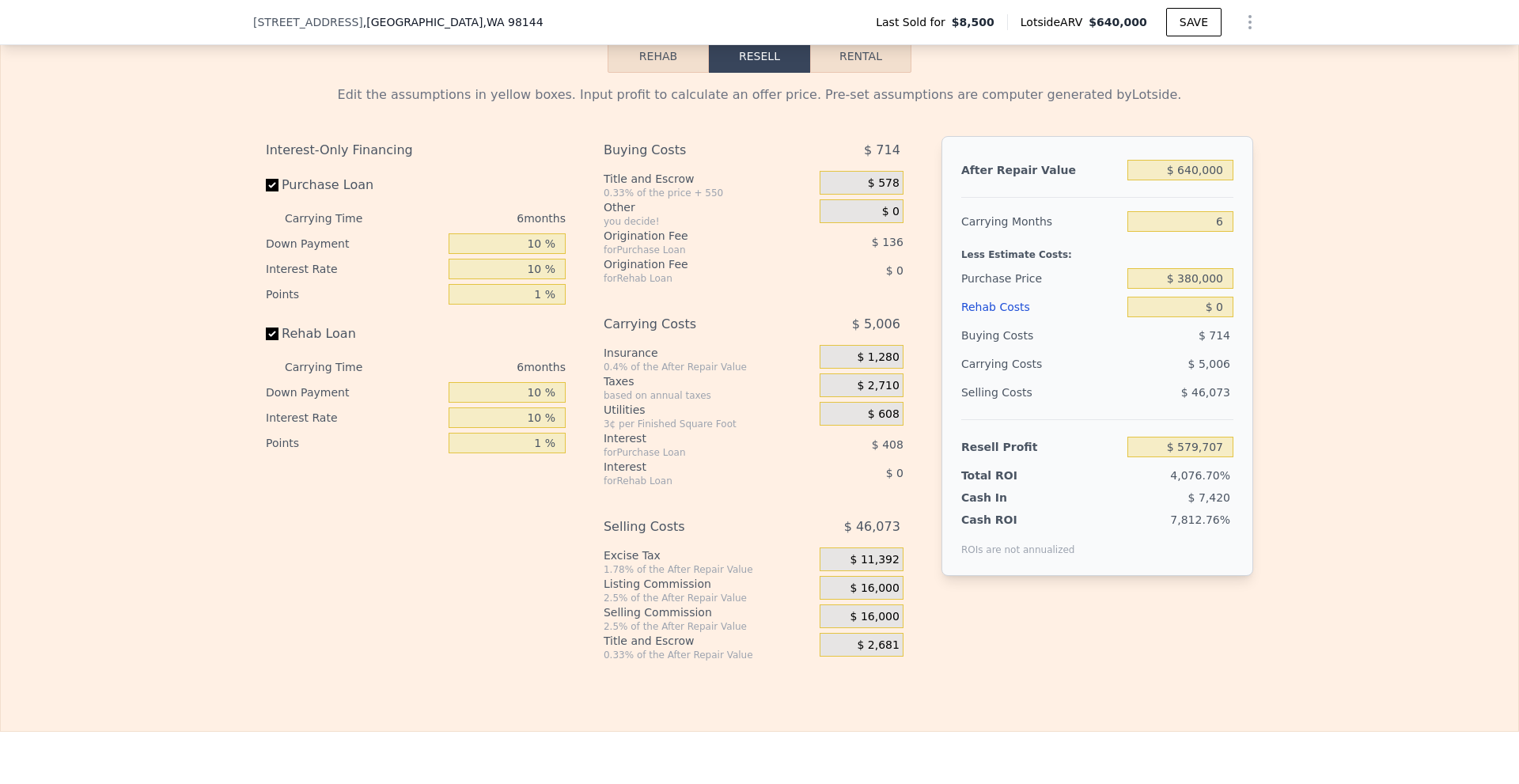
scroll to position [2368, 0]
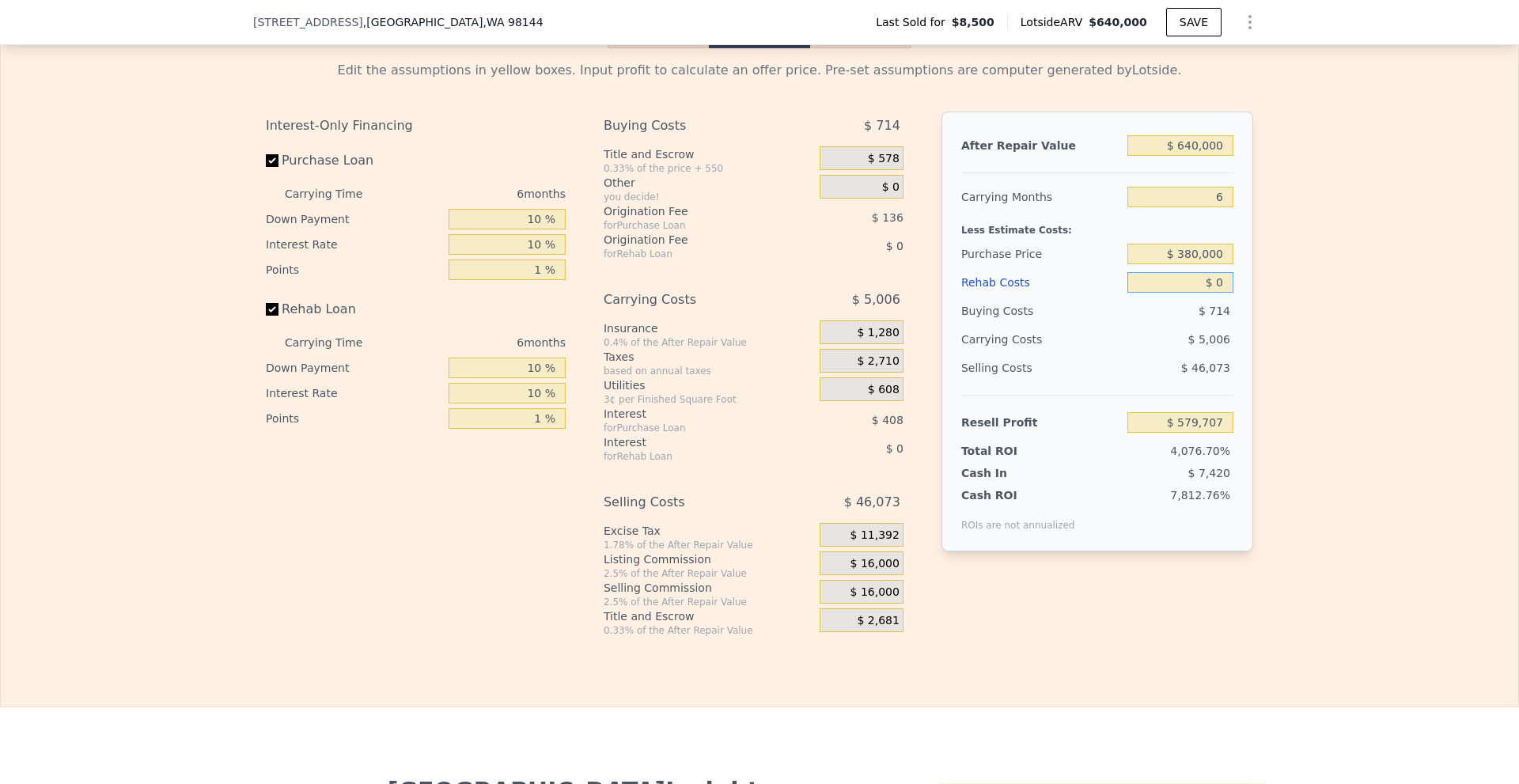
click at [1210, 293] on input "$ 0" at bounding box center [1180, 282] width 106 height 21
type input "$ 10,000"
type input "$ 569,067"
type input "$ 10,000"
click at [1275, 293] on div "Edit the assumptions in yellow boxes. Input profit to calculate an offer price.…" at bounding box center [760, 342] width 1517 height 589
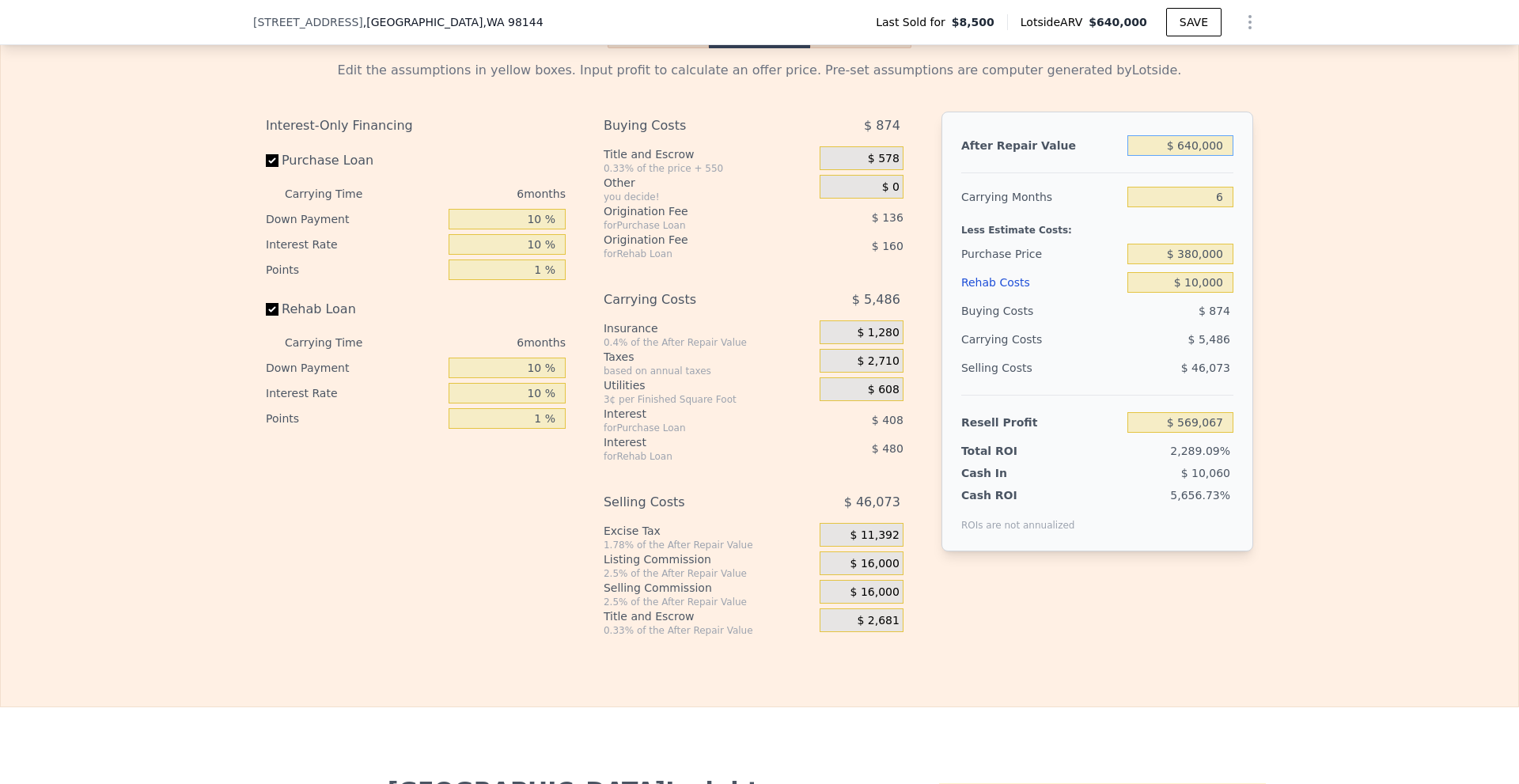
click at [1196, 149] on input "$ 640,000" at bounding box center [1180, 145] width 106 height 21
click at [1282, 223] on div "Edit the assumptions in yellow boxes. Input profit to calculate an offer price.…" at bounding box center [760, 342] width 1517 height 589
click at [1203, 265] on input "$ 380,000" at bounding box center [1180, 254] width 106 height 21
click at [1266, 280] on div "Edit the assumptions in yellow boxes. Input profit to calculate an offer price.…" at bounding box center [760, 342] width 1517 height 589
type input "$ 172,554"
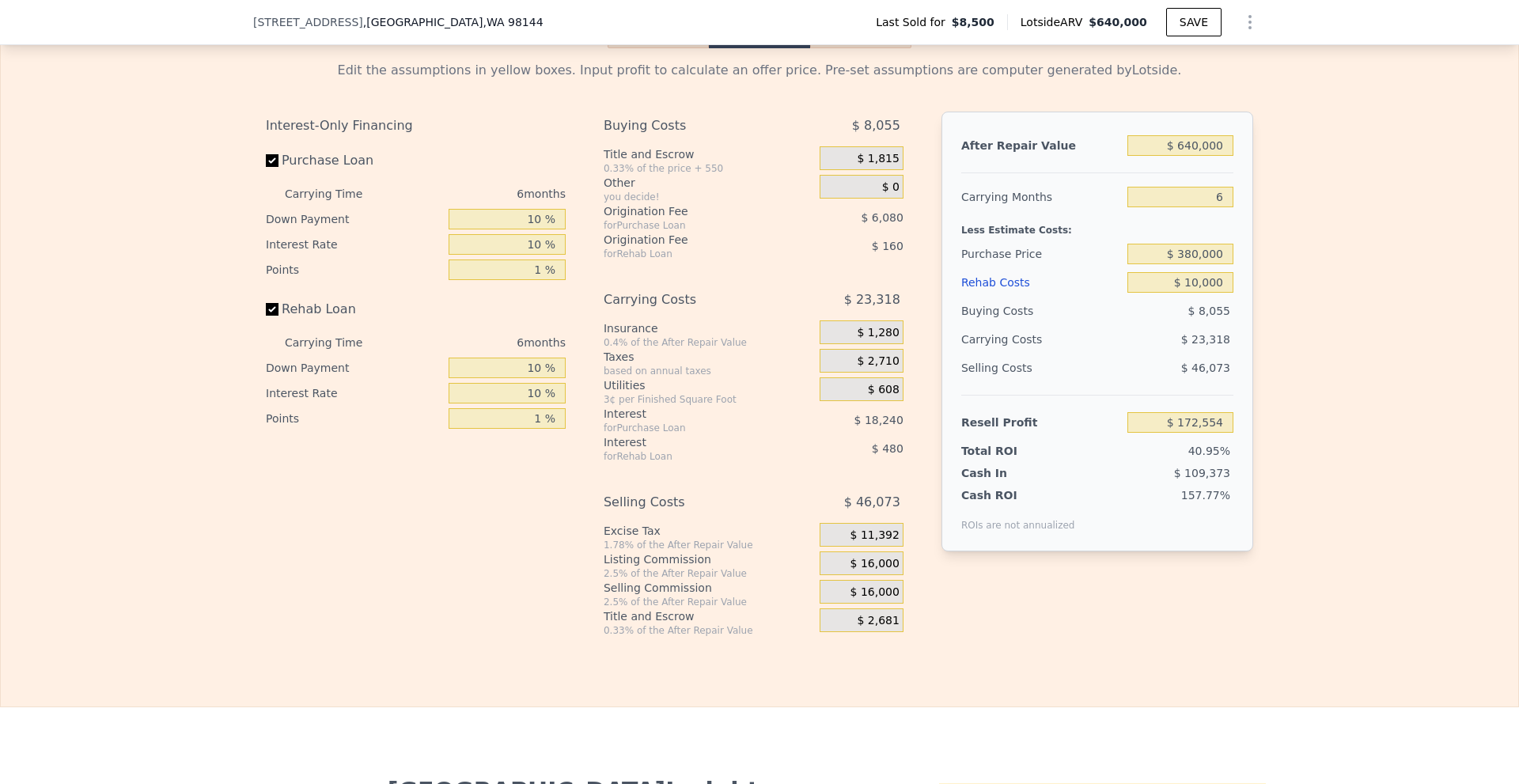
click at [1194, 285] on div "$ 10,000" at bounding box center [1180, 282] width 106 height 28
click at [1196, 291] on input "$ 10,000" at bounding box center [1180, 282] width 106 height 21
click at [1276, 292] on div "Edit the assumptions in yellow boxes. Input profit to calculate an offer price.…" at bounding box center [760, 342] width 1517 height 589
click at [1211, 293] on input "$ 10,000" at bounding box center [1180, 282] width 106 height 21
type input "$ 100,000"
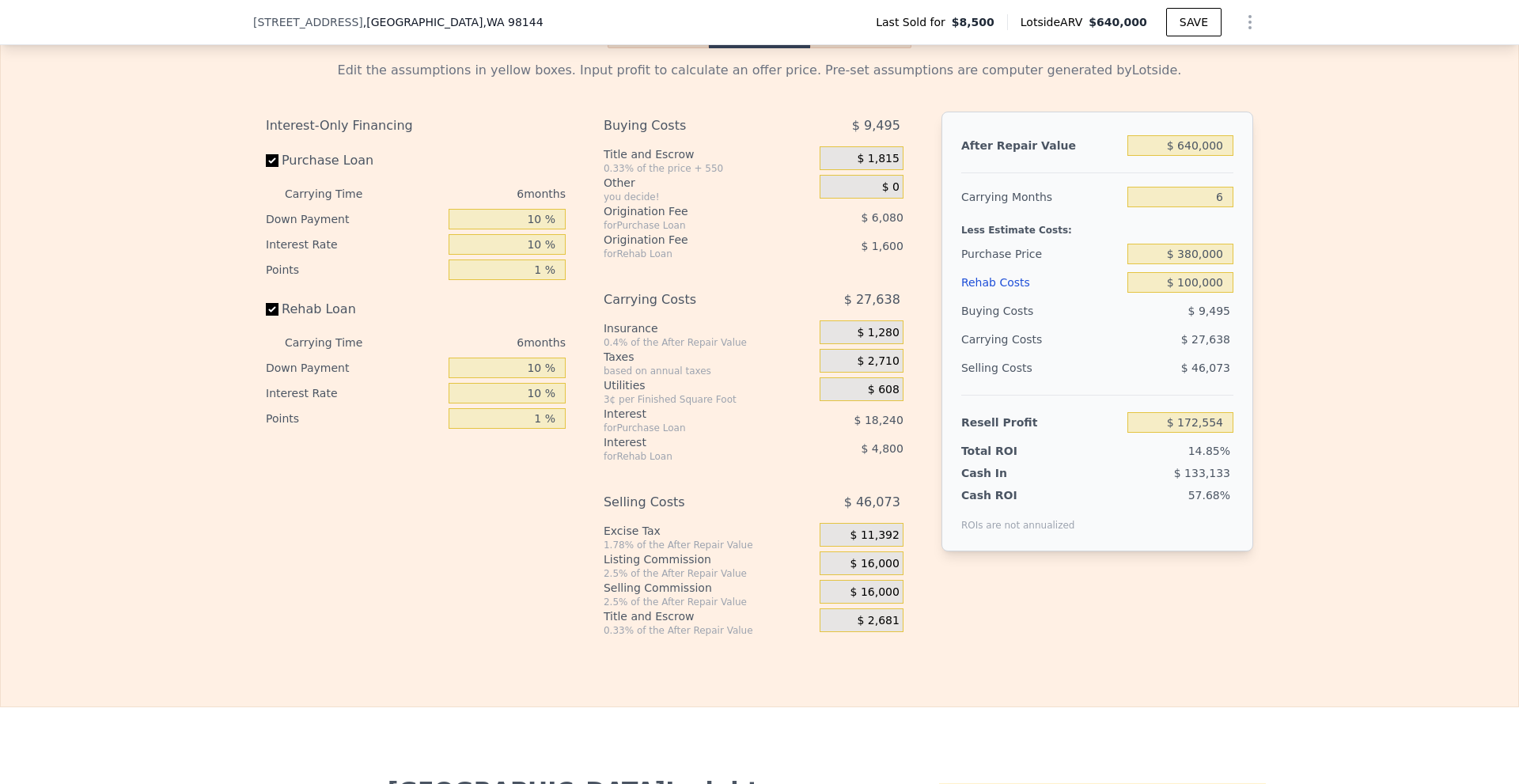
click at [1285, 305] on div "Edit the assumptions in yellow boxes. Input profit to calculate an offer price.…" at bounding box center [760, 342] width 1517 height 589
type input "$ 76,794"
click at [1282, 306] on div "Edit the assumptions in yellow boxes. Input profit to calculate an offer price.…" at bounding box center [760, 342] width 1517 height 589
click at [1197, 265] on input "$ 380,000" at bounding box center [1180, 254] width 106 height 21
click at [1296, 273] on div "Edit the assumptions in yellow boxes. Input profit to calculate an offer price.…" at bounding box center [760, 342] width 1517 height 589
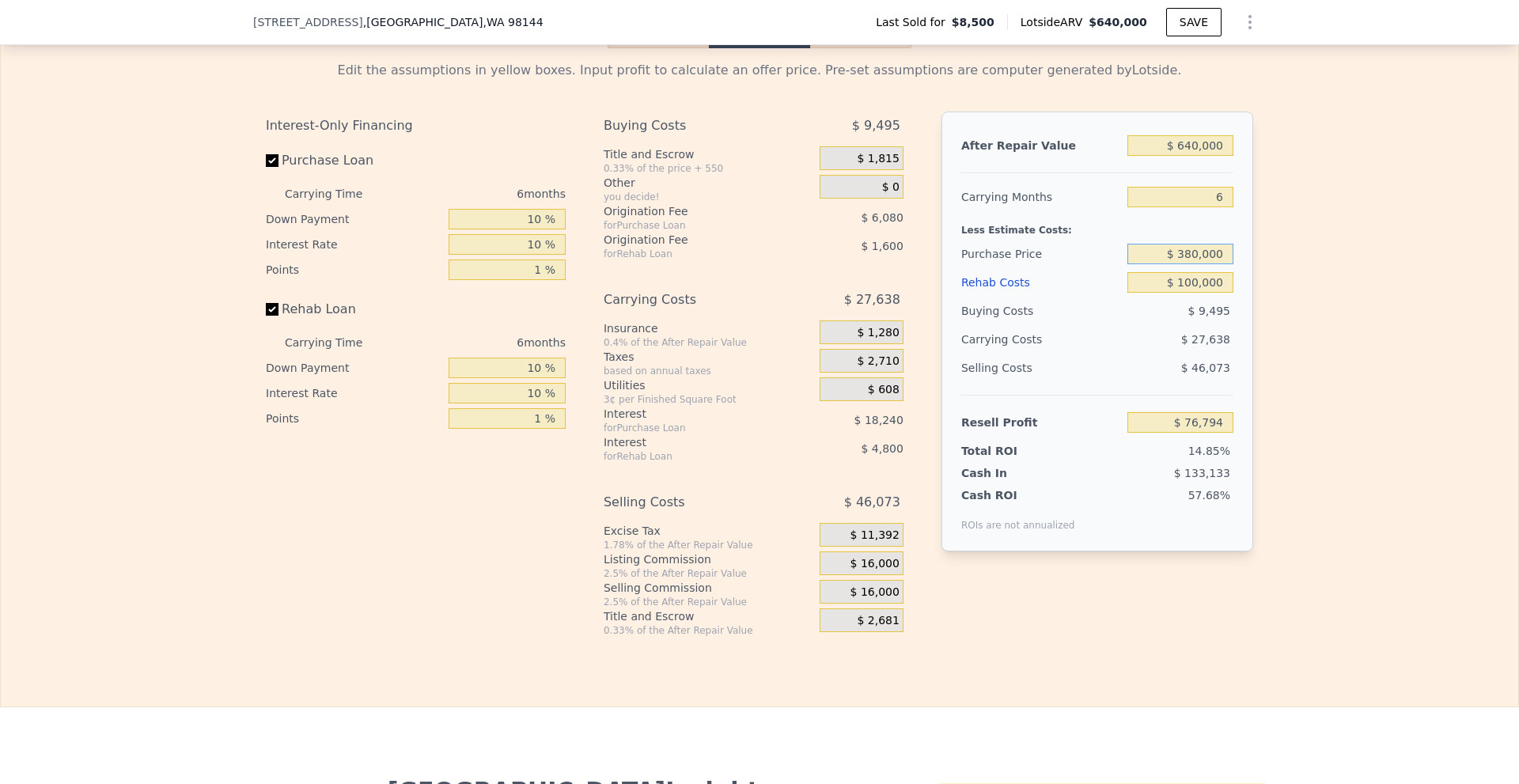
click at [1189, 265] on input "$ 380,000" at bounding box center [1180, 254] width 106 height 21
click at [1274, 275] on div "Edit the assumptions in yellow boxes. Input profit to calculate an offer price.…" at bounding box center [760, 342] width 1517 height 589
click at [1179, 293] on input "$ 100,000" at bounding box center [1180, 282] width 106 height 21
click at [1294, 305] on div "Edit the assumptions in yellow boxes. Input profit to calculate an offer price.…" at bounding box center [760, 342] width 1517 height 589
click at [1201, 156] on input "$ 640,000" at bounding box center [1180, 145] width 106 height 21
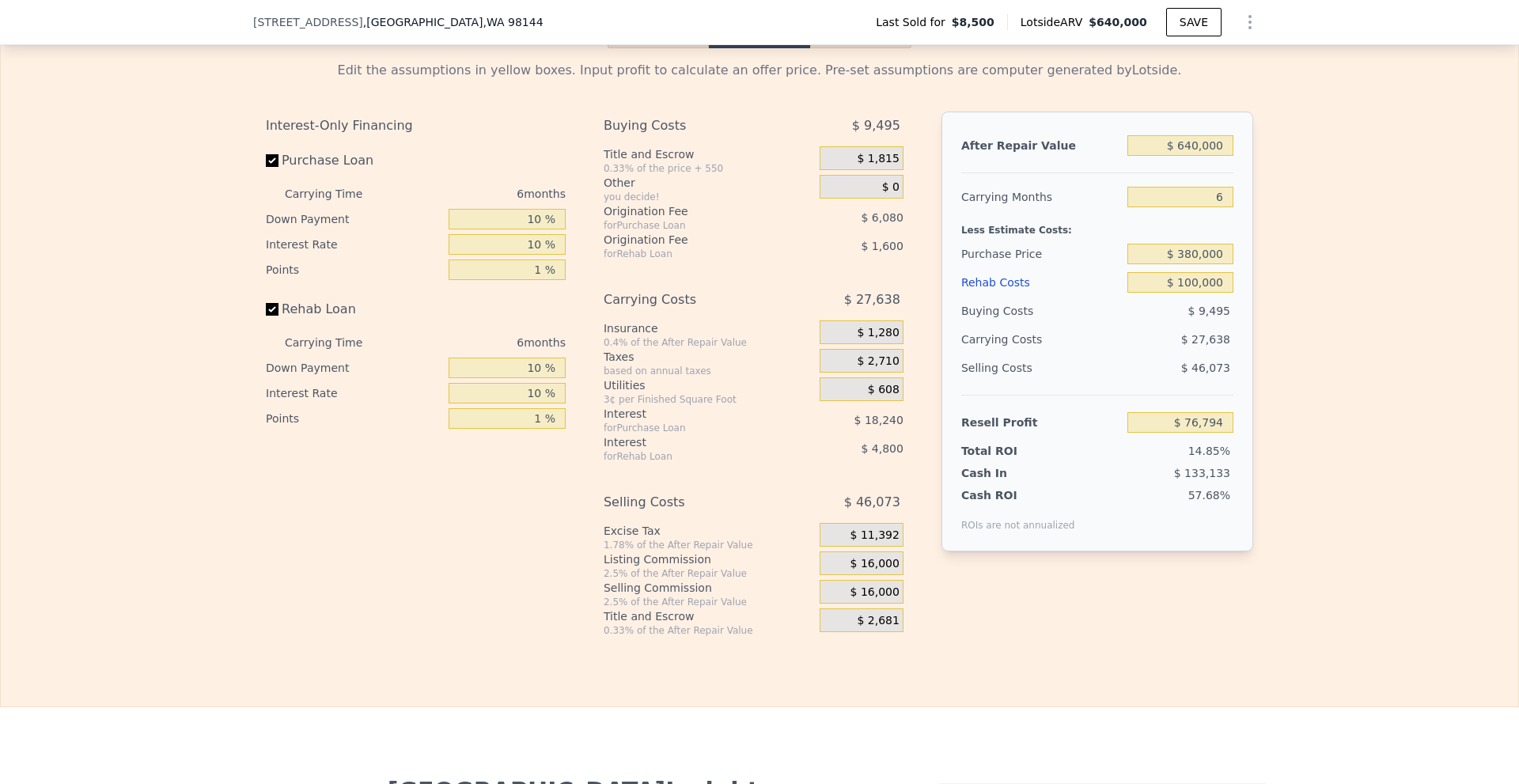
click at [1282, 217] on div "Edit the assumptions in yellow boxes. Input profit to calculate an offer price.…" at bounding box center [760, 342] width 1517 height 589
click at [1207, 199] on input "6" at bounding box center [1180, 196] width 106 height 21
click at [1327, 241] on div "Edit the assumptions in yellow boxes. Input profit to calculate an offer price.…" at bounding box center [760, 342] width 1517 height 589
click at [854, 571] on span "$ 16,000" at bounding box center [875, 564] width 49 height 15
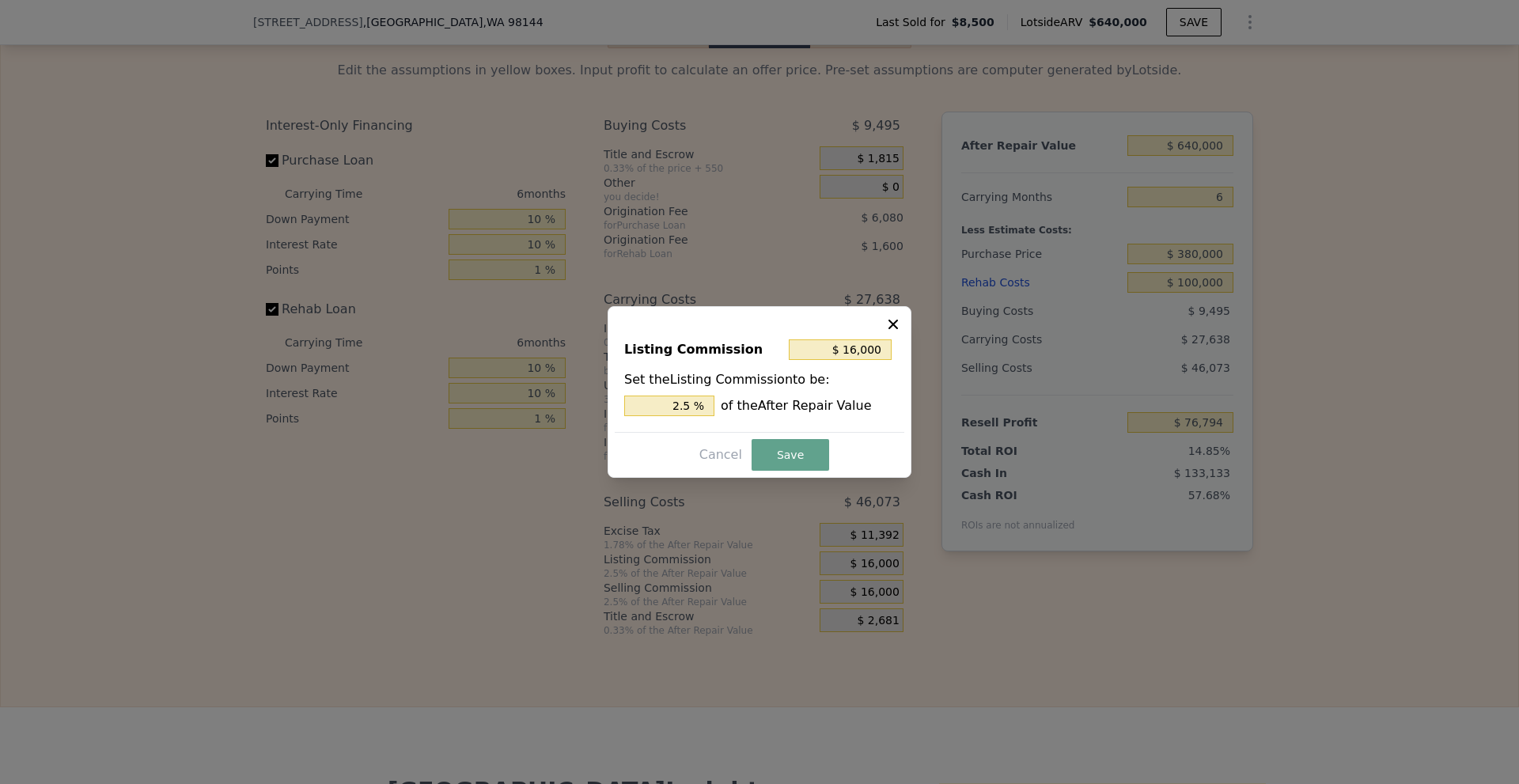
click at [1383, 483] on div at bounding box center [760, 392] width 1519 height 784
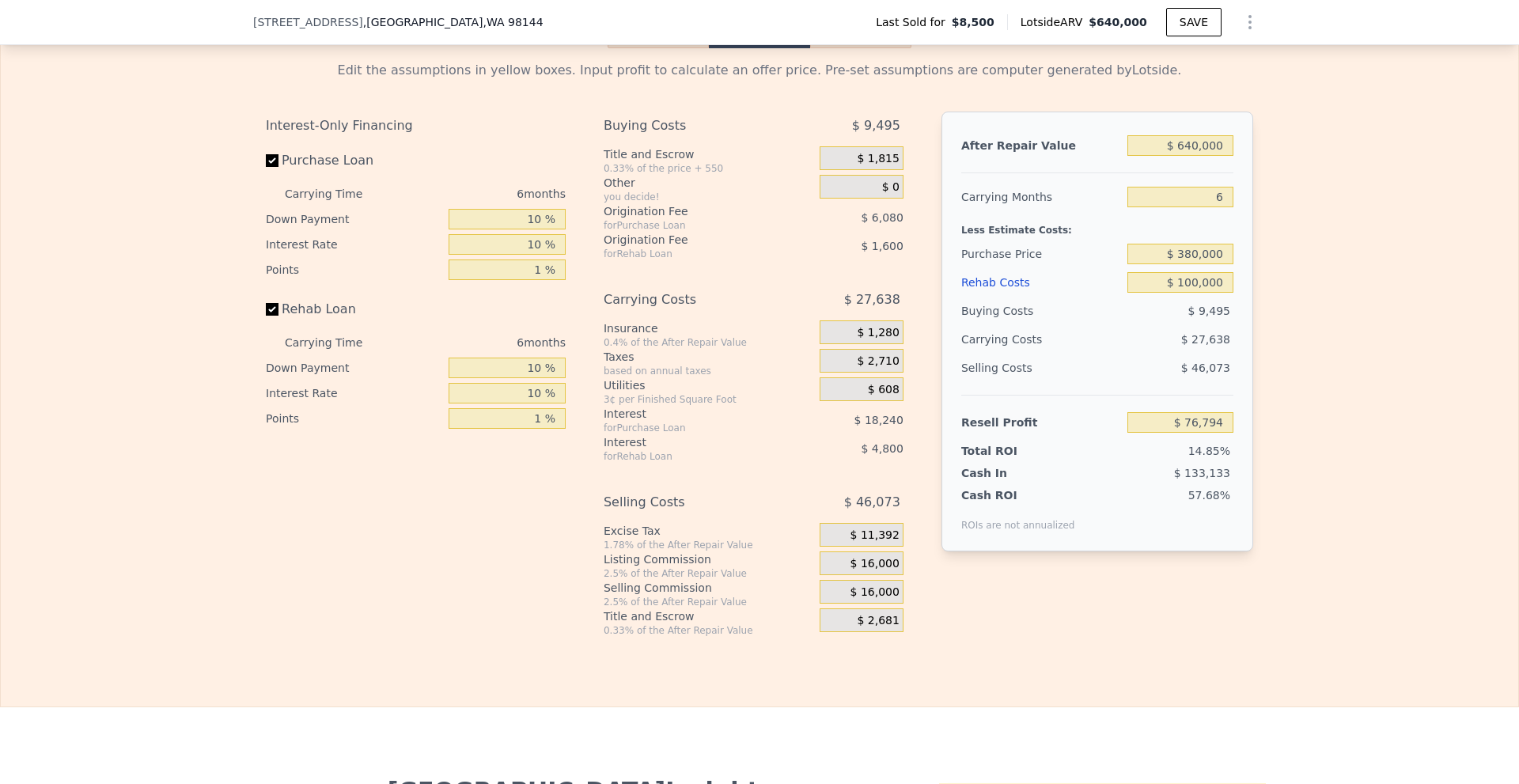
click at [1344, 375] on div "Edit the assumptions in yellow boxes. Input profit to calculate an offer price.…" at bounding box center [760, 342] width 1517 height 589
type input "$ 0"
type input "$ 579,707"
click at [1210, 285] on input "$ 0" at bounding box center [1180, 282] width 106 height 21
type input "$ 100,000"
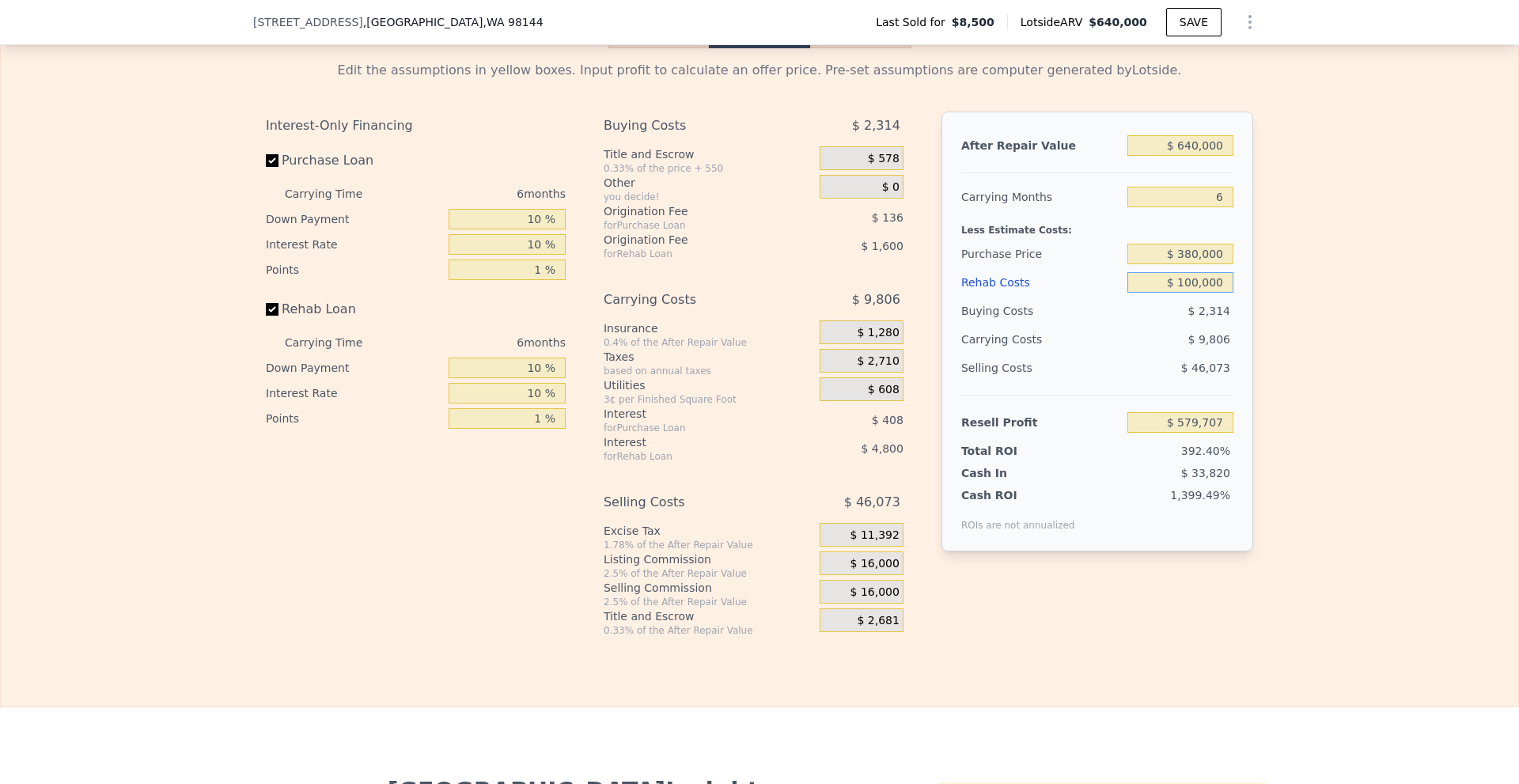
type input "$ 473,307"
type input "$ 100,000"
click at [1288, 283] on div "Edit the assumptions in yellow boxes. Input profit to calculate an offer price.…" at bounding box center [760, 342] width 1517 height 589
click at [1192, 150] on input "$ 640,000" at bounding box center [1180, 145] width 106 height 21
click at [1247, 175] on div "After Repair Value $ 640,000 Carrying Months 6 Less Estimate Costs: Purchase Pr…" at bounding box center [1098, 331] width 312 height 440
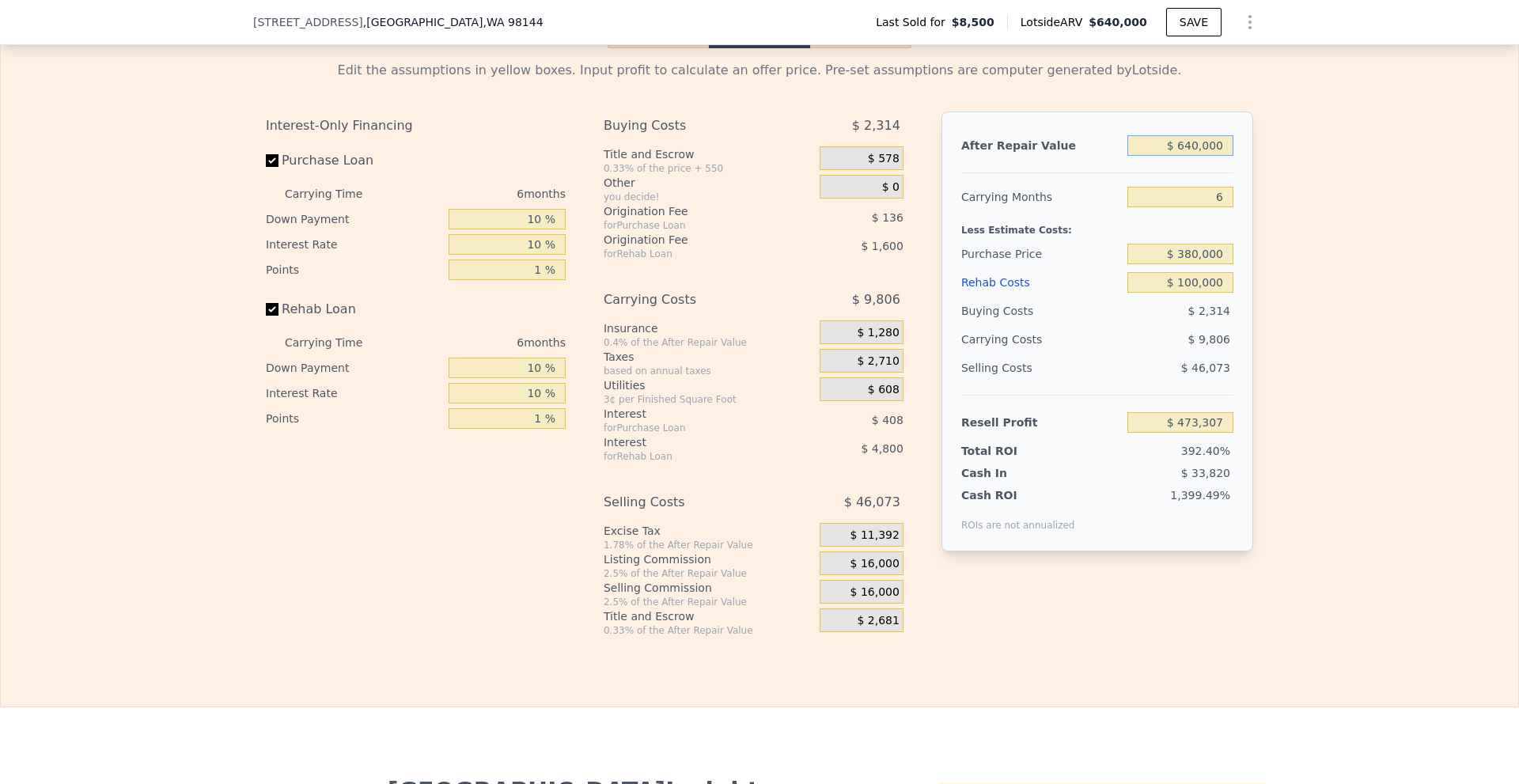
drag, startPoint x: 1185, startPoint y: 157, endPoint x: 1193, endPoint y: 156, distance: 8.1
click at [1193, 156] on input "$ 640,000" at bounding box center [1180, 145] width 106 height 21
type input "$ 620,000"
click at [1396, 228] on div "Edit the assumptions in yellow boxes. Input profit to calculate an offer price.…" at bounding box center [760, 342] width 1517 height 589
click at [1200, 207] on input "6" at bounding box center [1180, 196] width 106 height 21
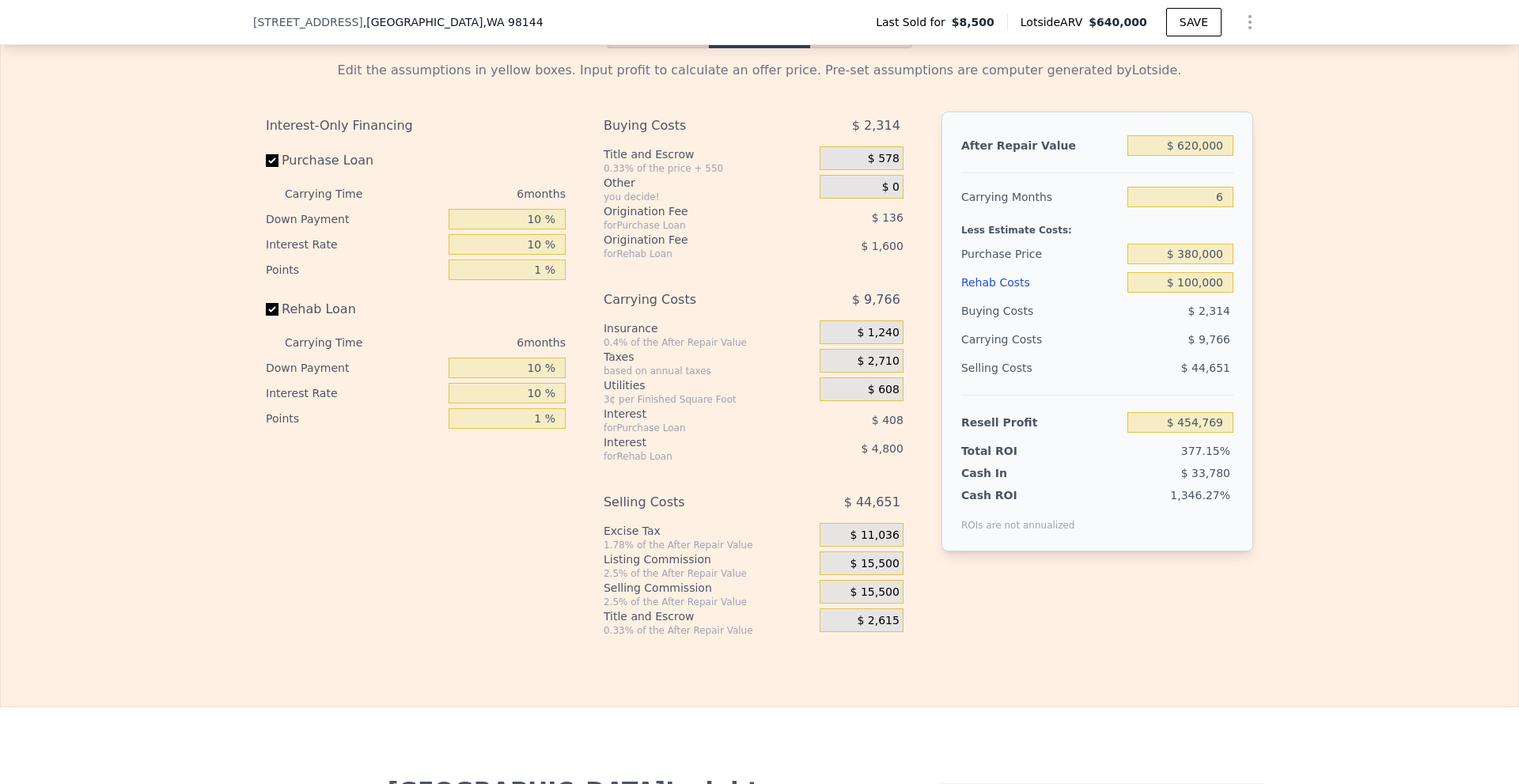
click at [1299, 225] on div "Edit the assumptions in yellow boxes. Input profit to calculate an offer price.…" at bounding box center [760, 342] width 1517 height 589
click at [1184, 265] on input "$ 380,000" at bounding box center [1180, 254] width 106 height 21
click at [1264, 269] on div "Edit the assumptions in yellow boxes. Input profit to calculate an offer price.…" at bounding box center [760, 342] width 1517 height 589
type input "$ 58,256"
click at [1190, 265] on input "$ 380,000" at bounding box center [1180, 254] width 106 height 21
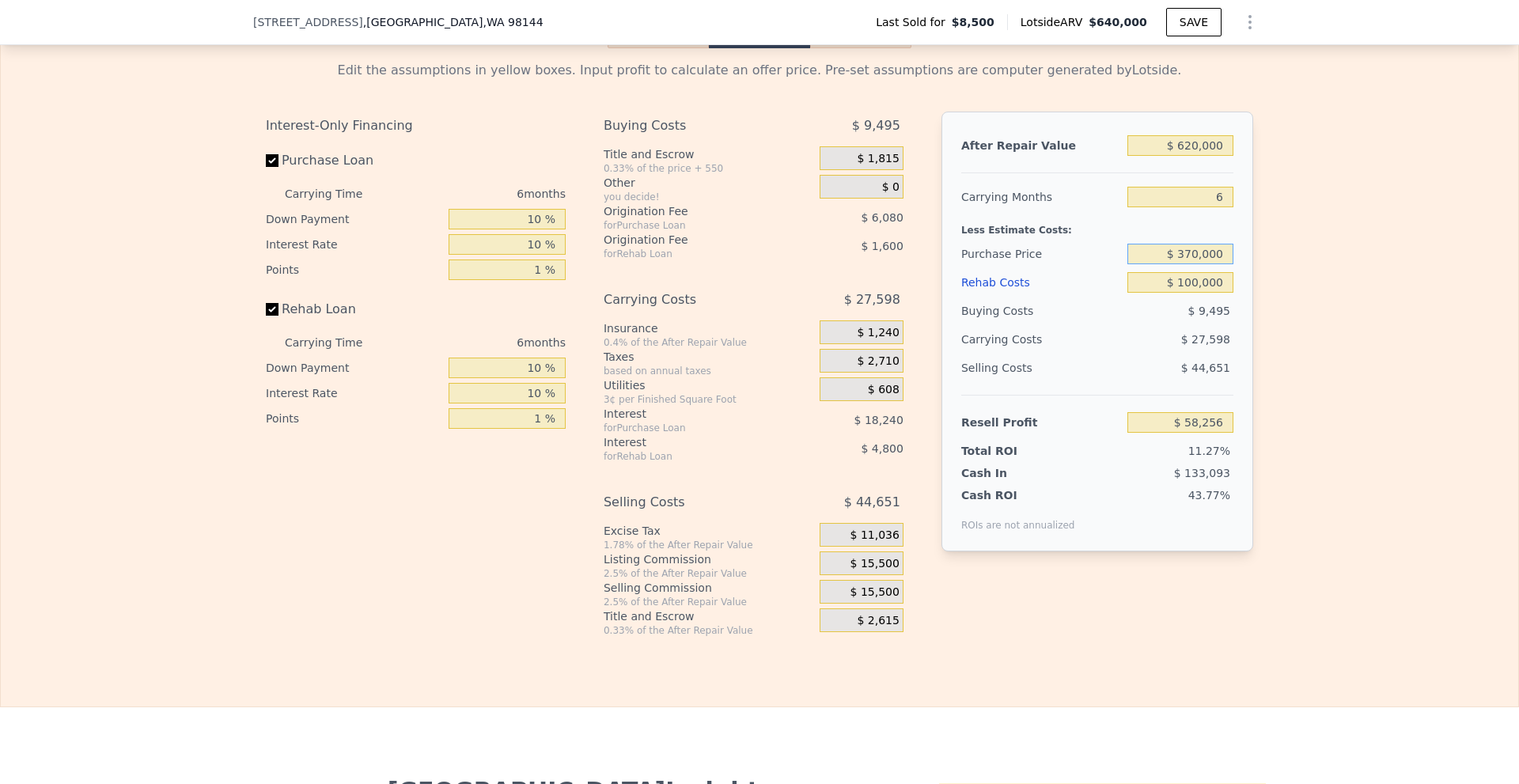
type input "$ 370,000"
click at [1348, 252] on div "Edit the assumptions in yellow boxes. Input profit to calculate an offer price.…" at bounding box center [760, 342] width 1517 height 589
type input "$ 68,929"
click at [1310, 392] on div "Edit the assumptions in yellow boxes. Input profit to calculate an offer price.…" at bounding box center [760, 342] width 1517 height 589
type input "$ 640,000"
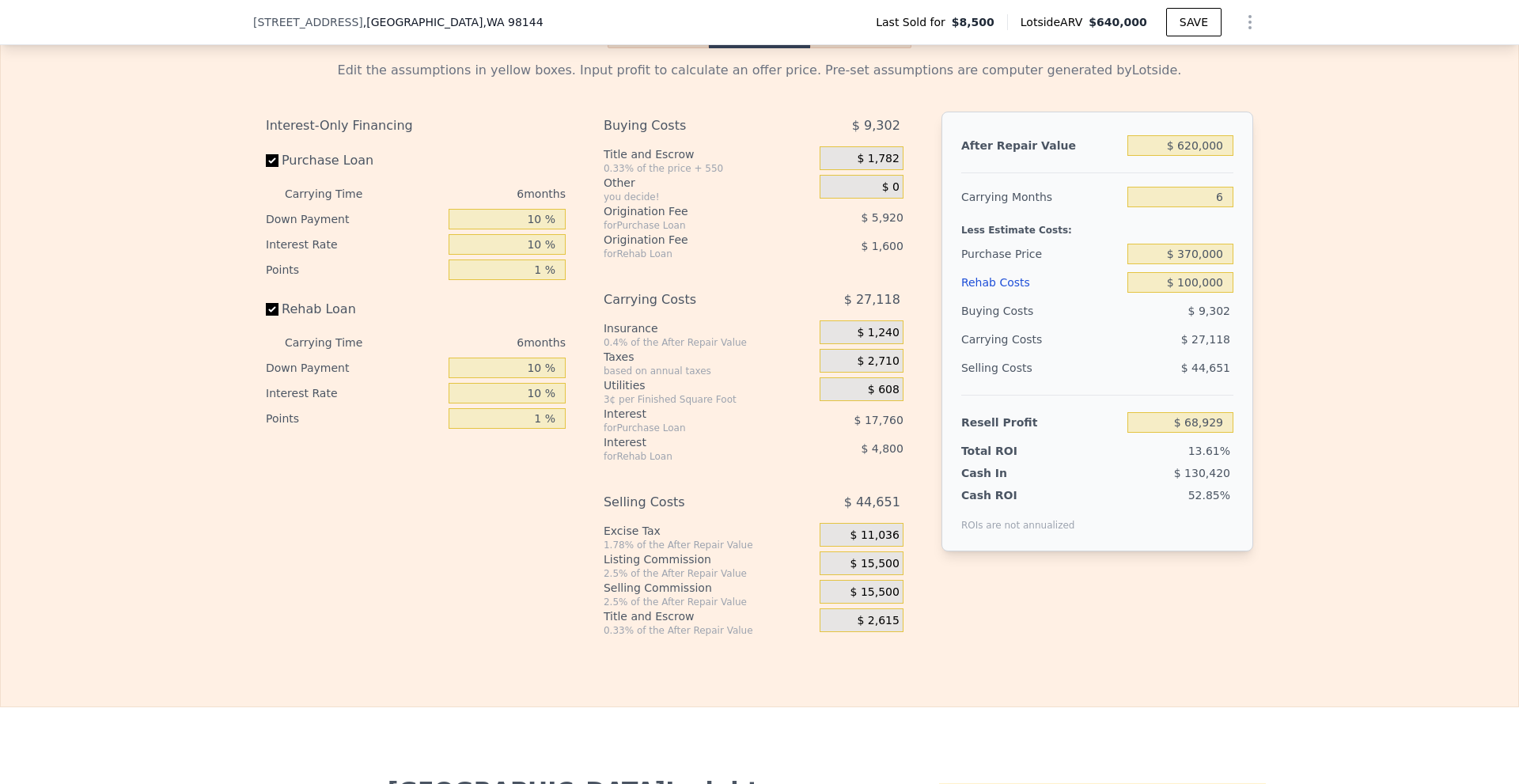
type input "$ 0"
type input "$ 579,707"
click at [1190, 154] on input "$ 640,000" at bounding box center [1180, 145] width 106 height 21
type input "$ 0000"
type input "-$ 13,490"
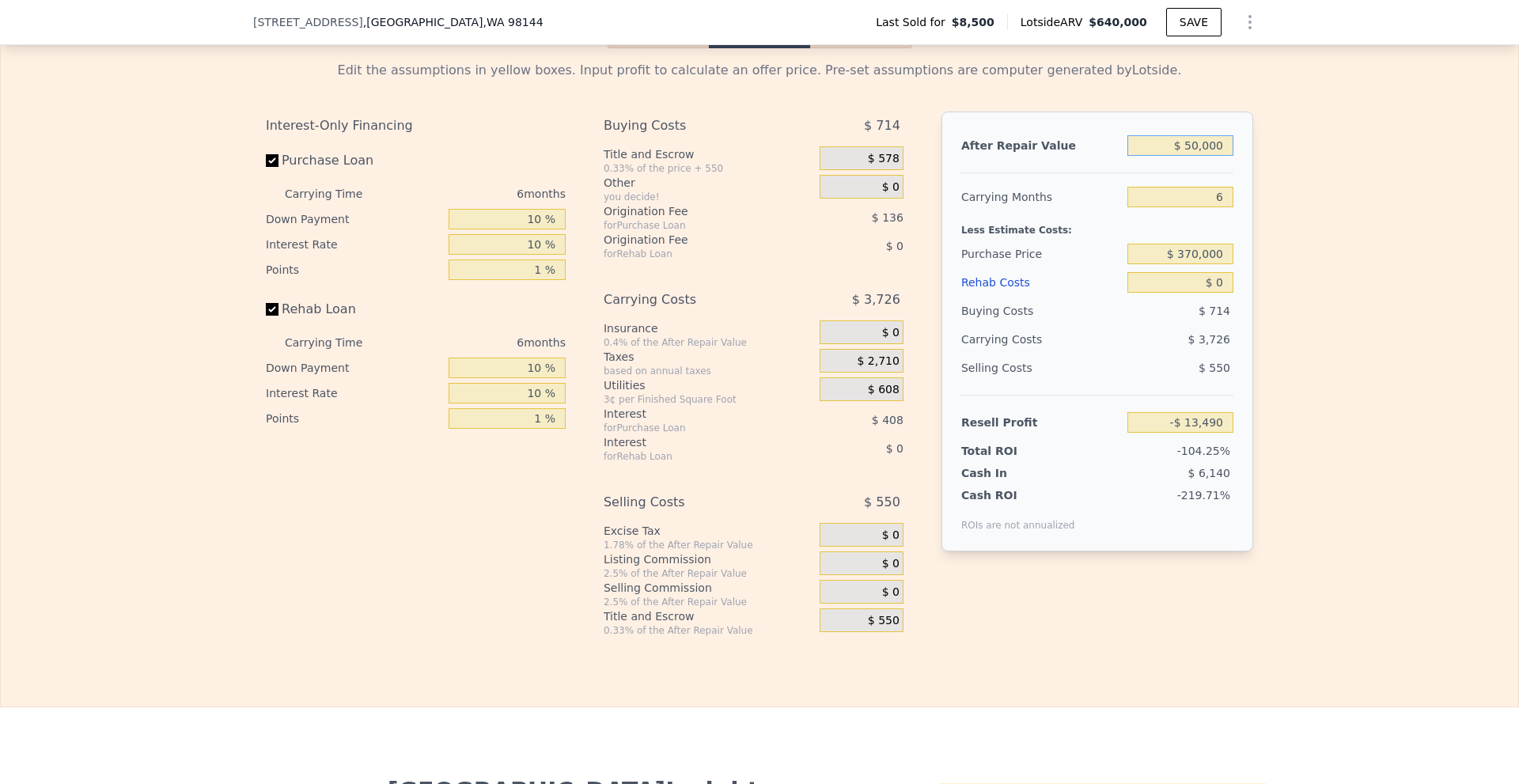
type input "$ 590,000"
type input "$ 533,363"
type input "$ 590,000"
click at [1266, 223] on div "Edit the assumptions in yellow boxes. Input profit to calculate an offer price.…" at bounding box center [760, 342] width 1517 height 589
click at [1208, 293] on input "$ 0" at bounding box center [1180, 282] width 106 height 21
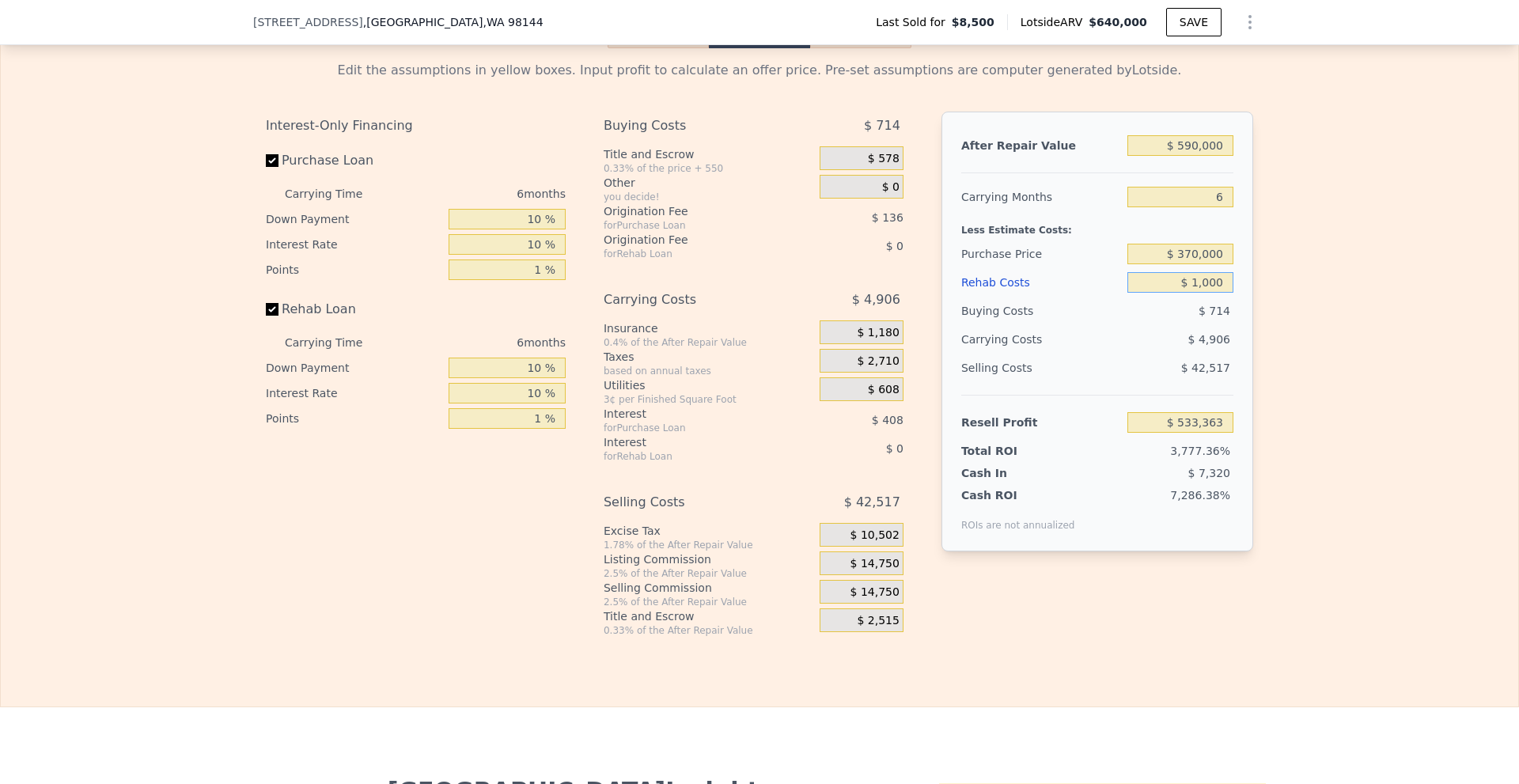
type input "$ 10,000"
type input "$ 522,723"
type input "$ 100,000"
type input "$ 426,963"
type input "$ 100,000"
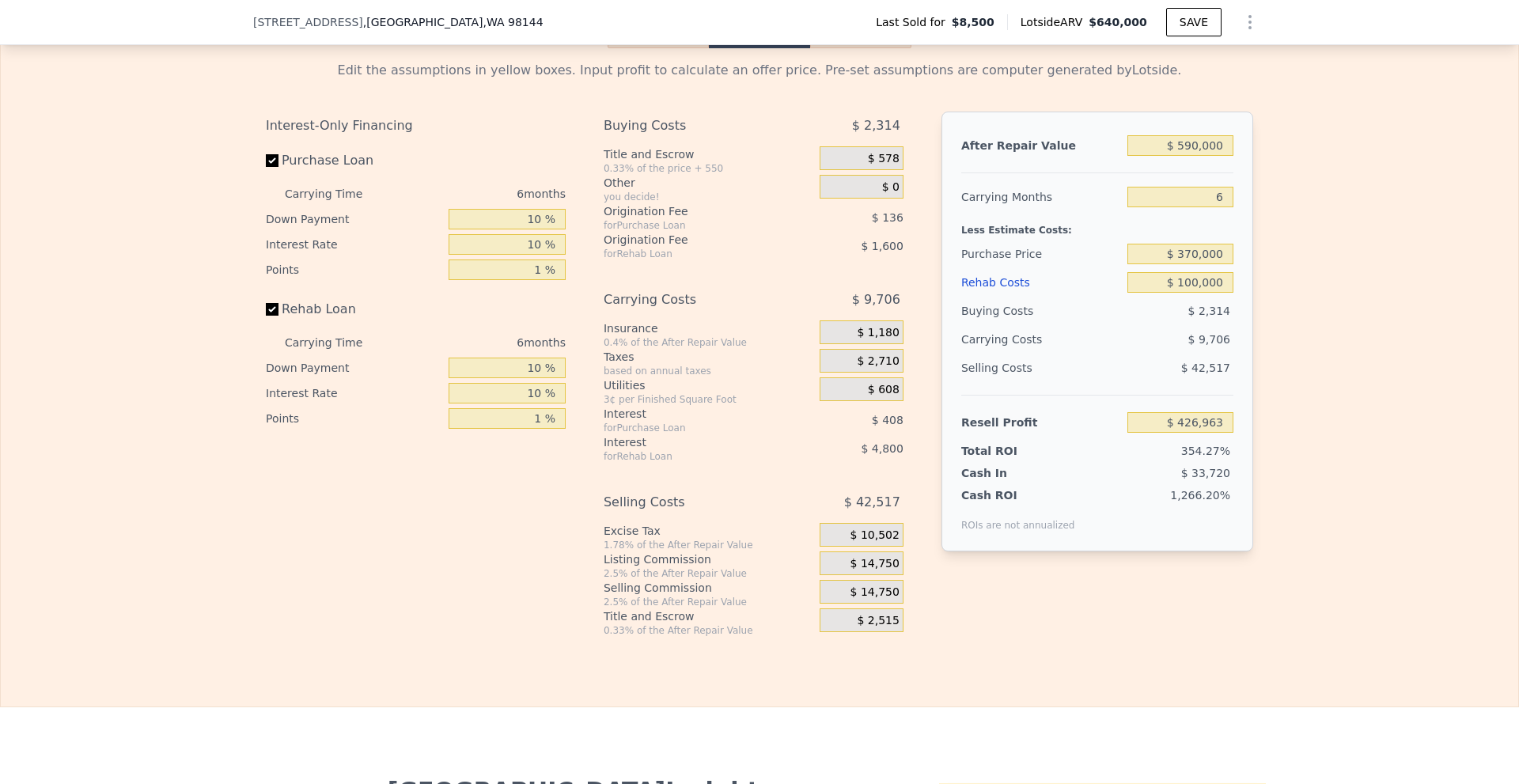
click at [1297, 284] on div "Edit the assumptions in yellow boxes. Input profit to calculate an offer price.…" at bounding box center [760, 342] width 1517 height 589
click at [1179, 255] on div "$ 370,000" at bounding box center [1180, 254] width 106 height 28
click at [1191, 265] on input "$ 370,000" at bounding box center [1180, 254] width 106 height 21
click at [1298, 277] on div "Edit the assumptions in yellow boxes. Input profit to calculate an offer price.…" at bounding box center [760, 342] width 1517 height 589
type input "$ 41,123"
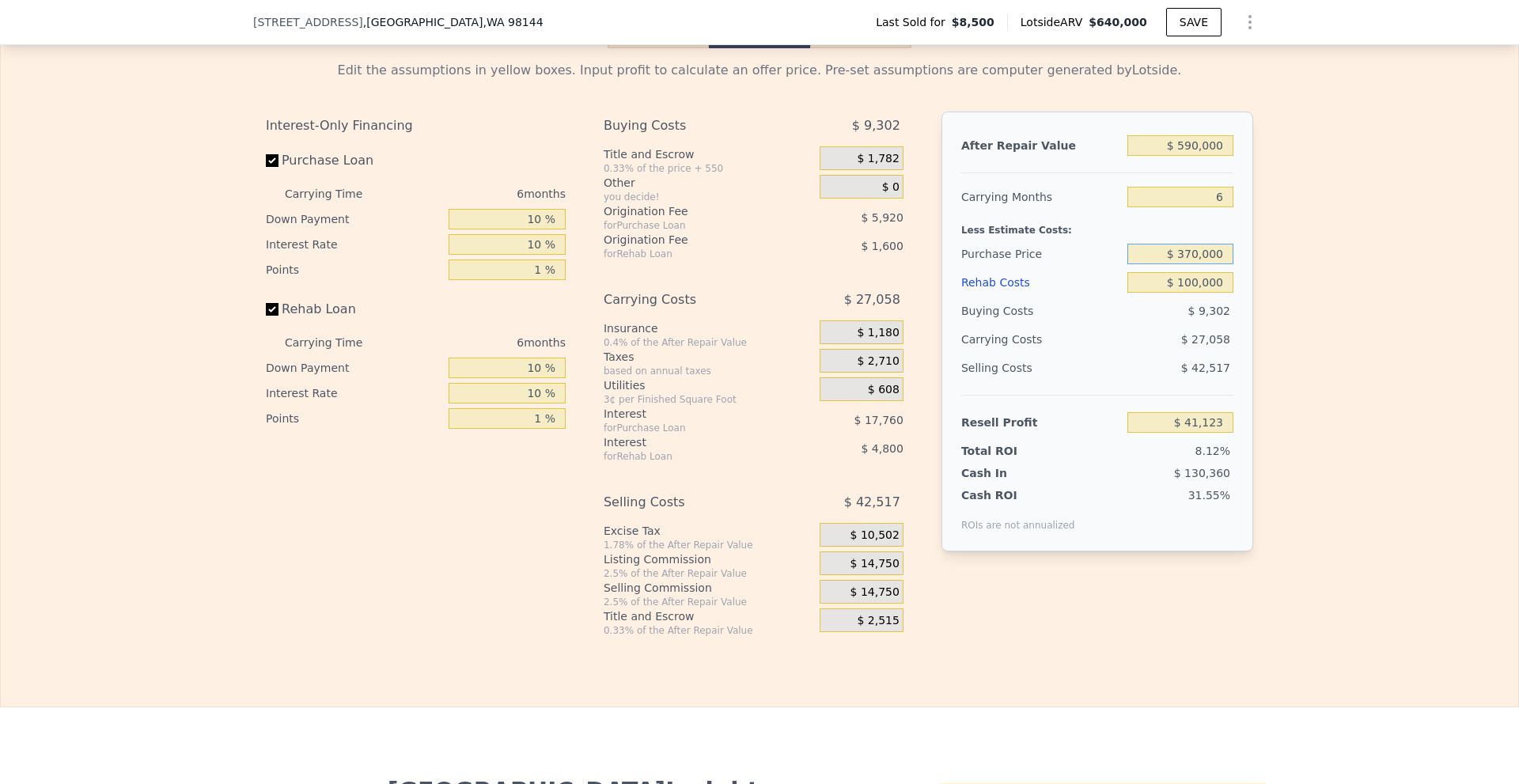
click at [1191, 261] on input "$ 370,000" at bounding box center [1180, 254] width 106 height 21
type input "$ 340,000"
click at [1292, 290] on div "Edit the assumptions in yellow boxes. Input profit to calculate an offer price.…" at bounding box center [760, 342] width 1517 height 589
type input "$ 73,143"
click at [1292, 290] on div "Edit the assumptions in yellow boxes. Input profit to calculate an offer price.…" at bounding box center [760, 342] width 1517 height 589
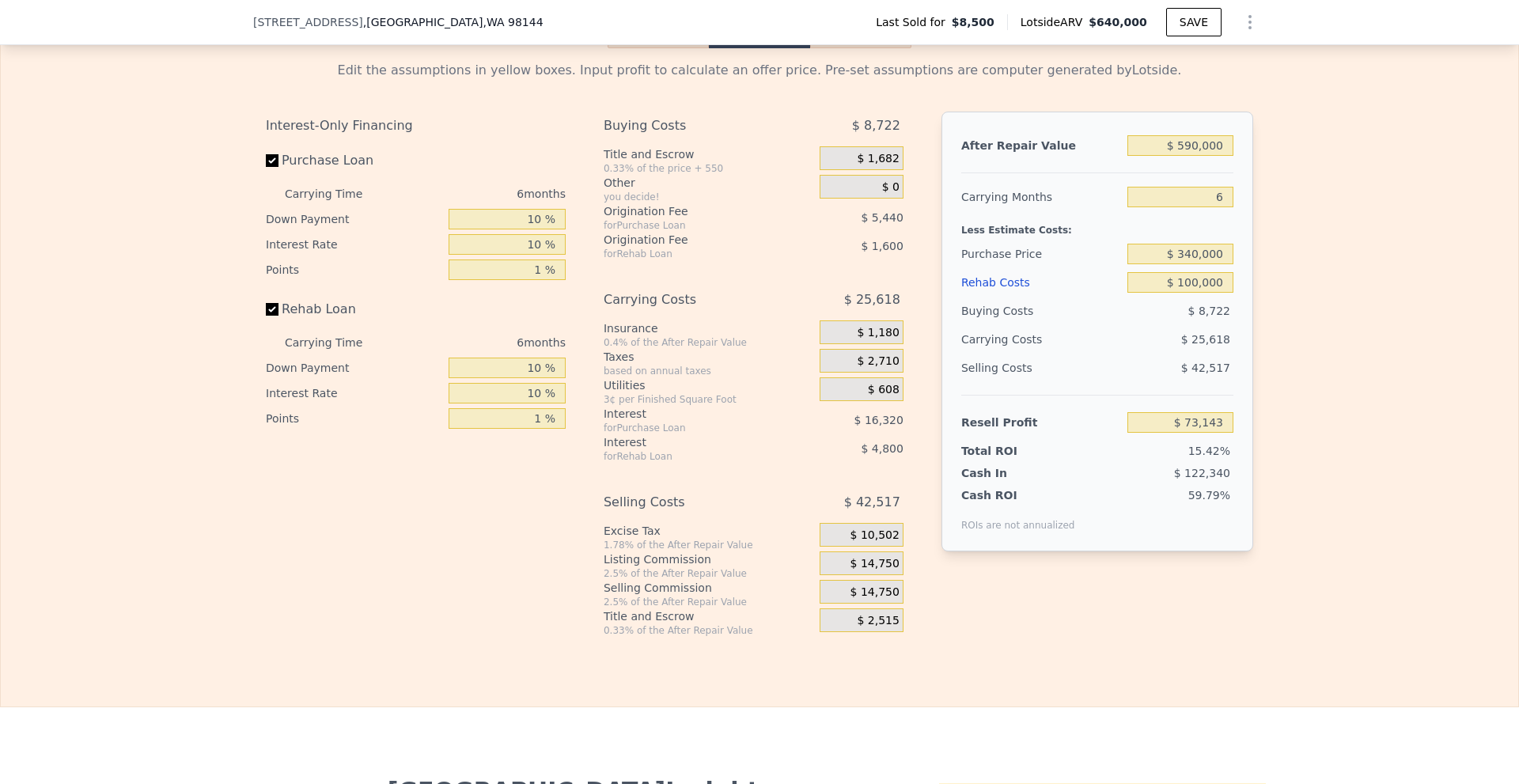
type input "$ 640,000"
type input "$ 0"
type input "$ 579,707"
click at [1191, 156] on input "$ 640,000" at bounding box center [1180, 145] width 106 height 21
click at [1282, 178] on div "Edit the assumptions in yellow boxes. Input profit to calculate an offer price.…" at bounding box center [760, 342] width 1517 height 589
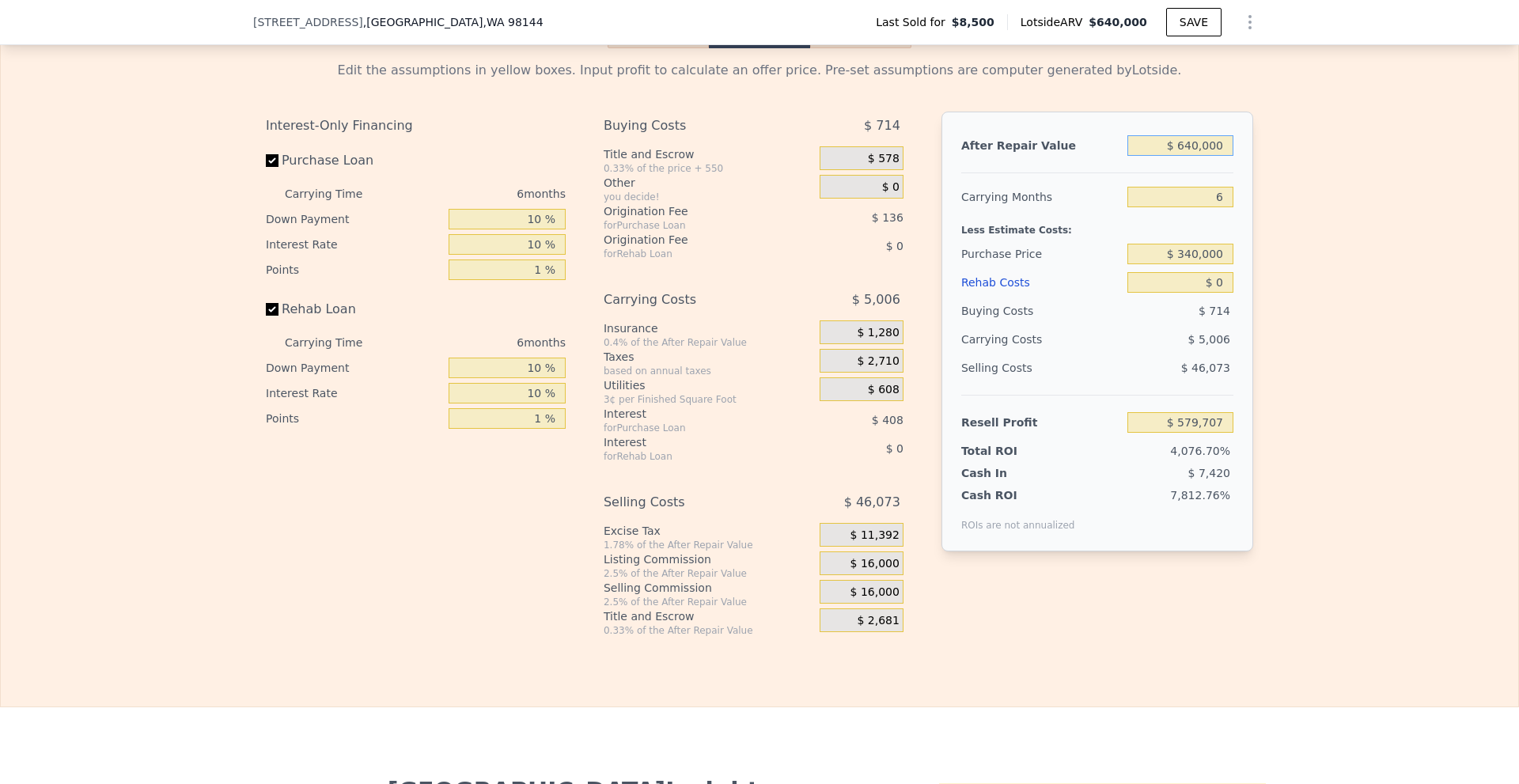
click at [1184, 155] on input "$ 640,000" at bounding box center [1180, 145] width 106 height 21
type input "$ 610,000"
type input "$ 551,901"
click at [1298, 222] on div "Edit the assumptions in yellow boxes. Input profit to calculate an offer price.…" at bounding box center [760, 342] width 1517 height 589
click at [1211, 293] on input "$ 0" at bounding box center [1180, 282] width 106 height 21
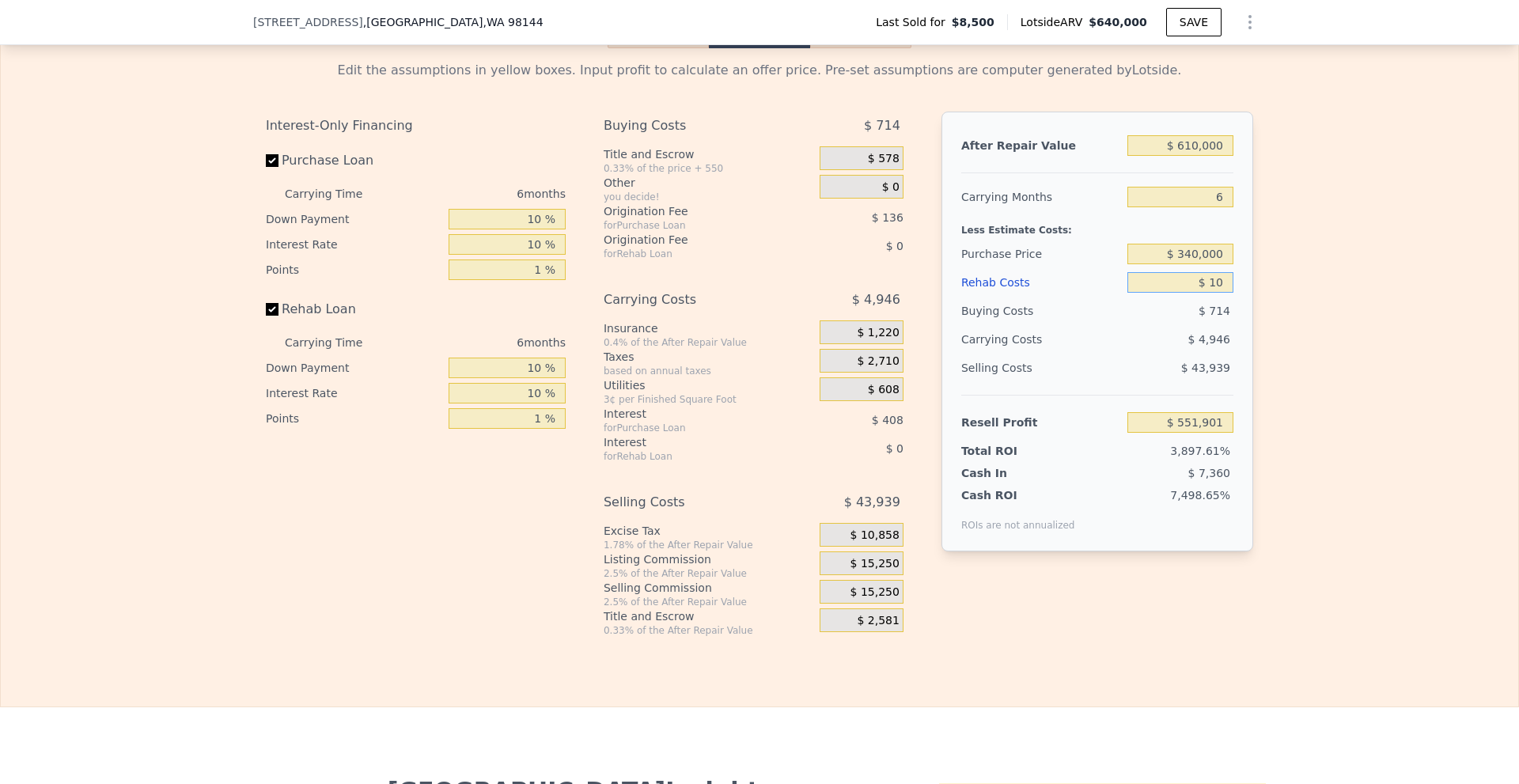
type input "$ 120"
type input "$ 551,773"
type input "$ 1,200"
type input "$ 550,622"
type input "$ 1,200,000"
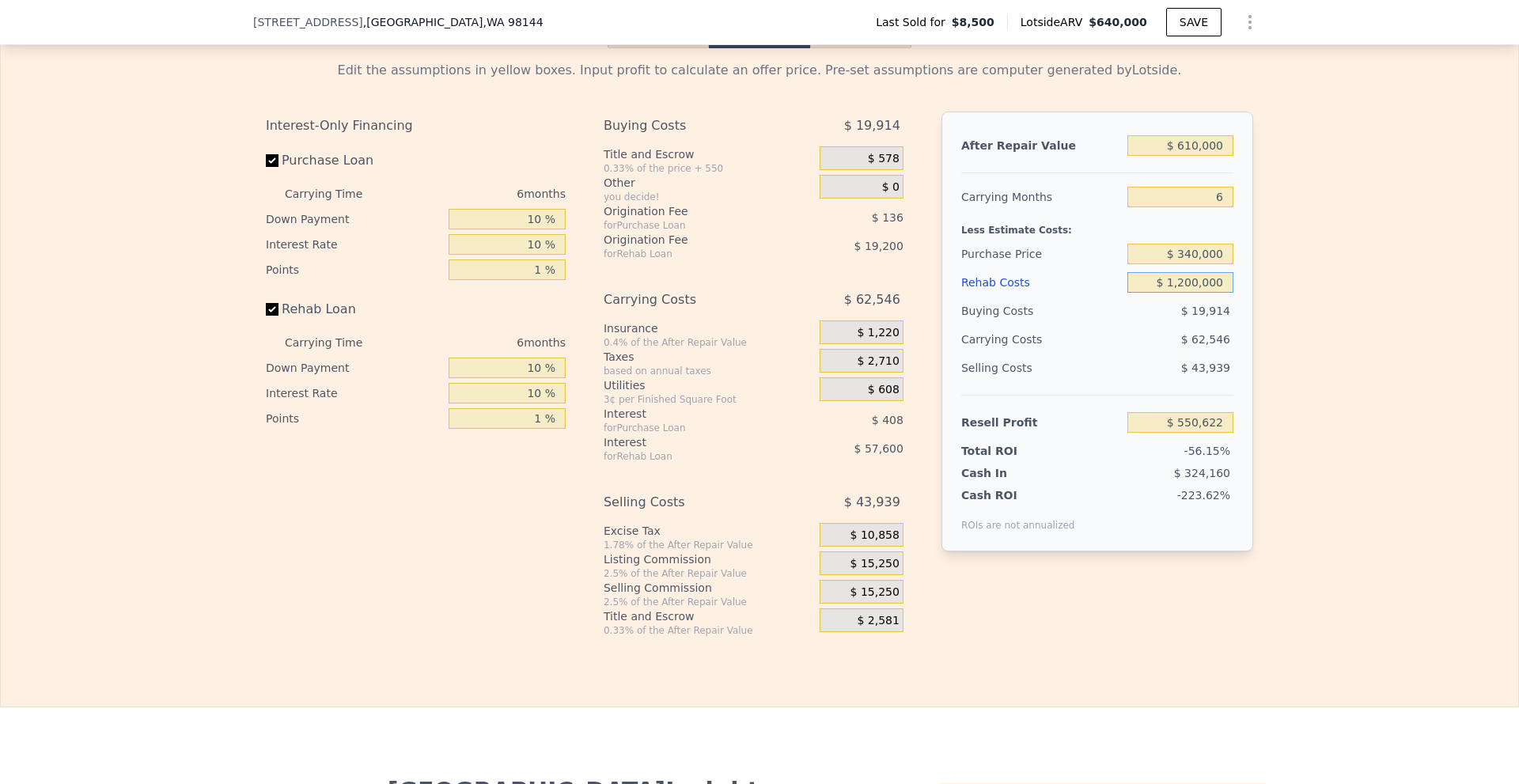
type input "-$ 724,899"
type input "$ 120,000"
type input "$ 424,221"
type input "$ 120,000"
click at [1311, 297] on div "Edit the assumptions in yellow boxes. Input profit to calculate an offer price.…" at bounding box center [760, 342] width 1517 height 589
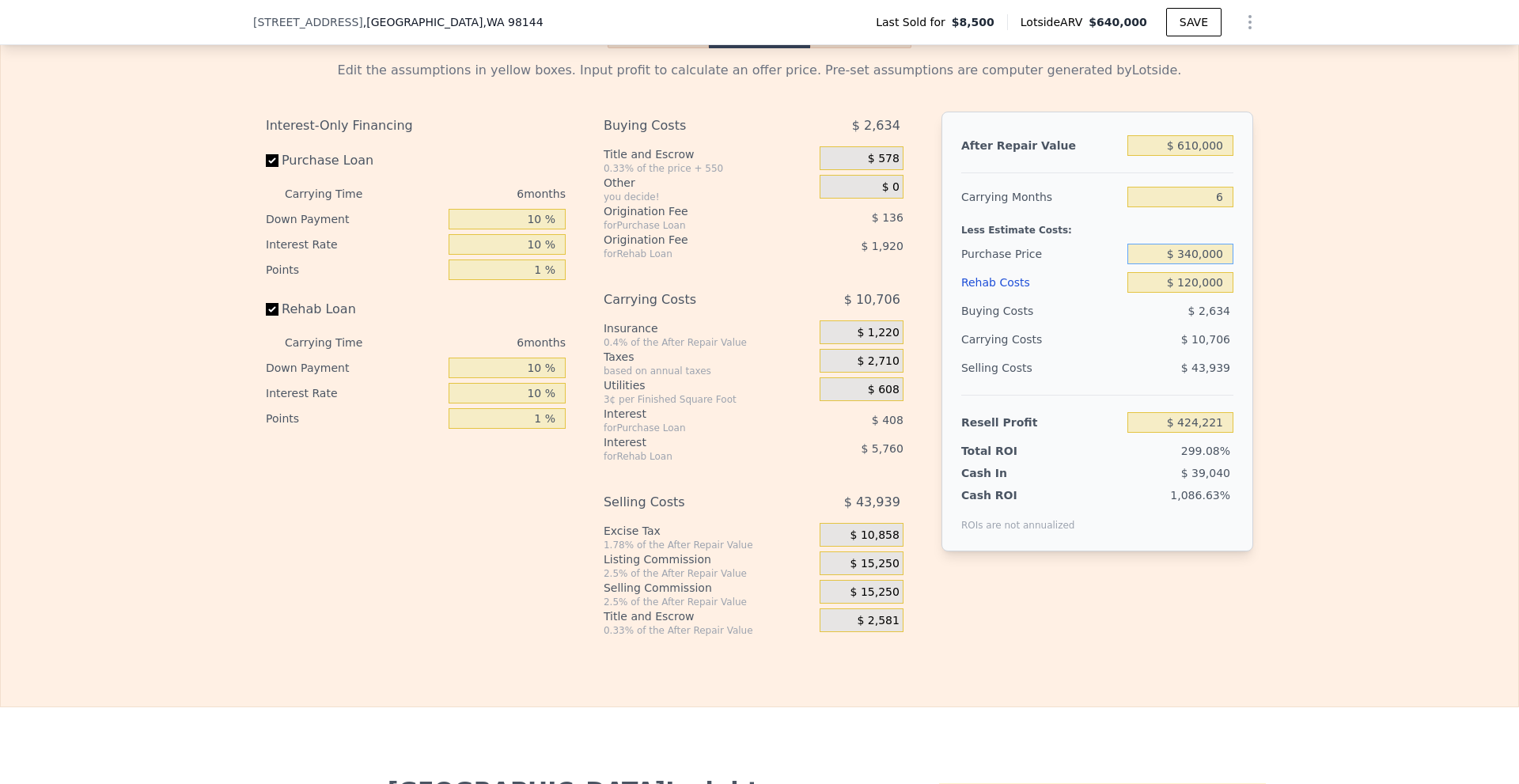
click at [1188, 261] on input "$ 340,000" at bounding box center [1180, 254] width 106 height 21
click at [1370, 292] on div "Edit the assumptions in yellow boxes. Input profit to calculate an offer price.…" at bounding box center [760, 342] width 1517 height 589
type input "$ 70,401"
click at [1187, 265] on input "$ 340,000" at bounding box center [1180, 254] width 106 height 21
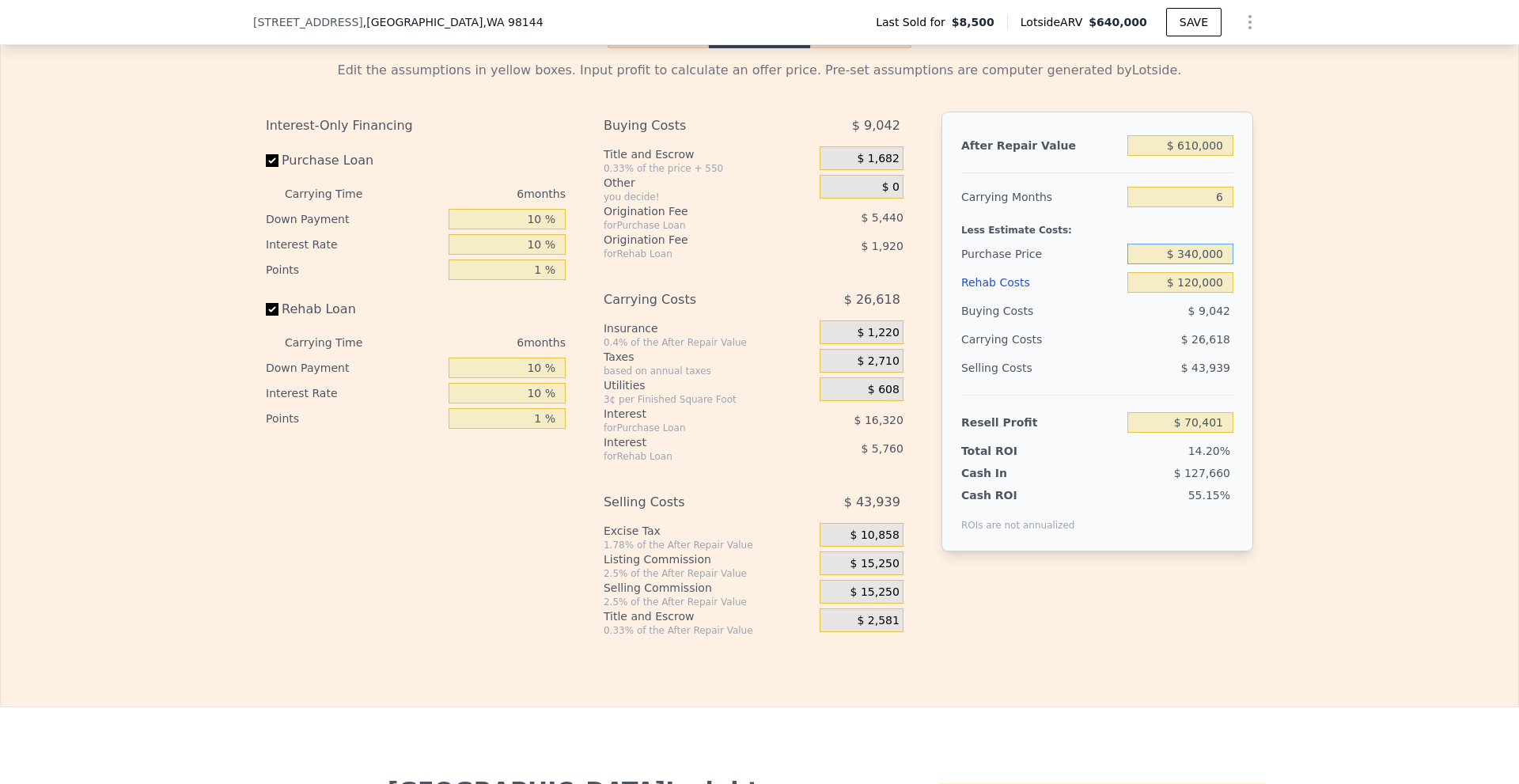
click at [1189, 265] on input "$ 340,000" at bounding box center [1180, 254] width 106 height 21
type input "$ 330,000"
click at [1315, 285] on div "Edit the assumptions in yellow boxes. Input profit to calculate an offer price.…" at bounding box center [760, 342] width 1517 height 589
type input "$ 81,074"
click at [1191, 265] on input "$ 330,000" at bounding box center [1180, 254] width 106 height 21
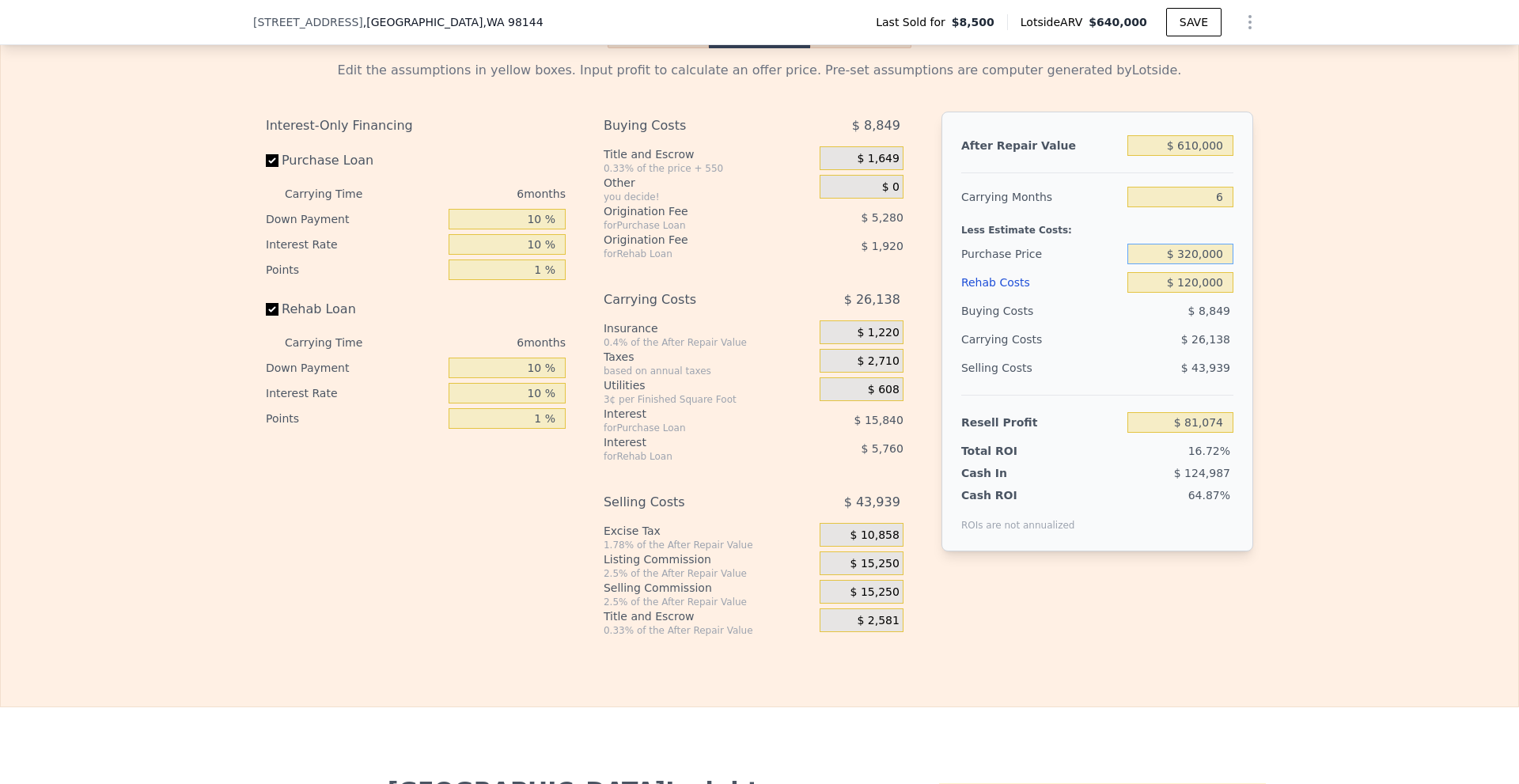
type input "$ 320,000"
click at [1348, 291] on div "Edit the assumptions in yellow boxes. Input profit to calculate an offer price.…" at bounding box center [760, 342] width 1517 height 589
type input "$ 91,747"
click at [1315, 244] on div "Edit the assumptions in yellow boxes. Input profit to calculate an offer price.…" at bounding box center [760, 342] width 1517 height 589
type input "$ 640,000"
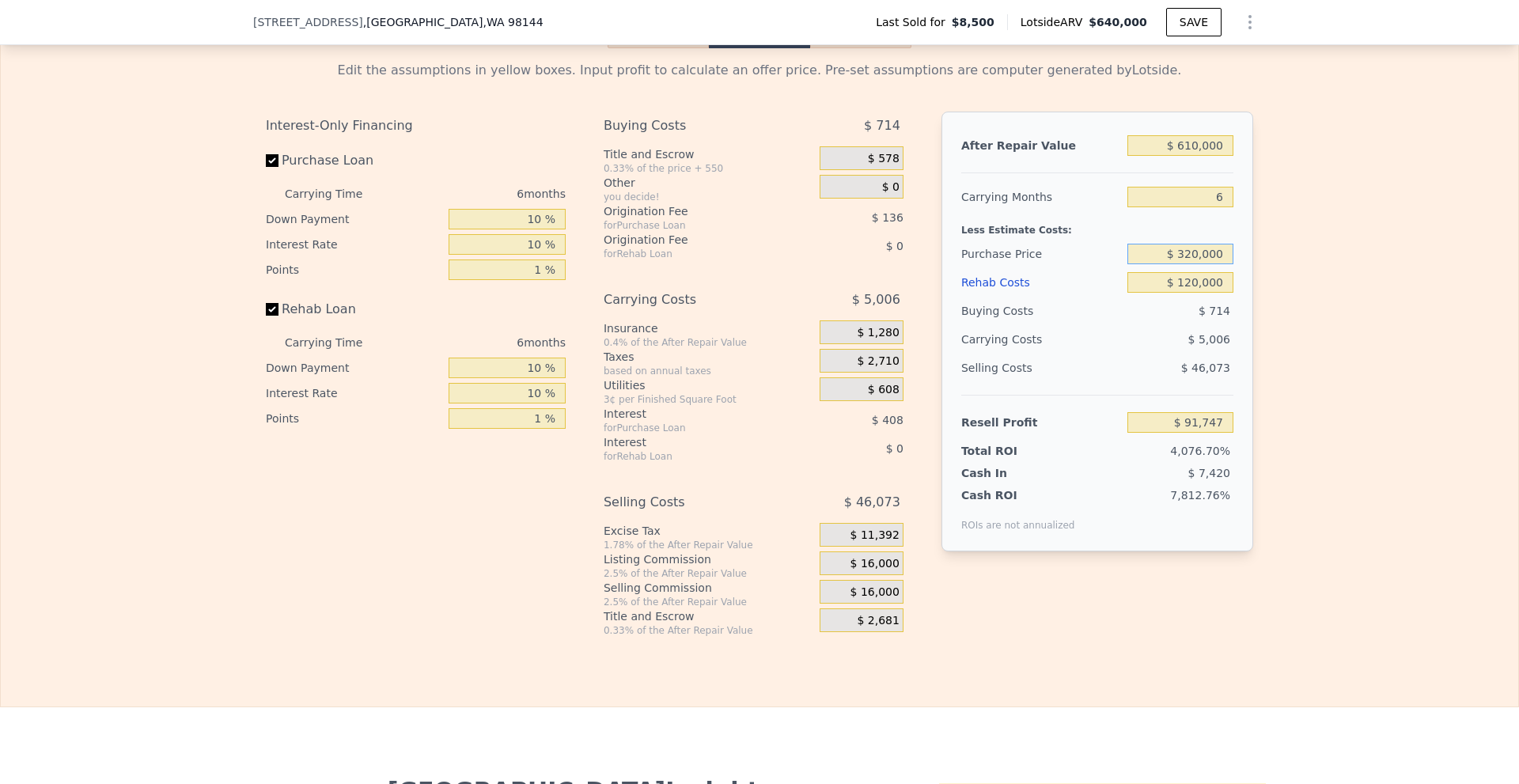
type input "$ 0"
click at [1200, 259] on input "$ 320,000" at bounding box center [1180, 254] width 106 height 21
click at [1348, 265] on div "Edit the assumptions in yellow boxes. Input profit to calculate an offer price.…" at bounding box center [760, 342] width 1517 height 589
type input "$ 247,233"
click at [1209, 293] on input "$ 0" at bounding box center [1180, 282] width 106 height 21
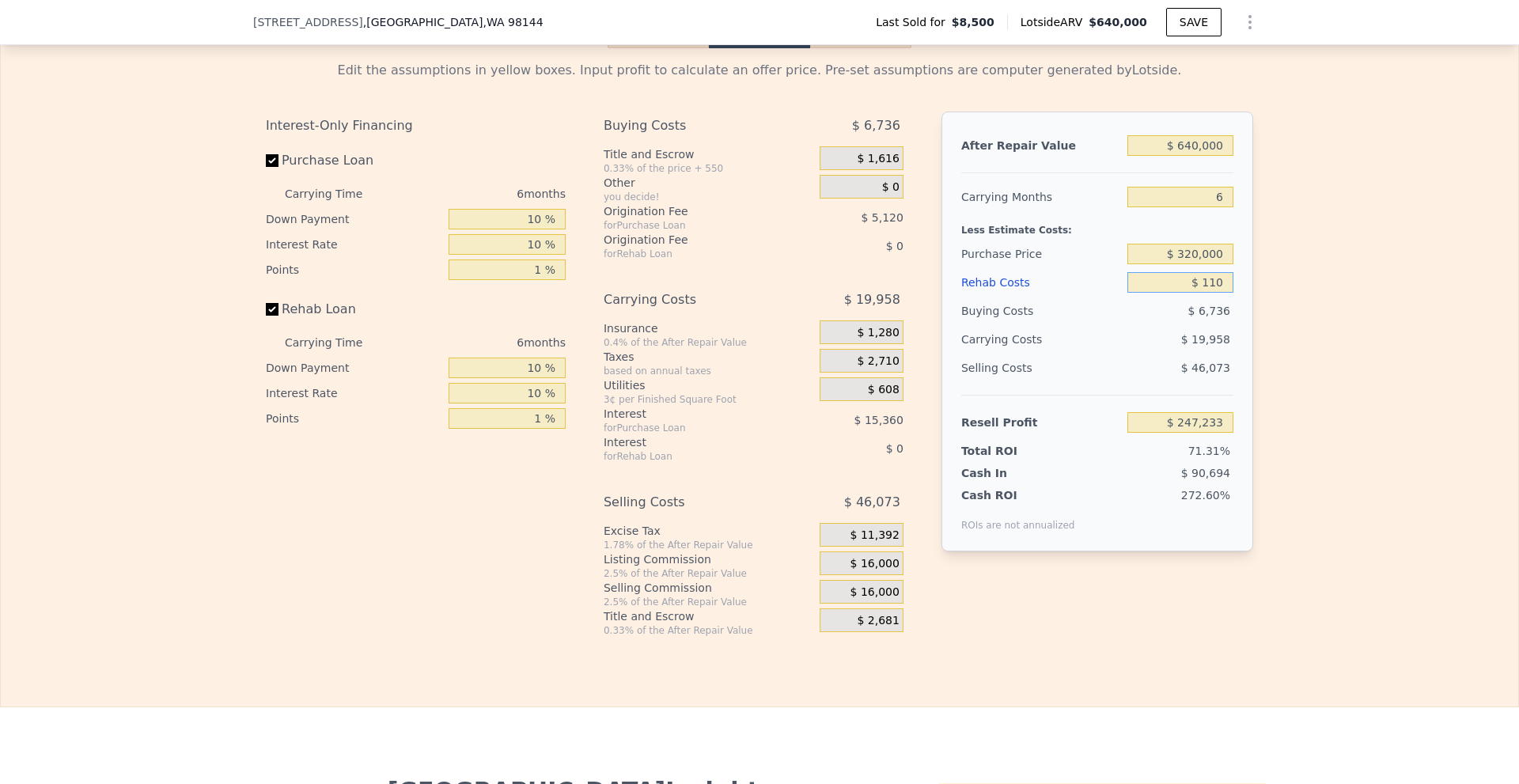
type input "$ 1,100"
type input "$ 246,061"
type input "$ 110,000"
type input "$ 130,193"
click at [1286, 310] on div "Edit the assumptions in yellow boxes. Input profit to calculate an offer price.…" at bounding box center [760, 342] width 1517 height 589
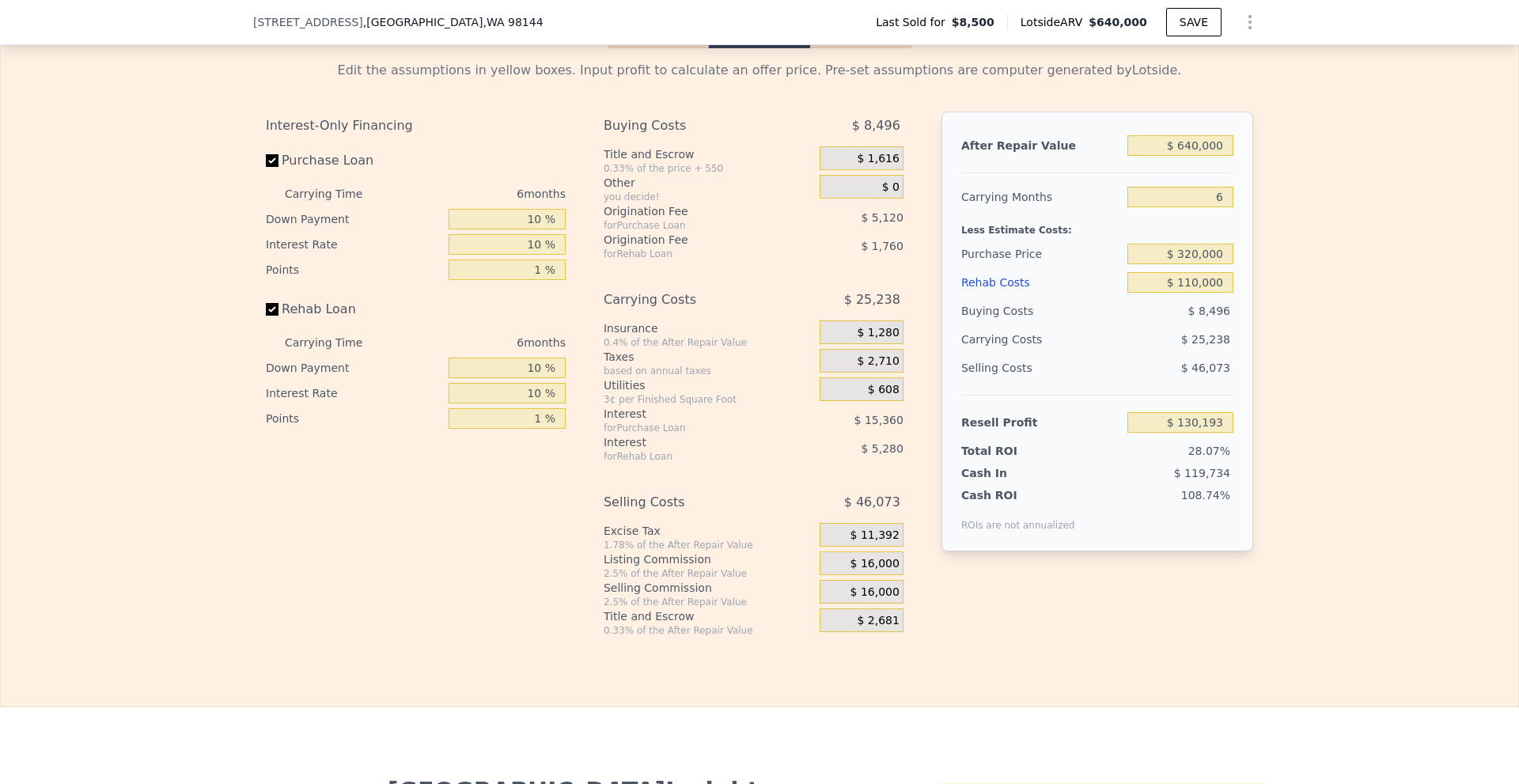
click at [1261, 311] on div "Edit the assumptions in yellow boxes. Input profit to calculate an offer price.…" at bounding box center [760, 342] width 1517 height 589
type input "$ 0"
type input "$ 579,707"
